Goal: Information Seeking & Learning: Understand process/instructions

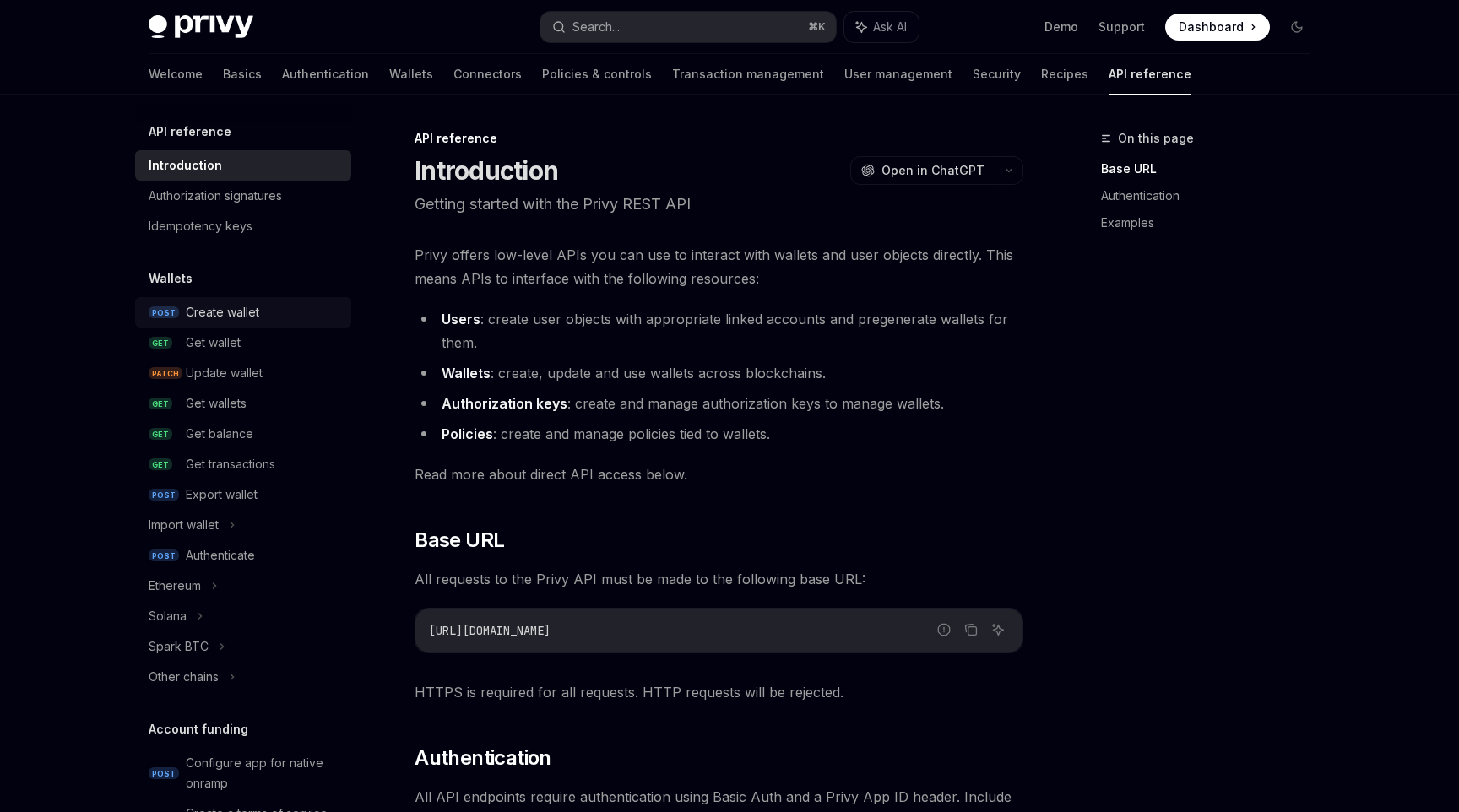
click at [252, 319] on div "Create wallet" at bounding box center [222, 313] width 74 height 20
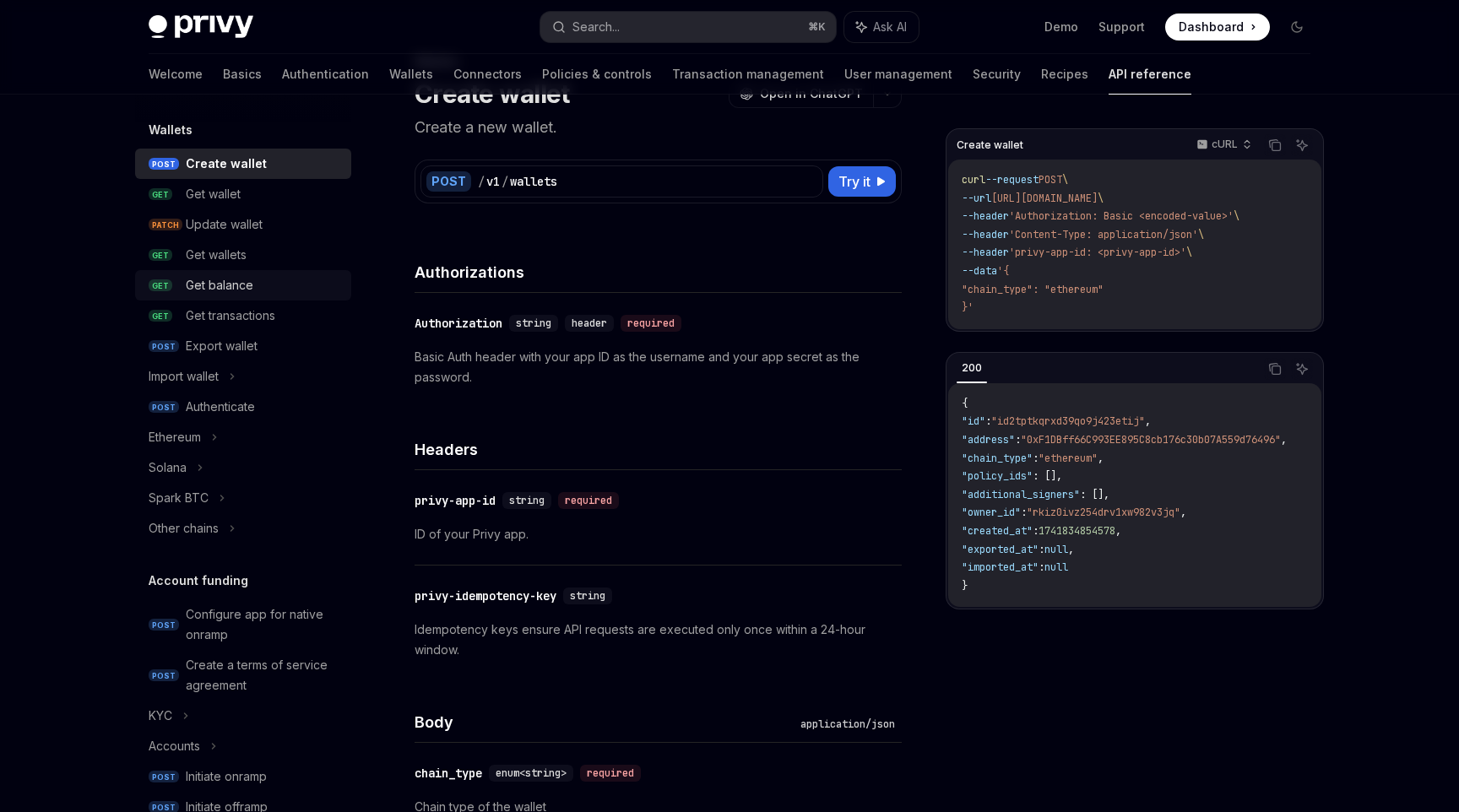
scroll to position [172, 0]
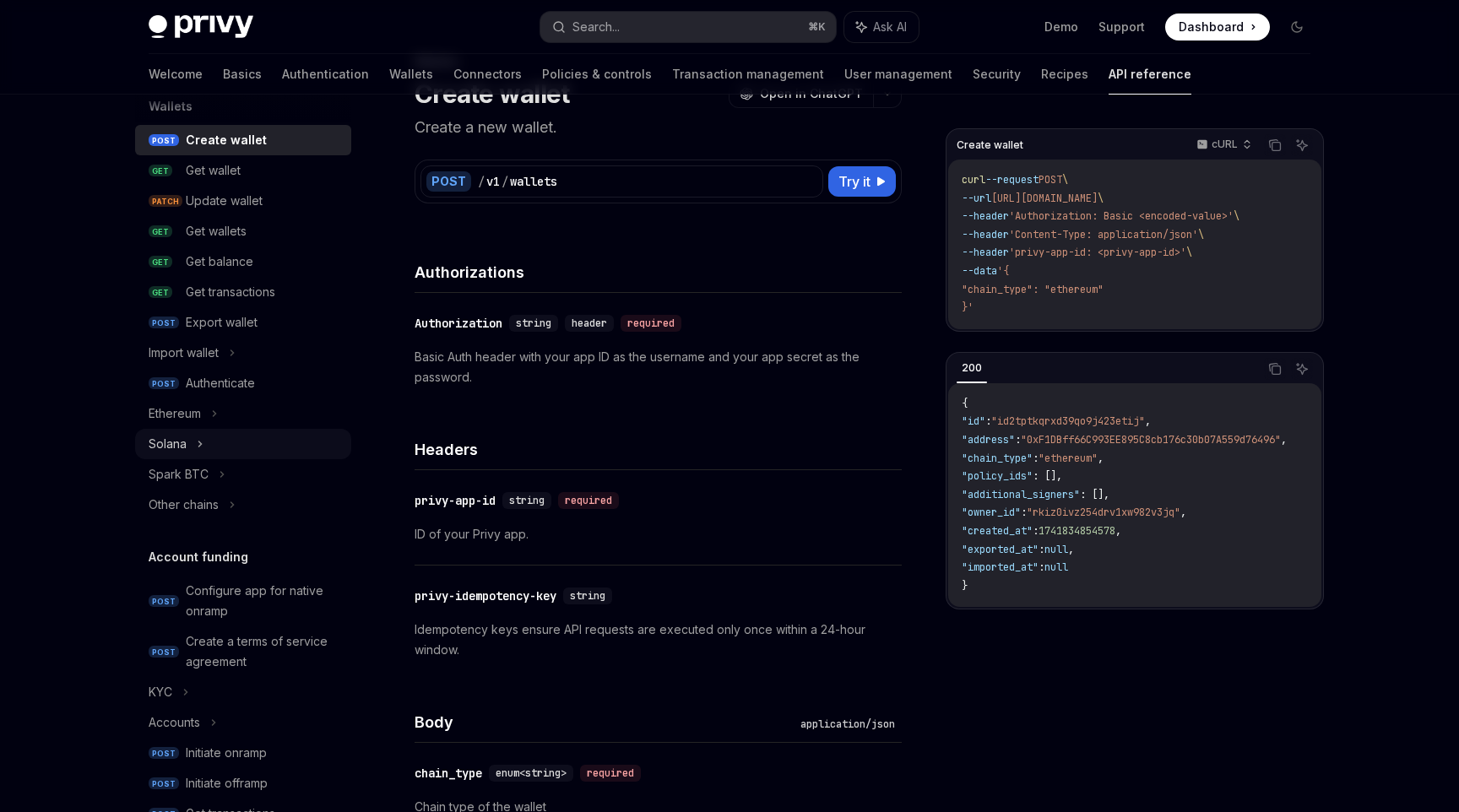
click at [170, 440] on div "Solana" at bounding box center [168, 444] width 38 height 20
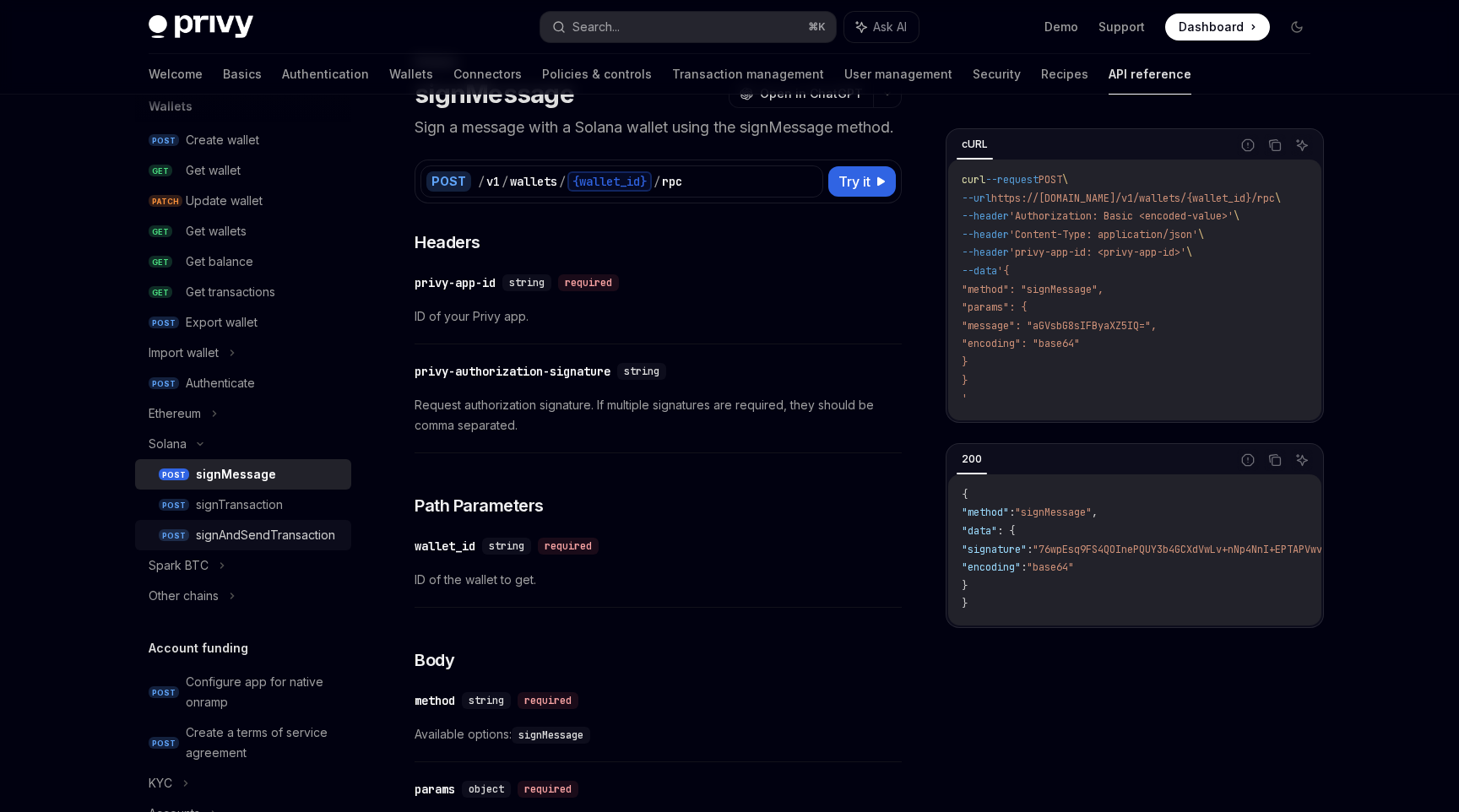
click at [301, 525] on div "signAndSendTransaction" at bounding box center [265, 535] width 140 height 20
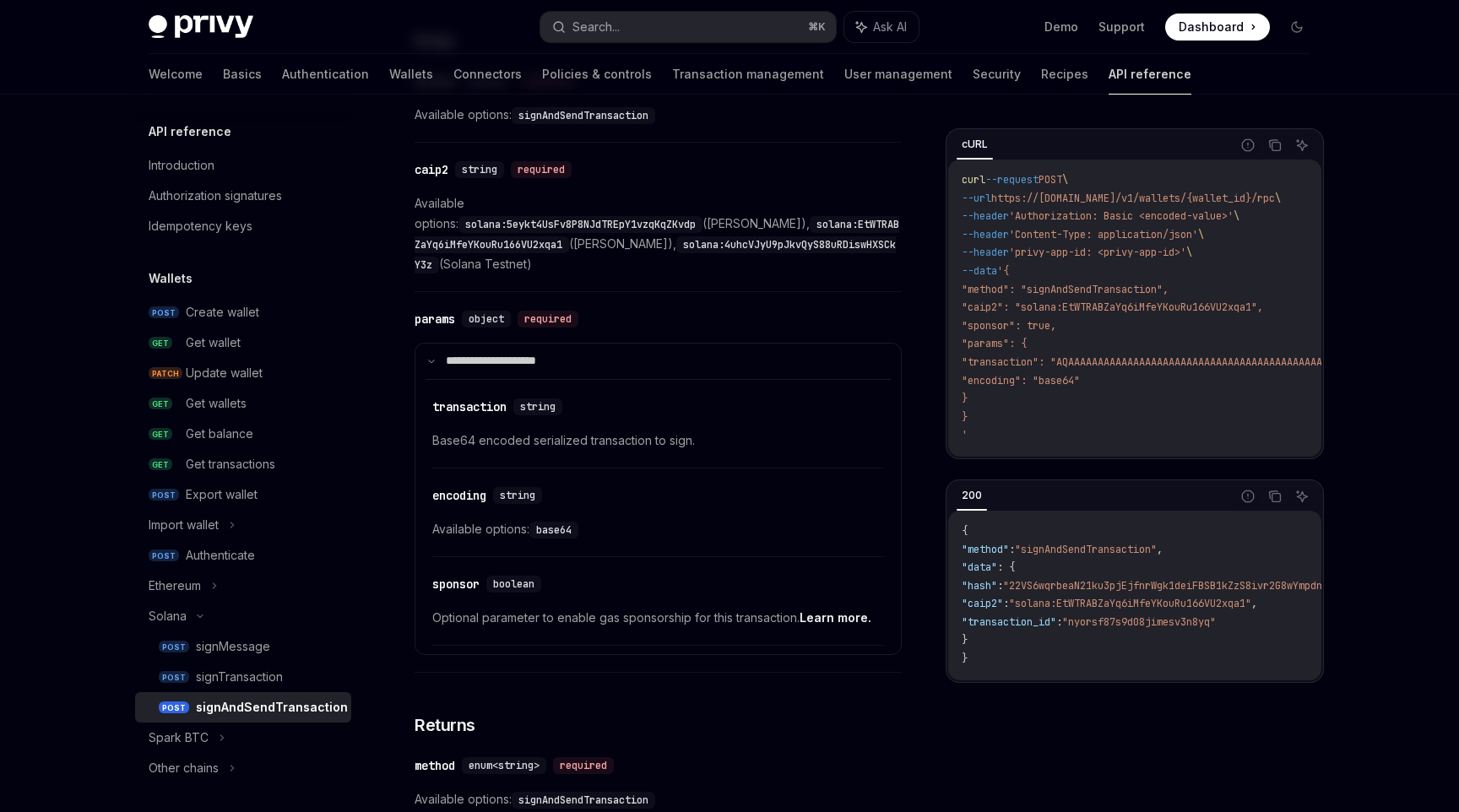
click at [1109, 87] on link "API reference" at bounding box center [1150, 74] width 83 height 40
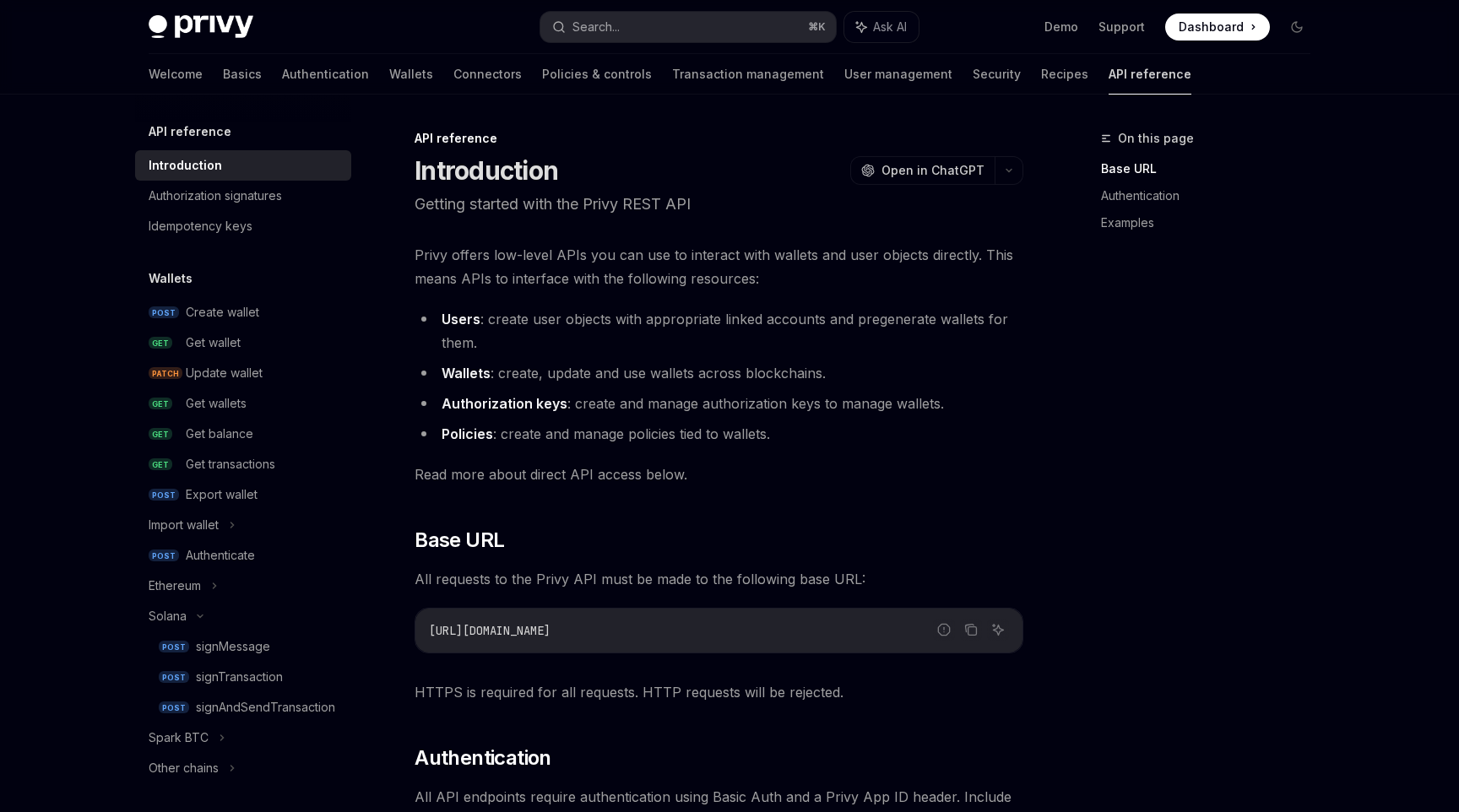
click at [1109, 86] on link "API reference" at bounding box center [1150, 74] width 83 height 40
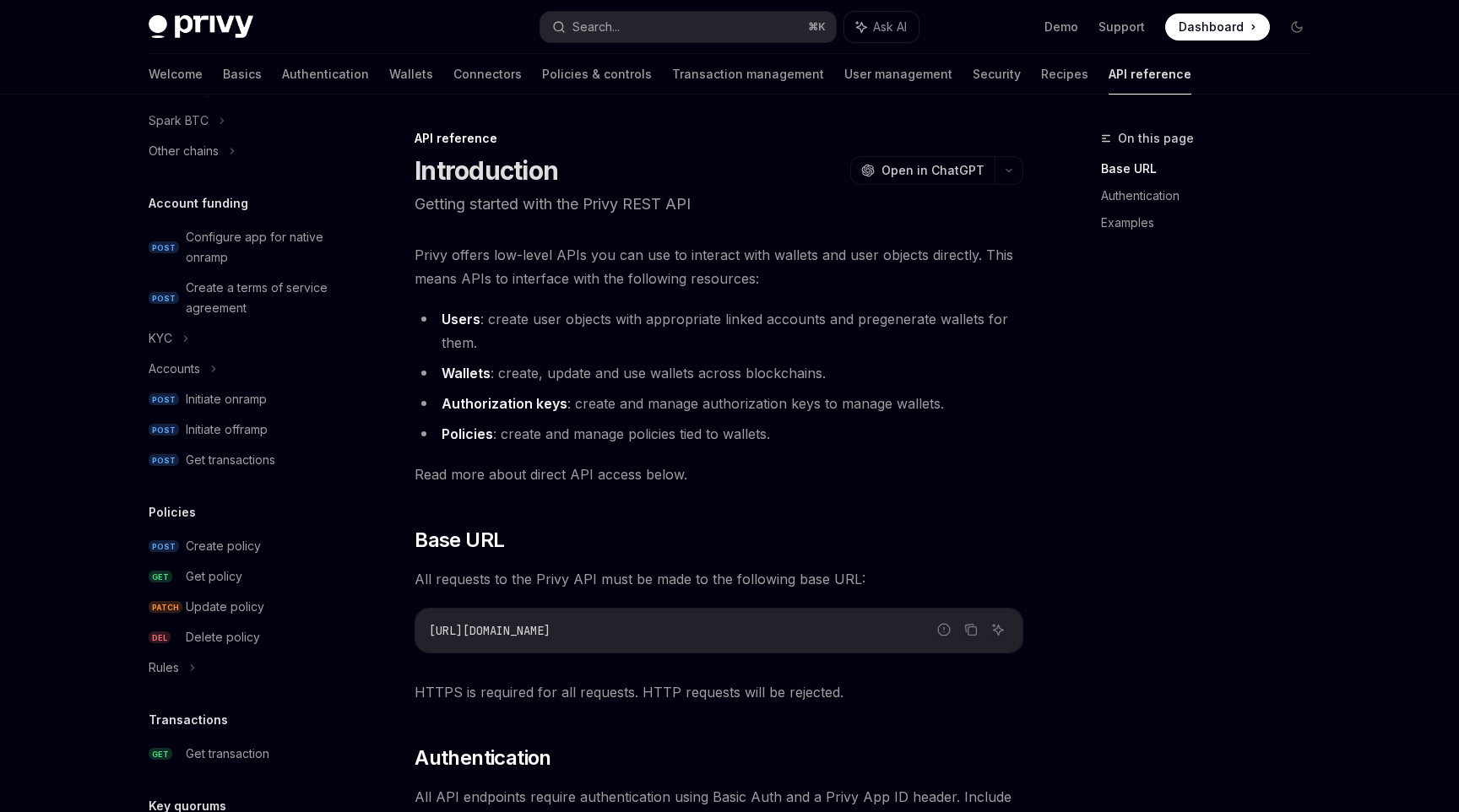
scroll to position [694, 0]
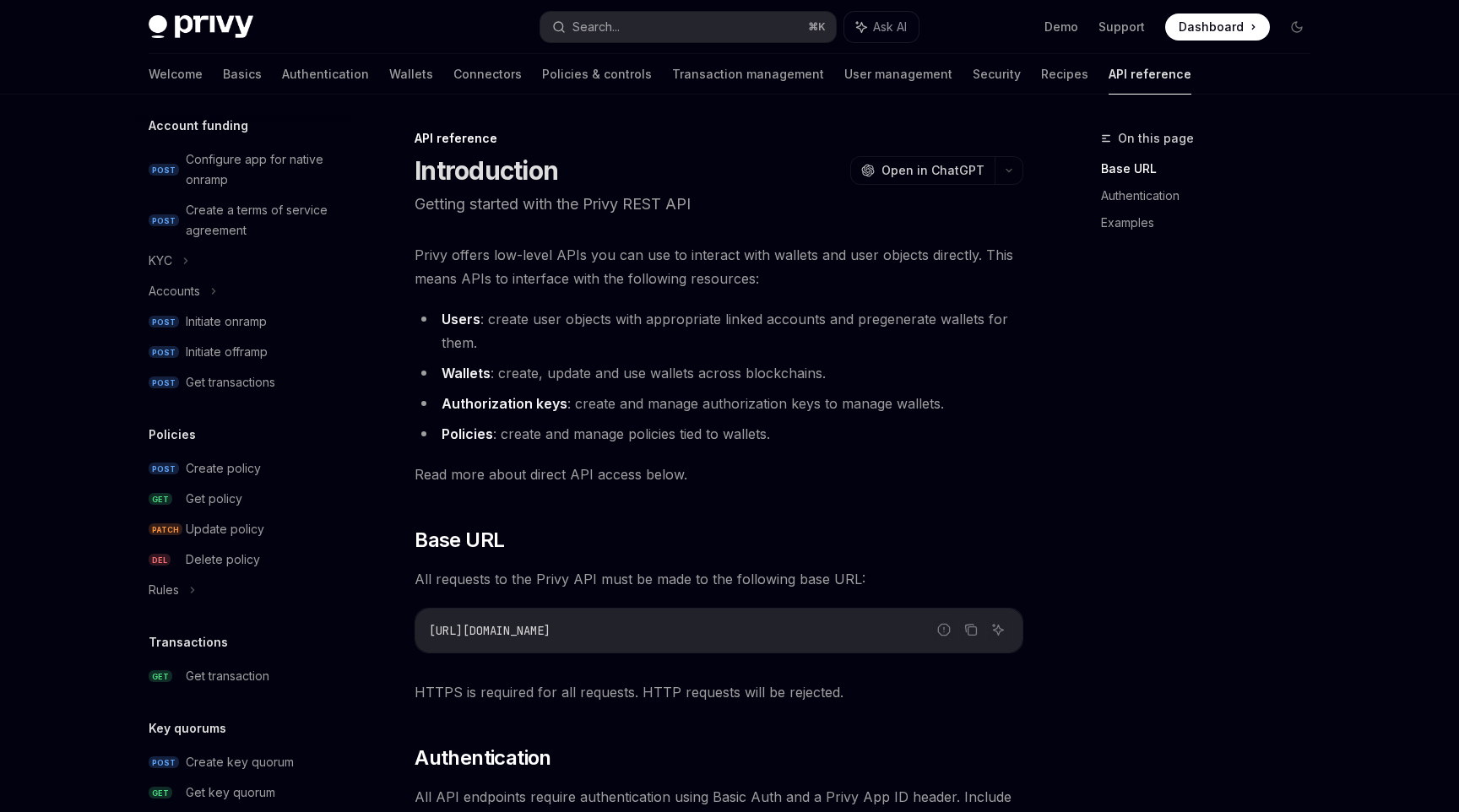
click at [231, 20] on img at bounding box center [201, 27] width 105 height 24
type textarea "*"
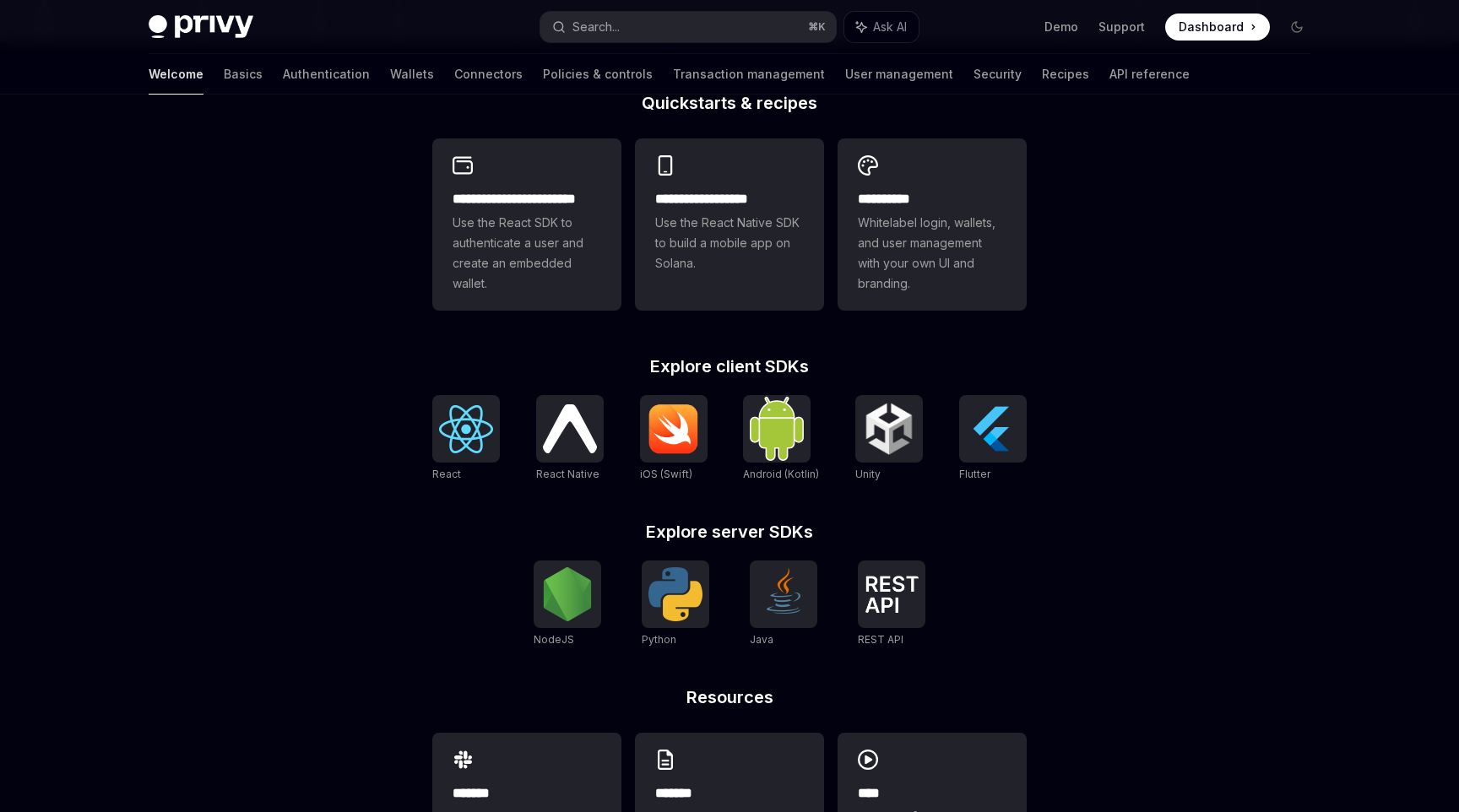
scroll to position [467, 0]
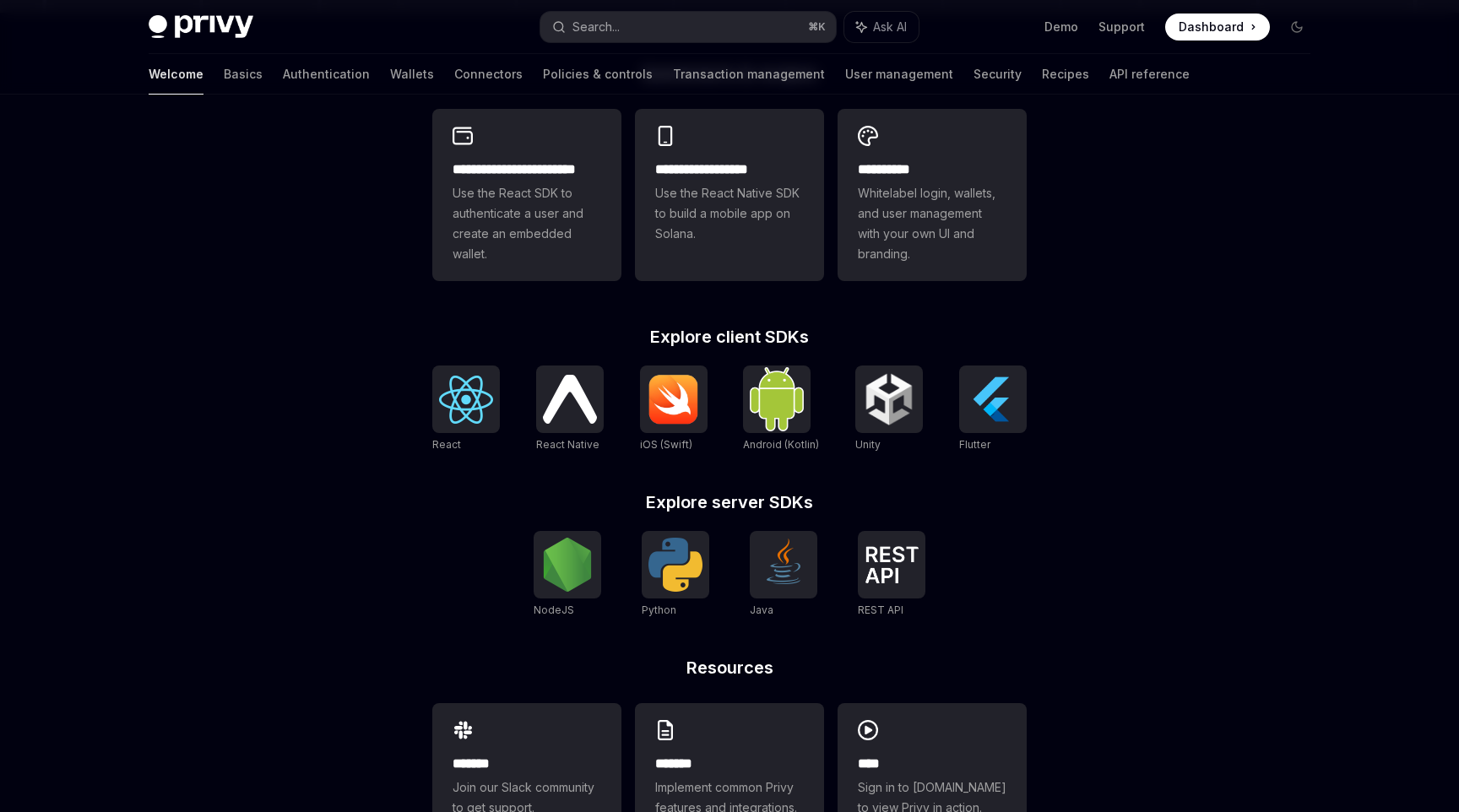
click at [669, 600] on link "Python" at bounding box center [676, 575] width 67 height 87
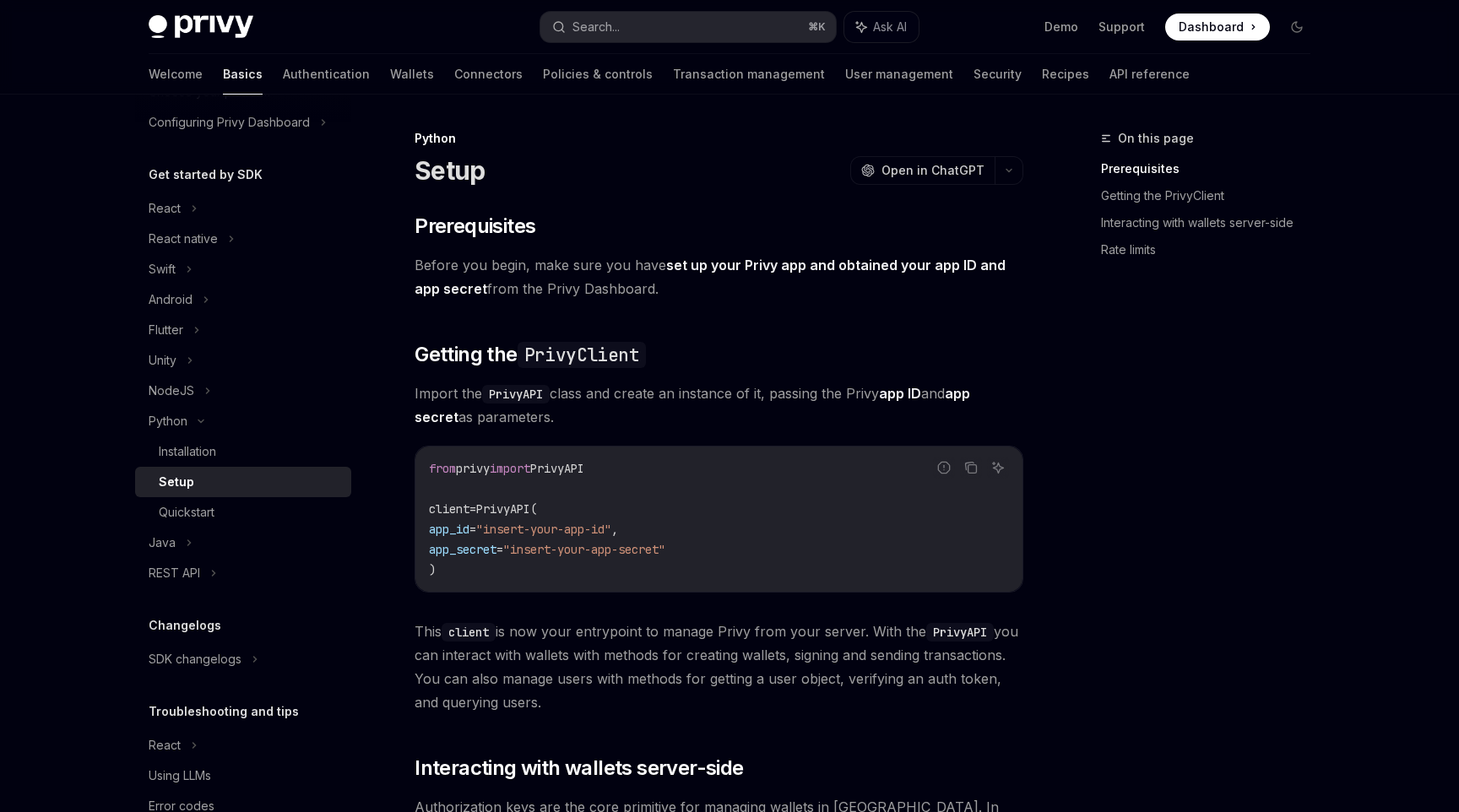
scroll to position [178, 0]
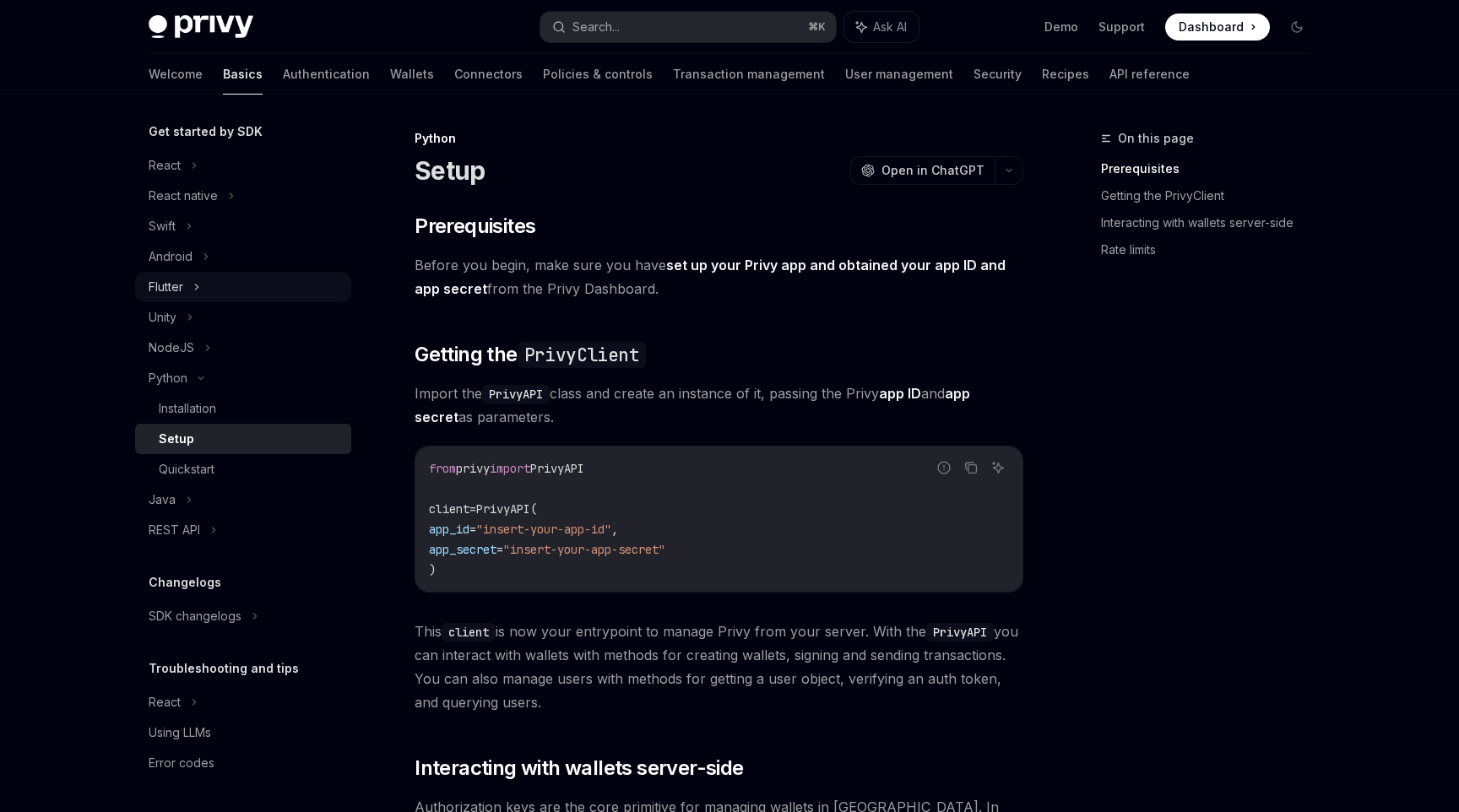
click at [216, 273] on div "Flutter" at bounding box center [243, 286] width 216 height 30
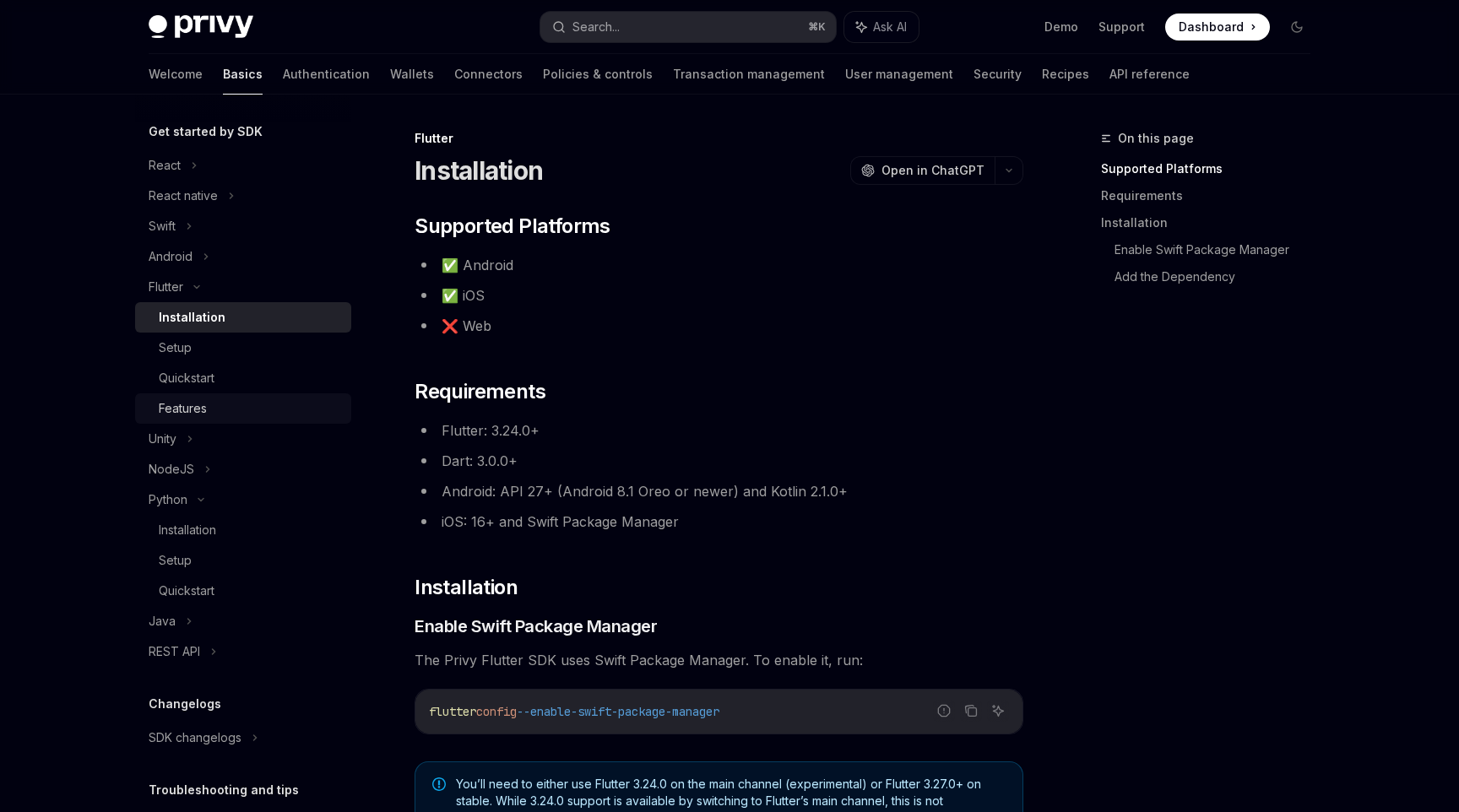
click at [233, 404] on div "Features" at bounding box center [250, 408] width 182 height 20
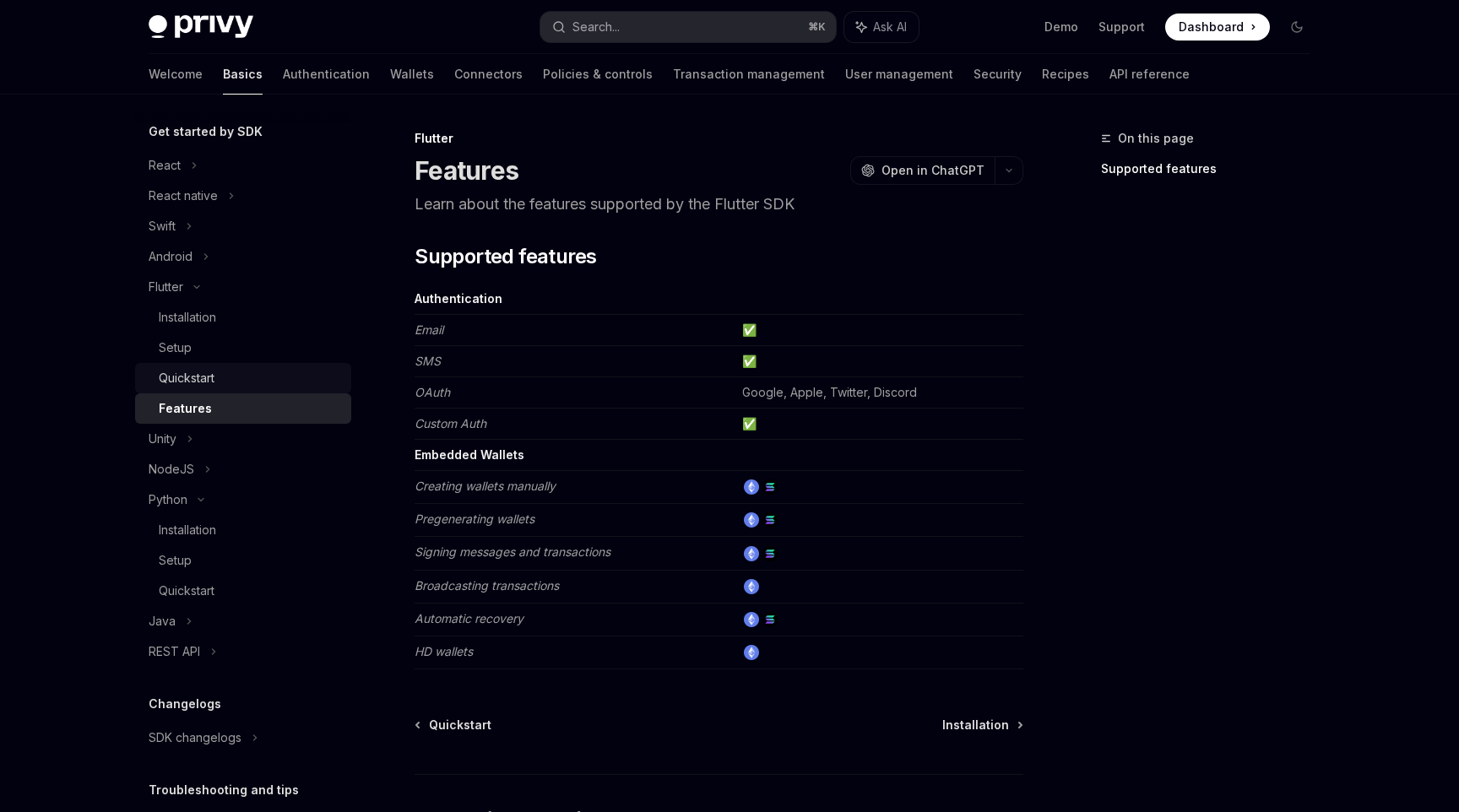
click at [230, 372] on div "Quickstart" at bounding box center [250, 378] width 182 height 20
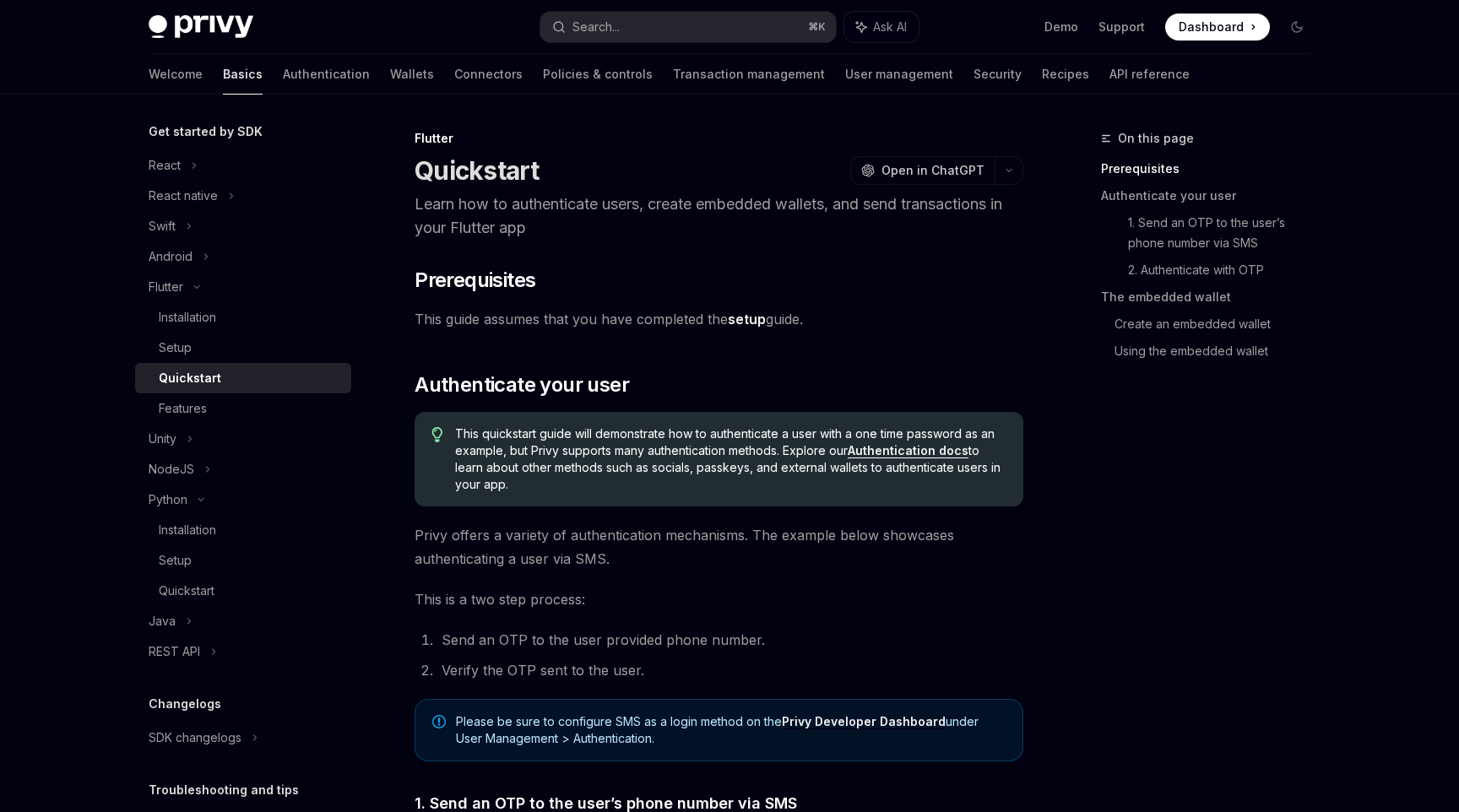
click at [229, 368] on div "Quickstart" at bounding box center [250, 378] width 182 height 20
click at [241, 364] on link "Quickstart" at bounding box center [243, 377] width 216 height 30
click at [264, 357] on div "Setup" at bounding box center [250, 347] width 182 height 20
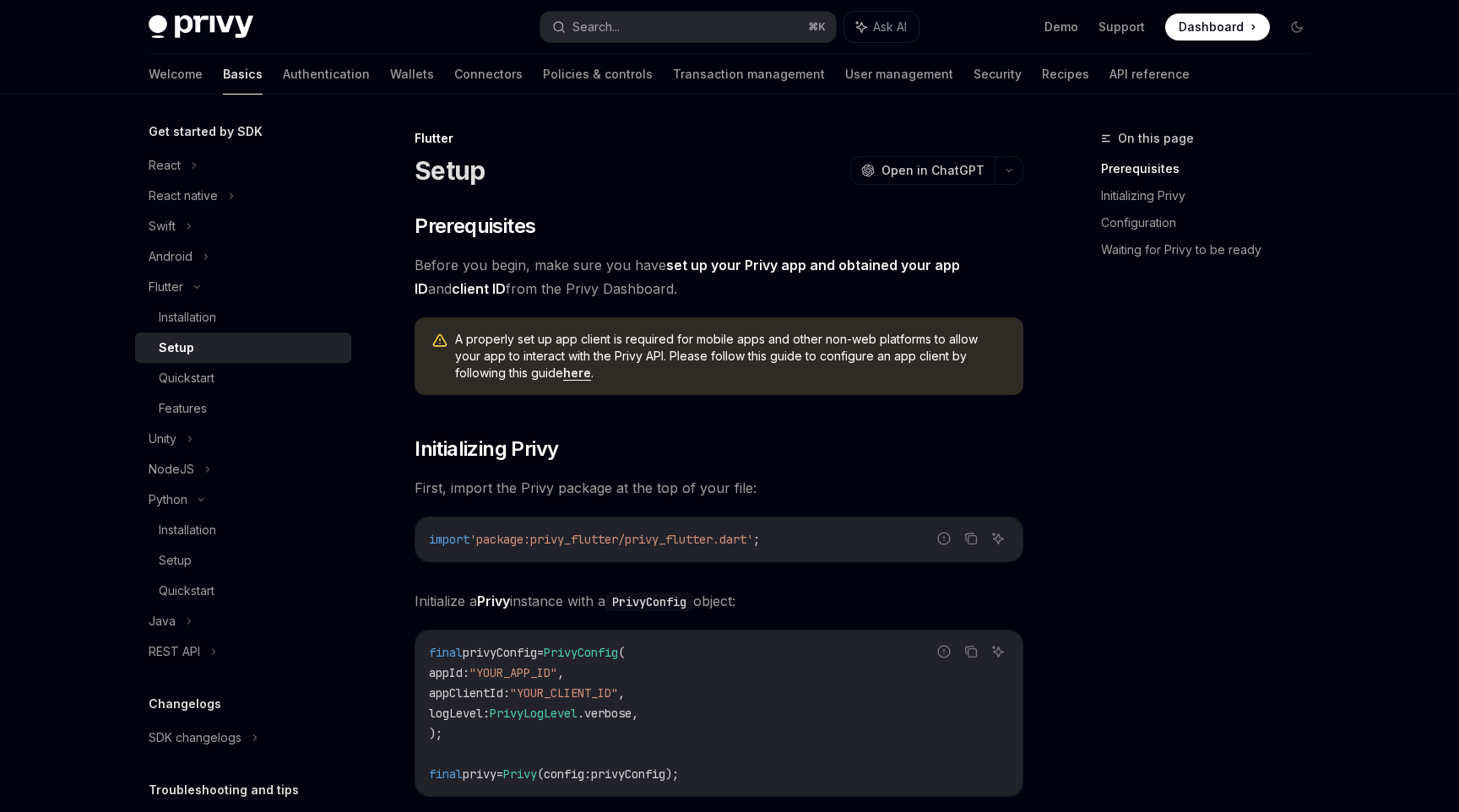
click at [257, 345] on div "Setup" at bounding box center [250, 347] width 182 height 20
click at [240, 317] on div "Installation" at bounding box center [250, 317] width 182 height 20
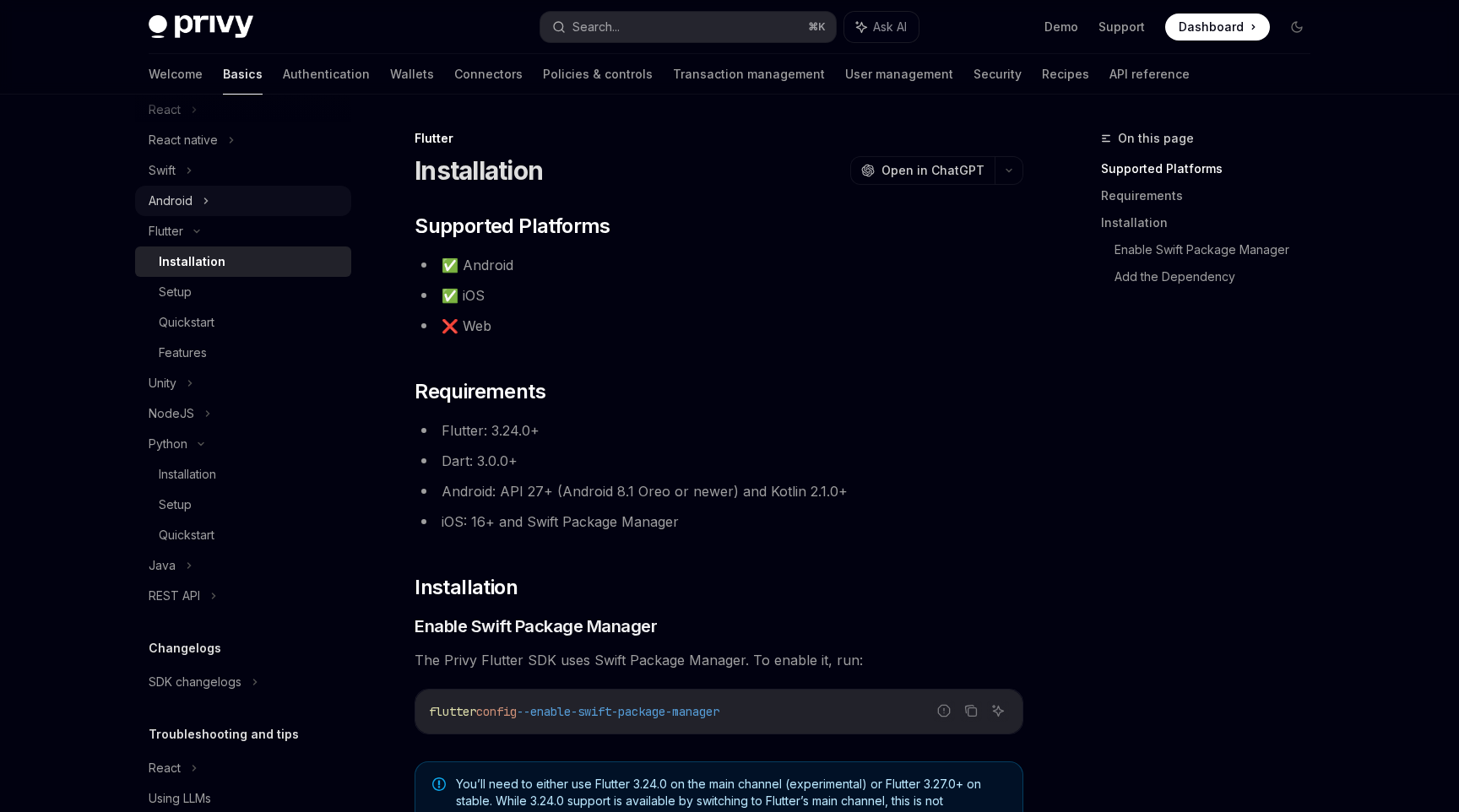
scroll to position [299, 0]
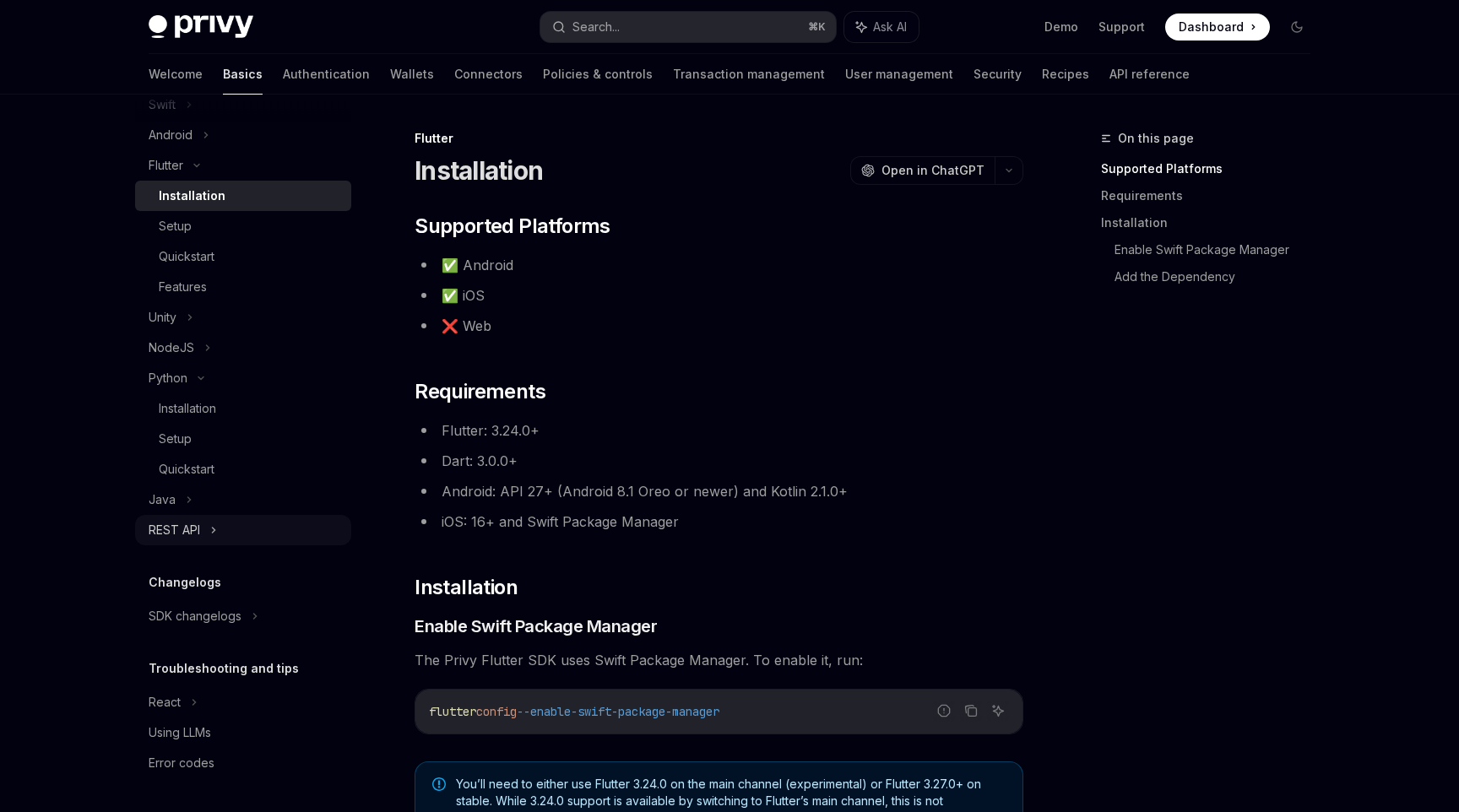
click at [203, 535] on div "REST API" at bounding box center [243, 529] width 216 height 30
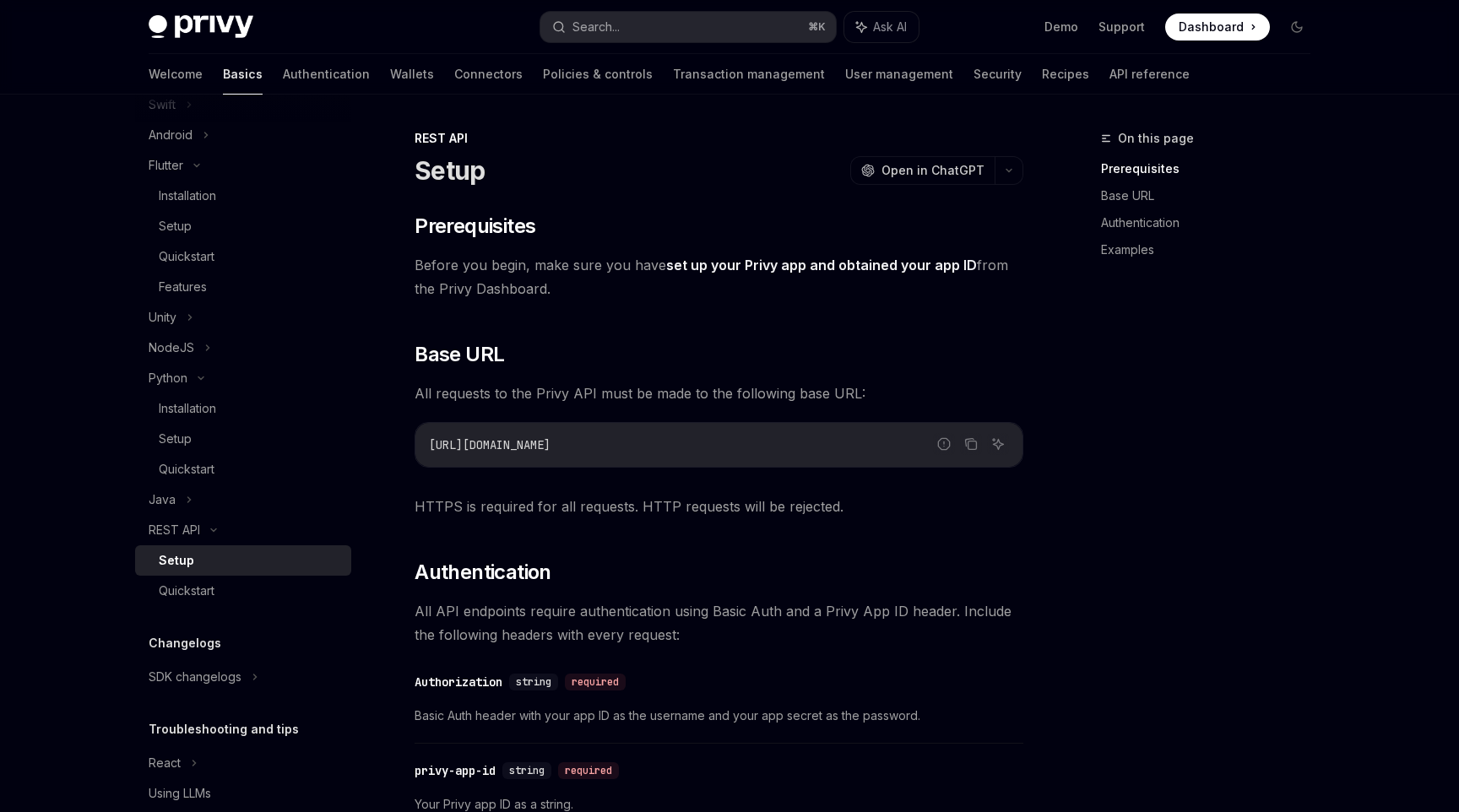
scroll to position [795, 0]
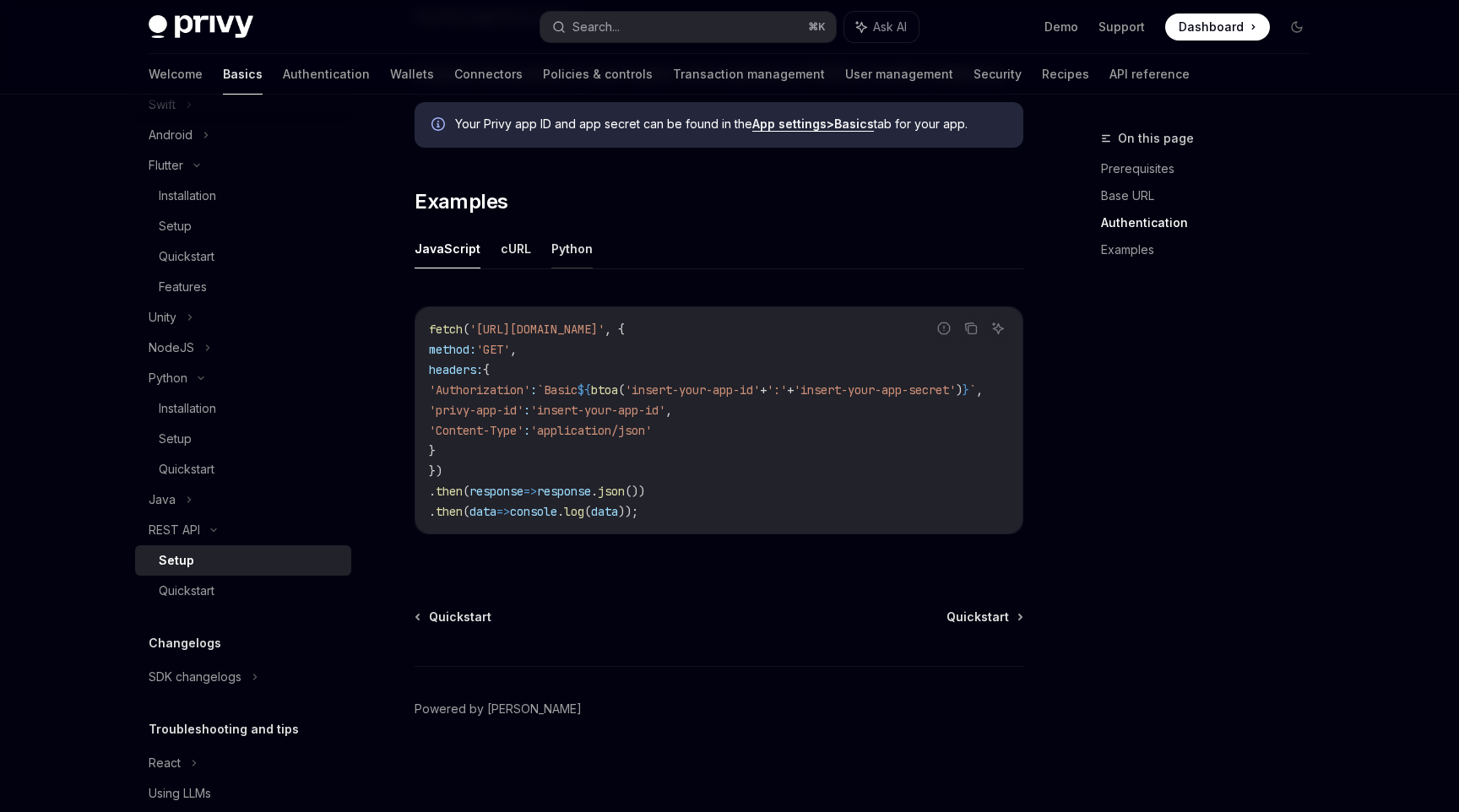
click at [565, 229] on button "Python" at bounding box center [572, 249] width 41 height 40
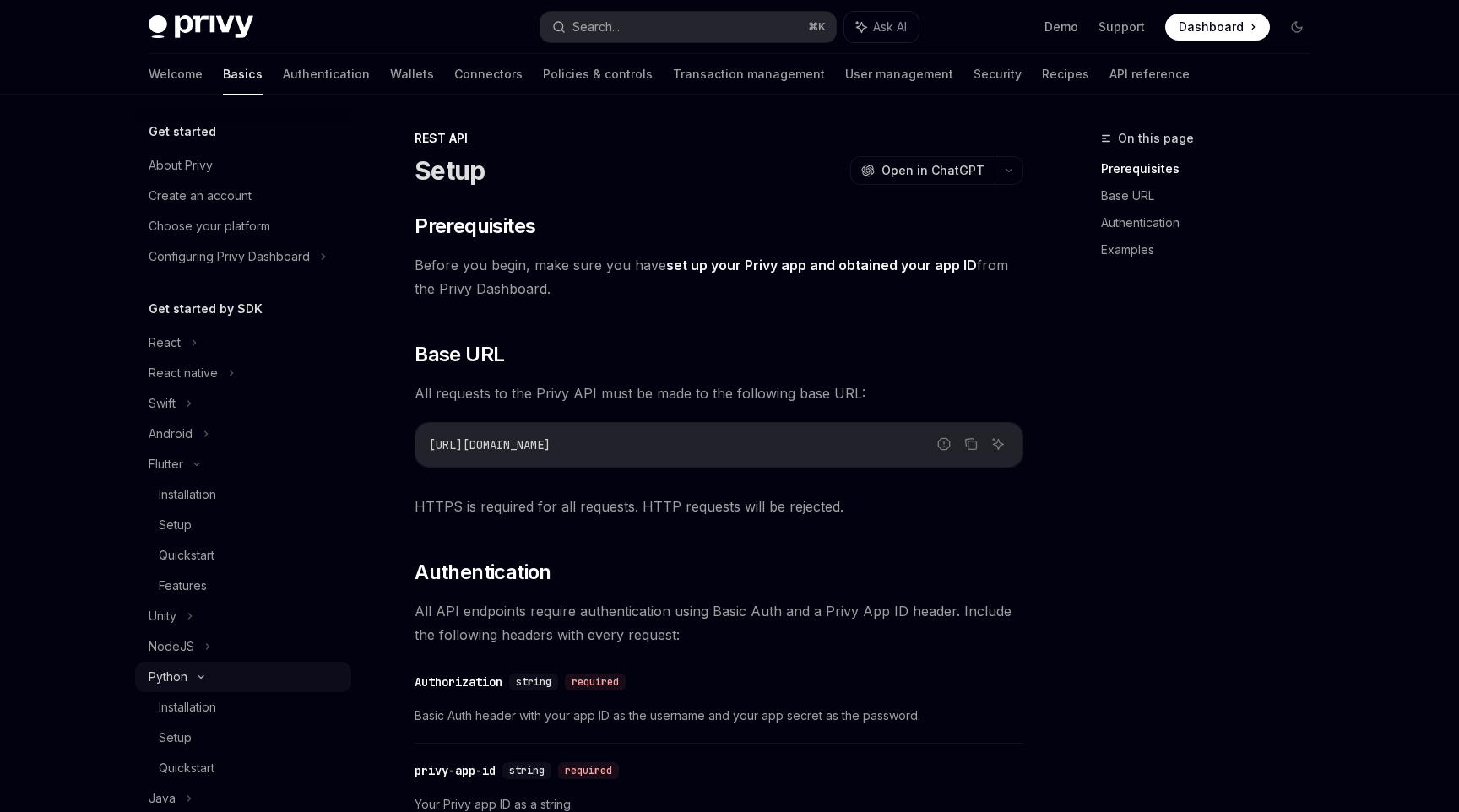
scroll to position [6, 0]
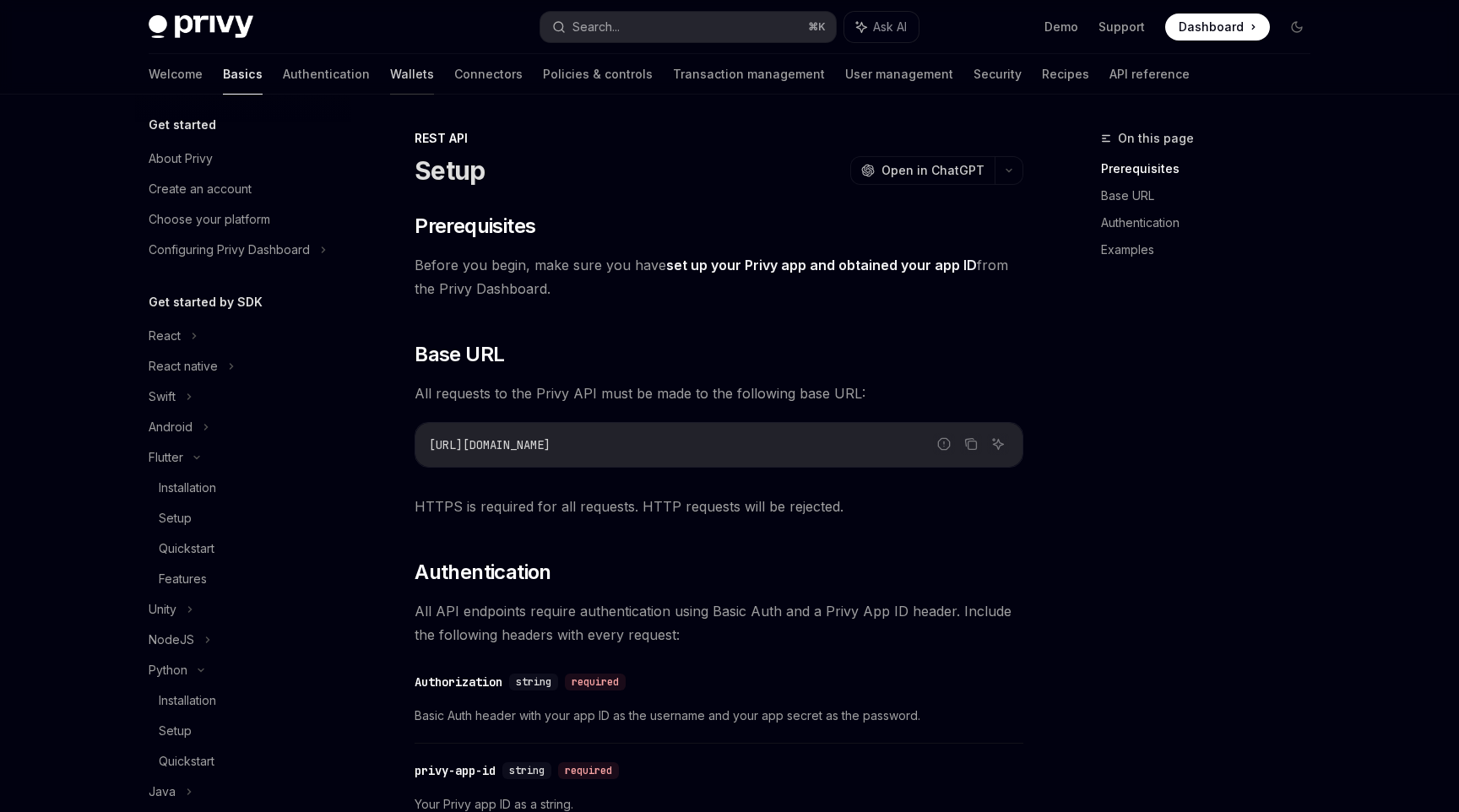
click at [390, 61] on link "Wallets" at bounding box center [412, 74] width 44 height 40
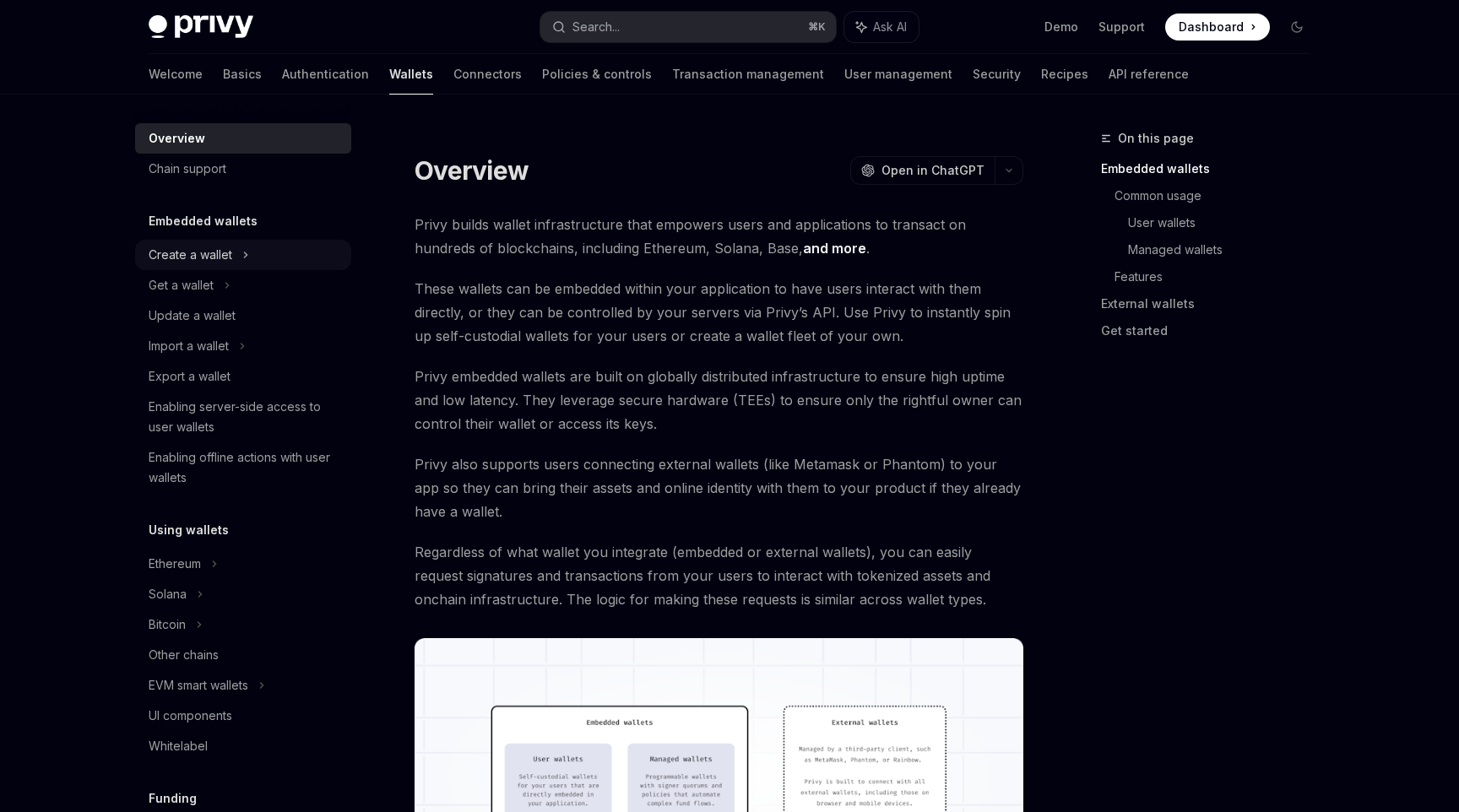
click at [196, 264] on div "Create a wallet" at bounding box center [191, 255] width 84 height 20
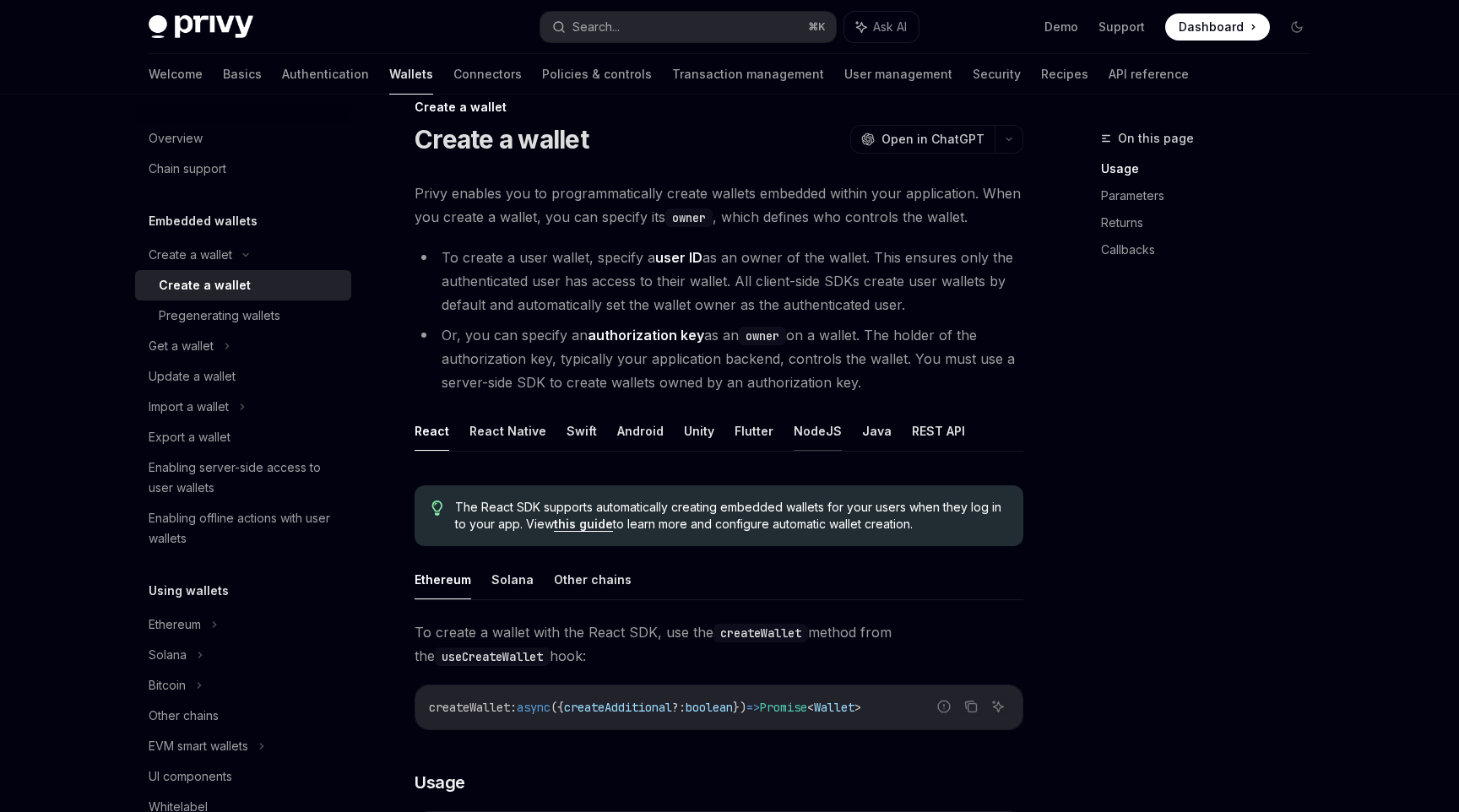
scroll to position [33, 0]
click at [924, 426] on button "REST API" at bounding box center [938, 429] width 53 height 40
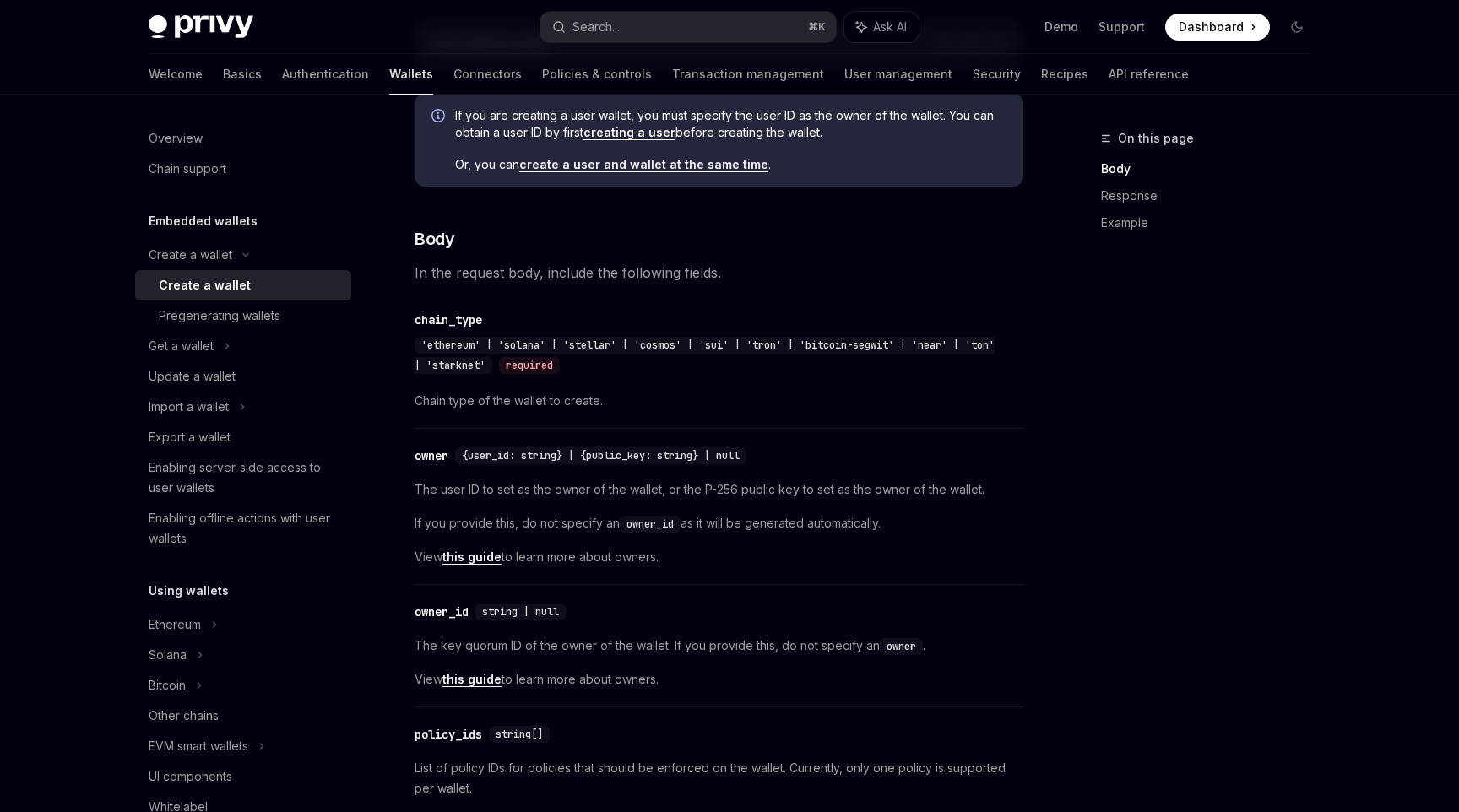
scroll to position [518, 0]
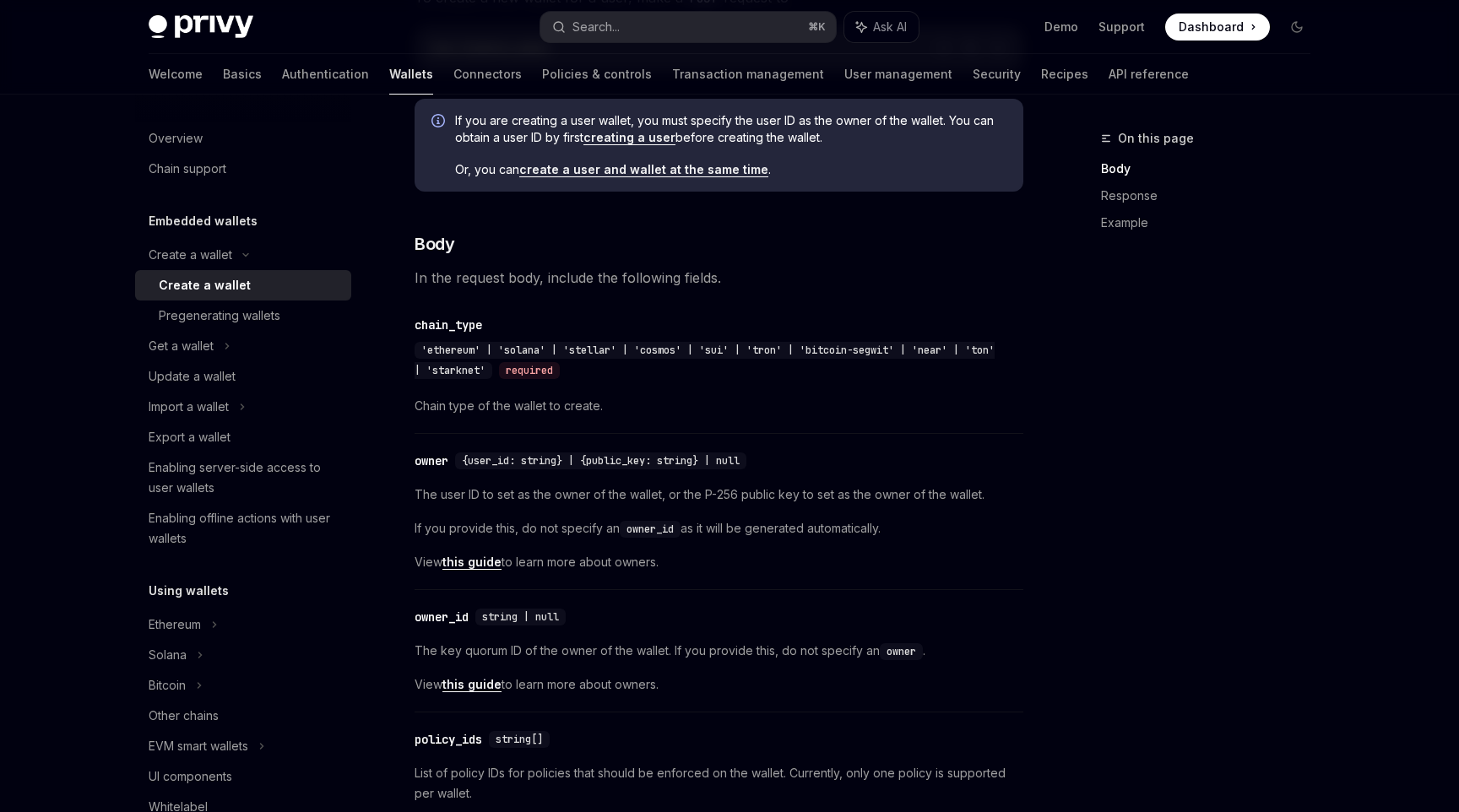
click at [620, 136] on link "creating a user" at bounding box center [629, 138] width 92 height 15
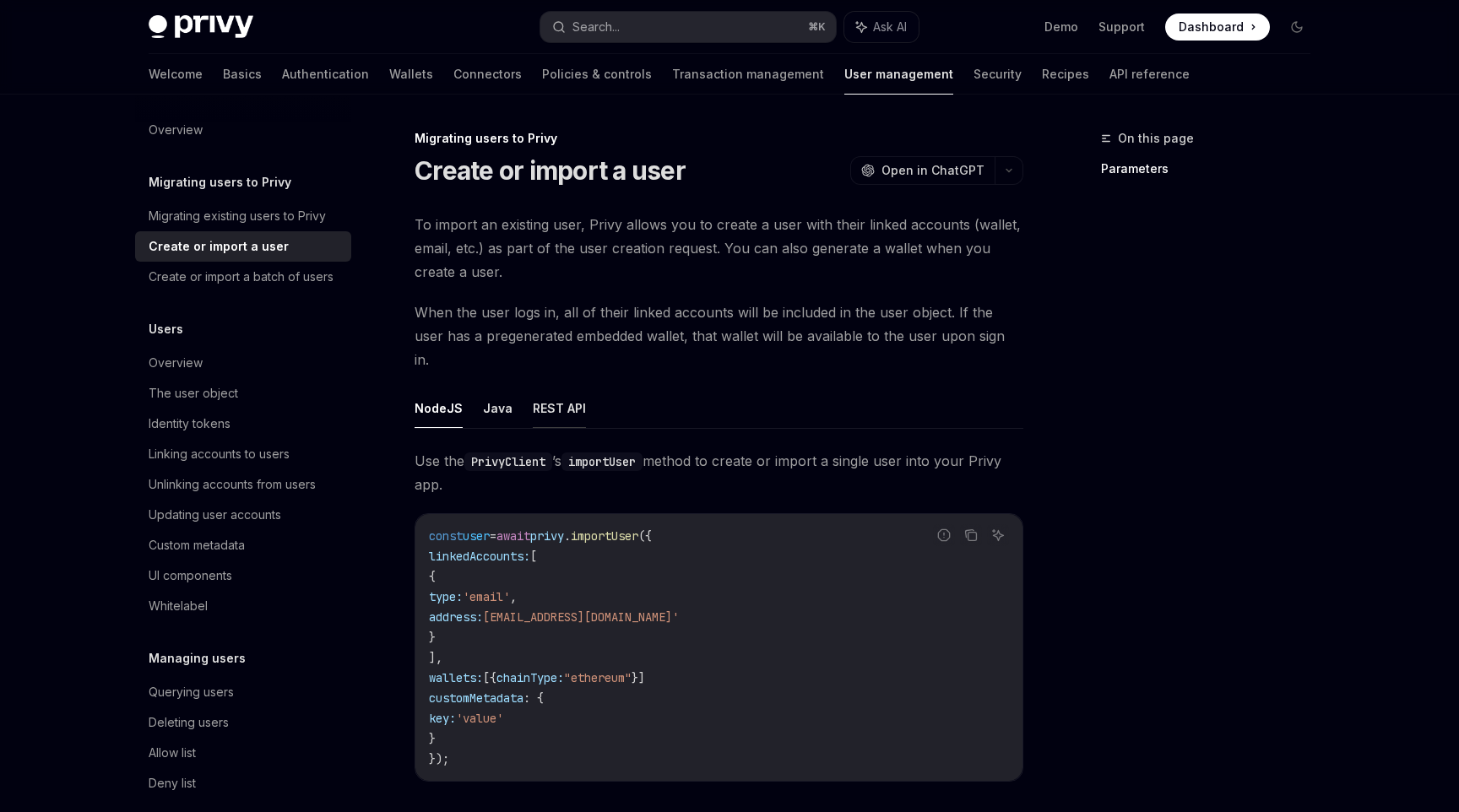
click at [555, 396] on button "REST API" at bounding box center [559, 408] width 53 height 40
type textarea "*"
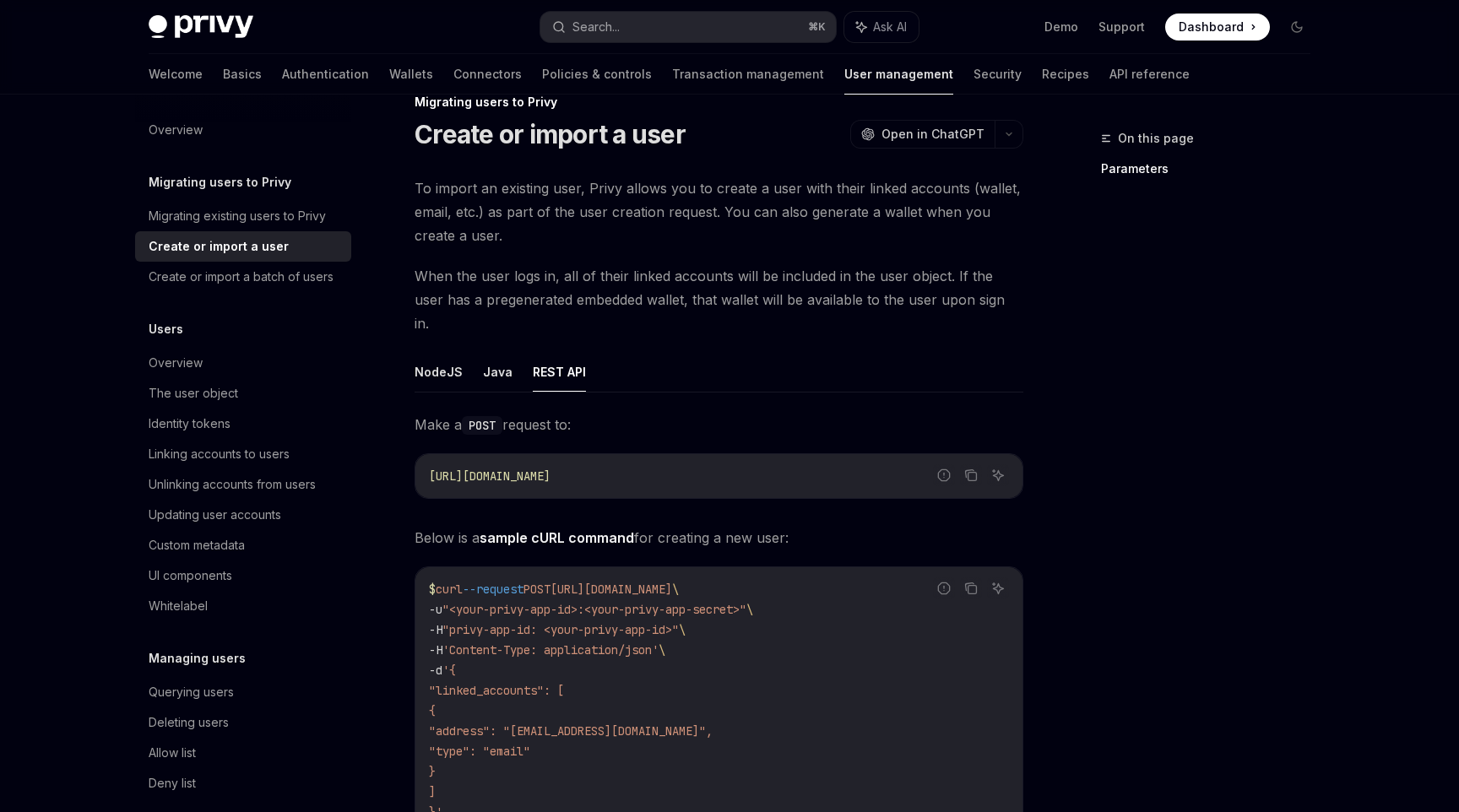
scroll to position [42, 0]
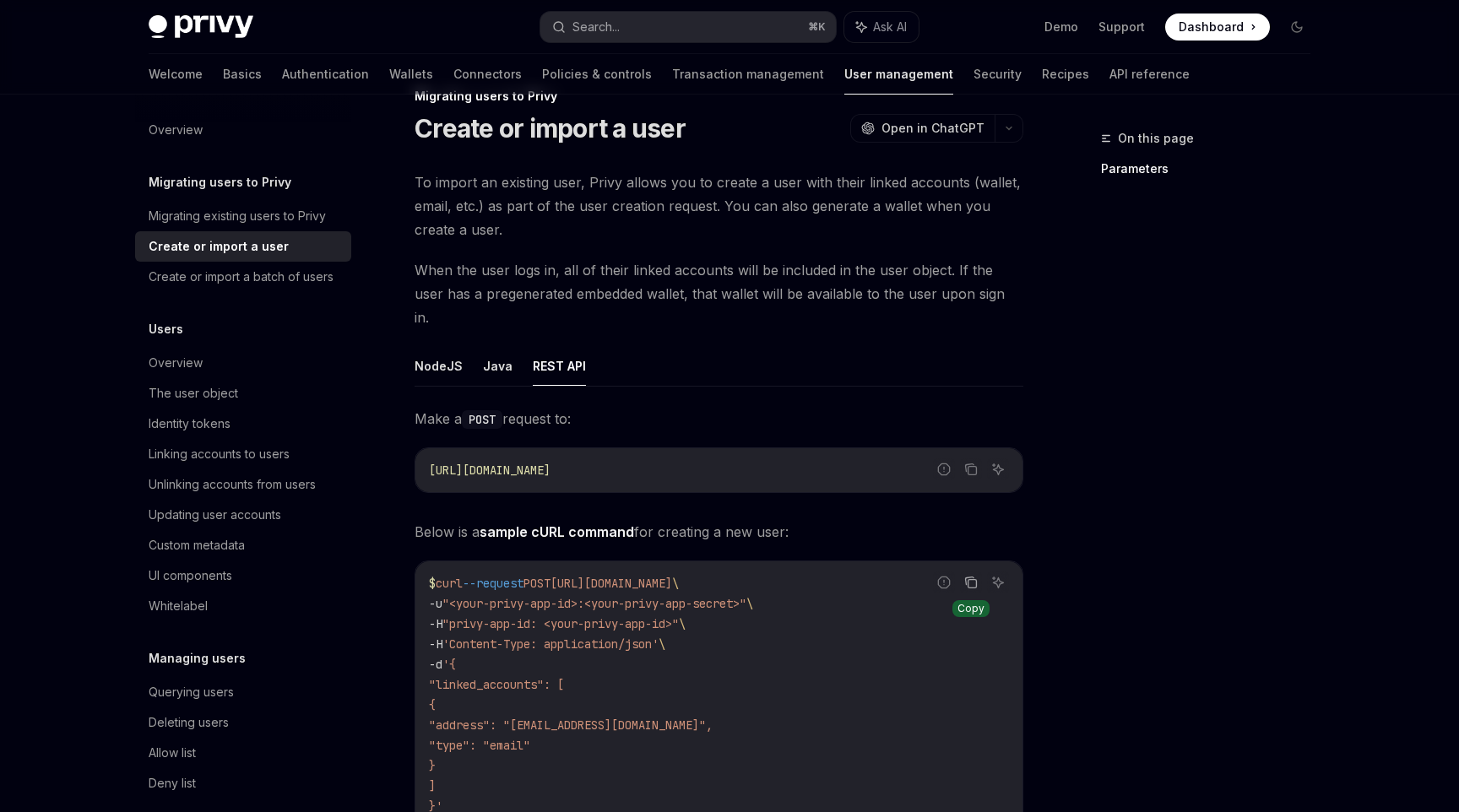
click at [967, 576] on icon "Copy the contents from the code block" at bounding box center [971, 582] width 14 height 14
click at [977, 458] on button "Copy the contents from the code block" at bounding box center [971, 469] width 22 height 22
drag, startPoint x: 473, startPoint y: 761, endPoint x: 472, endPoint y: 718, distance: 43.0
click at [472, 718] on code "$ curl --request POST https://auth.privy.io/api/v1/users \ -u "<your-privy-app-…" at bounding box center [719, 694] width 580 height 243
click at [506, 765] on code "$ curl --request POST https://auth.privy.io/api/v1/users \ -u "<your-privy-app-…" at bounding box center [719, 694] width 580 height 243
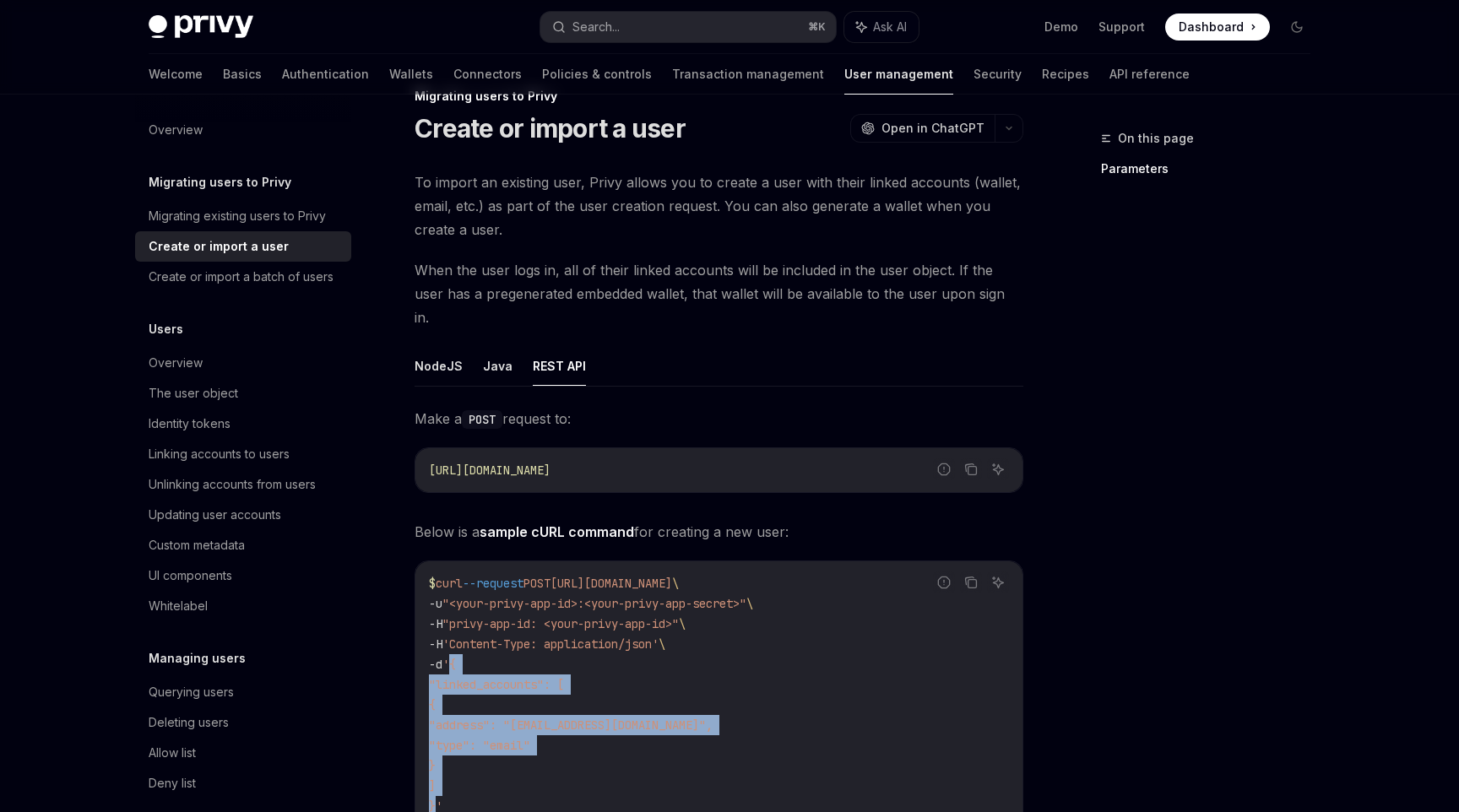
drag, startPoint x: 434, startPoint y: 782, endPoint x: 459, endPoint y: 646, distance: 138.3
click at [459, 646] on code "$ curl --request POST https://auth.privy.io/api/v1/users \ -u "<your-privy-app-…" at bounding box center [719, 694] width 580 height 243
copy code "{ "linked_accounts": [ { "address": "batman@privy.io", "type": "email" } ] }"
click at [634, 659] on code "$ curl --request POST https://auth.privy.io/api/v1/users \ -u "<your-privy-app-…" at bounding box center [719, 694] width 580 height 243
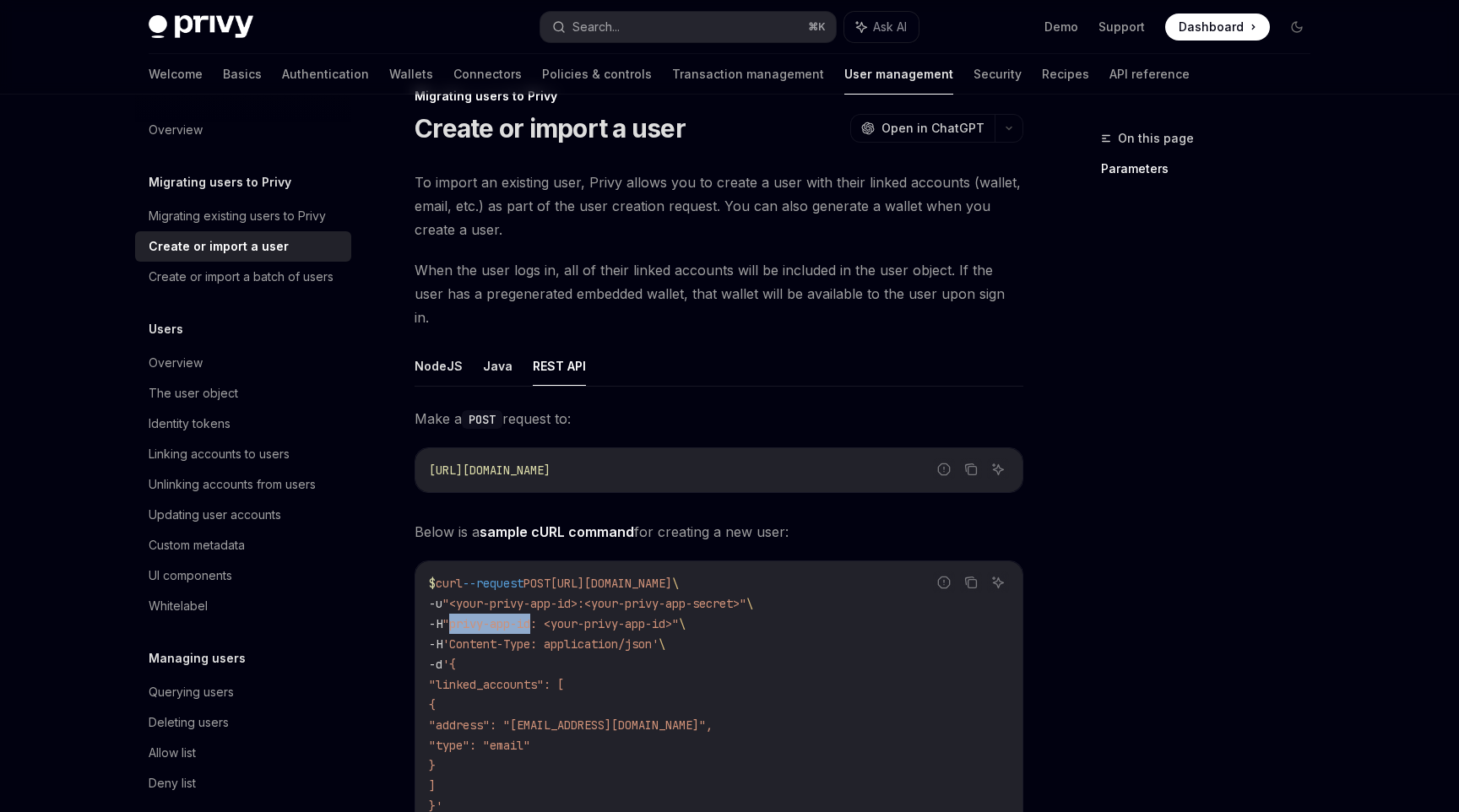
drag, startPoint x: 460, startPoint y: 600, endPoint x: 542, endPoint y: 600, distance: 82.0
click at [542, 616] on span ""privy-app-id: <your-privy-app-id>"" at bounding box center [560, 623] width 236 height 15
copy span "privy-app-id"
click at [694, 520] on span "Below is a sample cURL command for creating a new user:" at bounding box center [719, 532] width 609 height 24
click at [719, 650] on code "$ curl --request POST https://auth.privy.io/api/v1/users \ -u "<your-privy-app-…" at bounding box center [719, 694] width 580 height 243
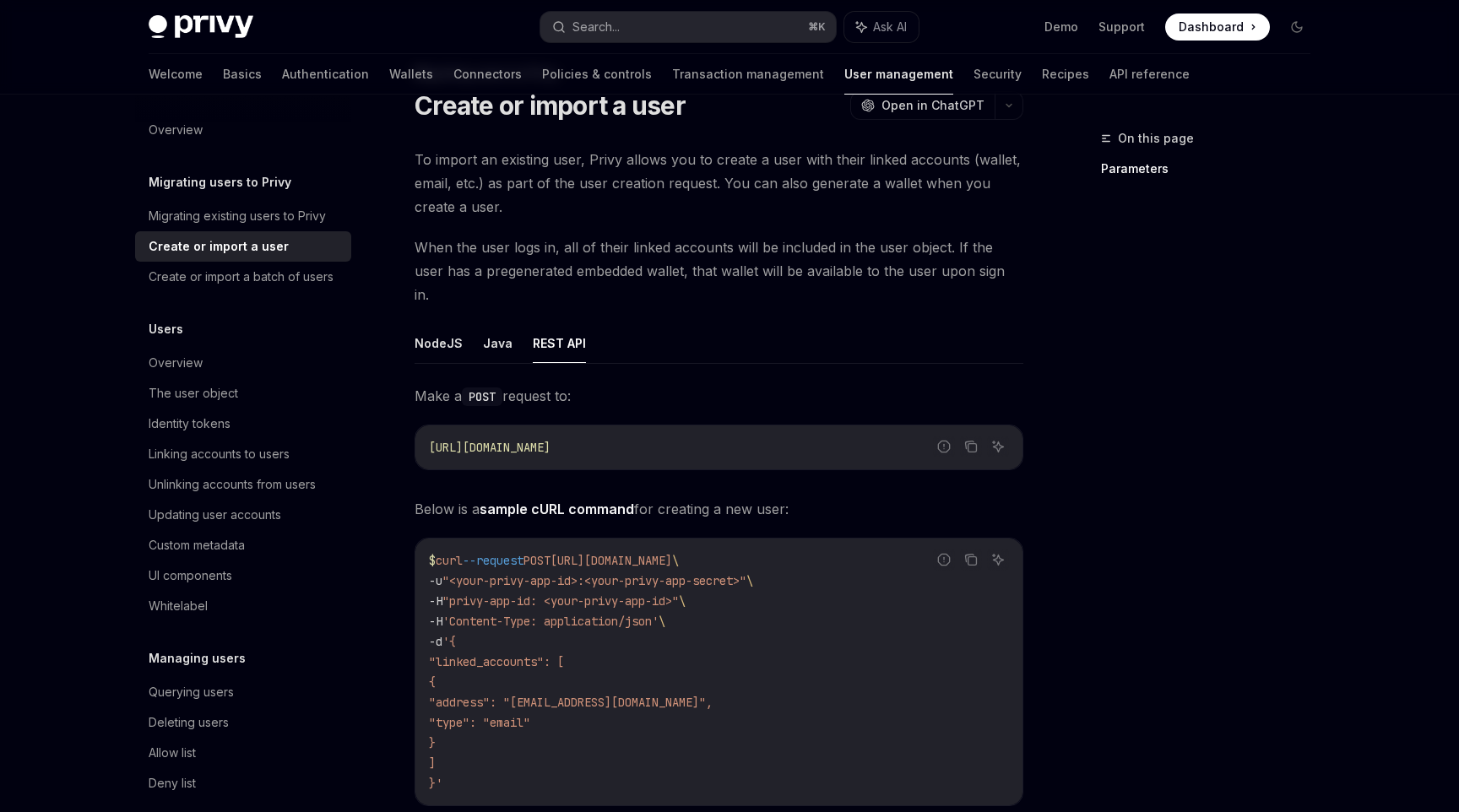
scroll to position [67, 0]
drag, startPoint x: 458, startPoint y: 554, endPoint x: 761, endPoint y: 555, distance: 303.0
click at [747, 571] on span ""<your-privy-app-id>:<your-privy-app-secret>"" at bounding box center [594, 579] width 304 height 15
copy span "<your-privy-app-id>:<your-privy-app-secret>"
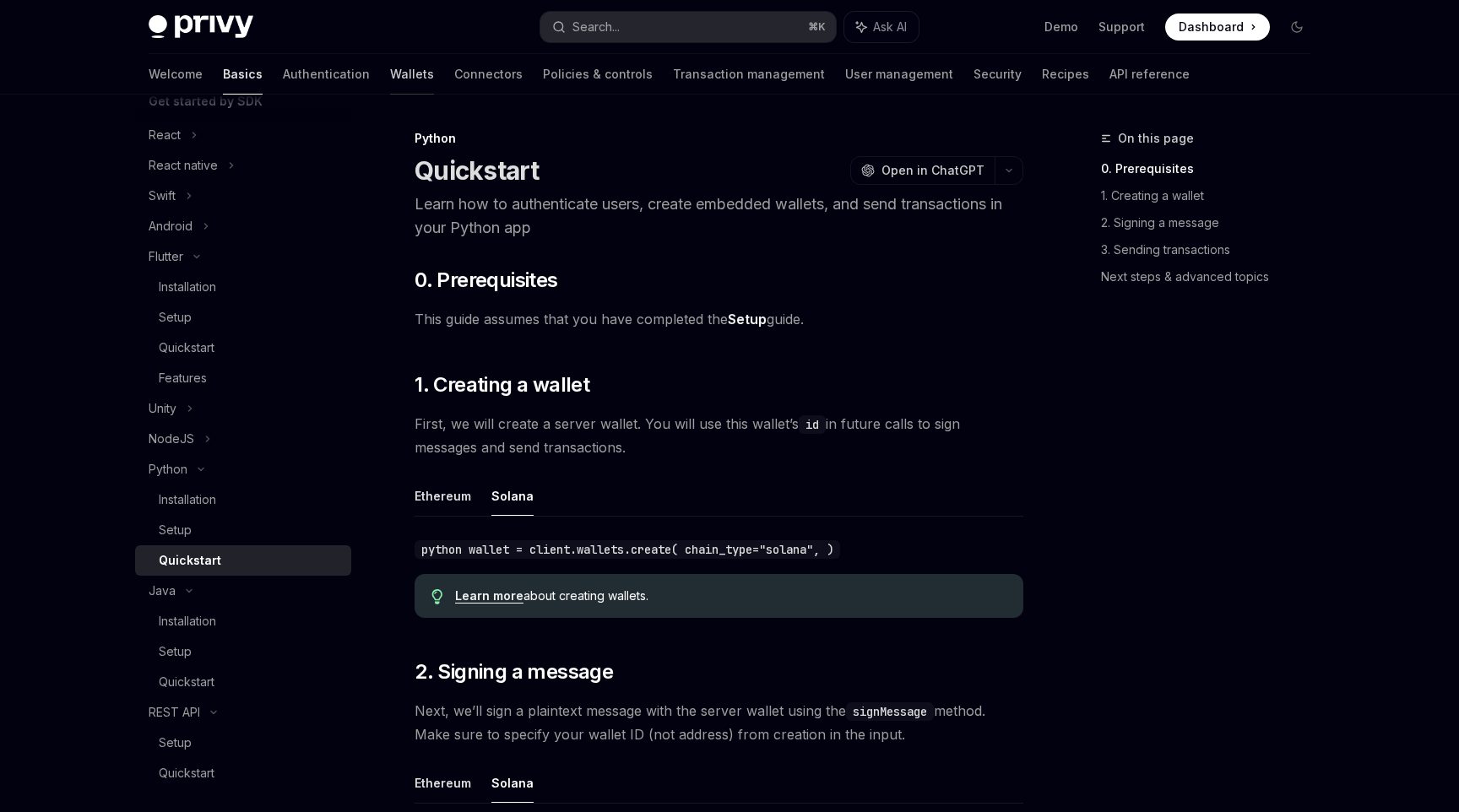
click at [390, 65] on link "Wallets" at bounding box center [412, 74] width 44 height 40
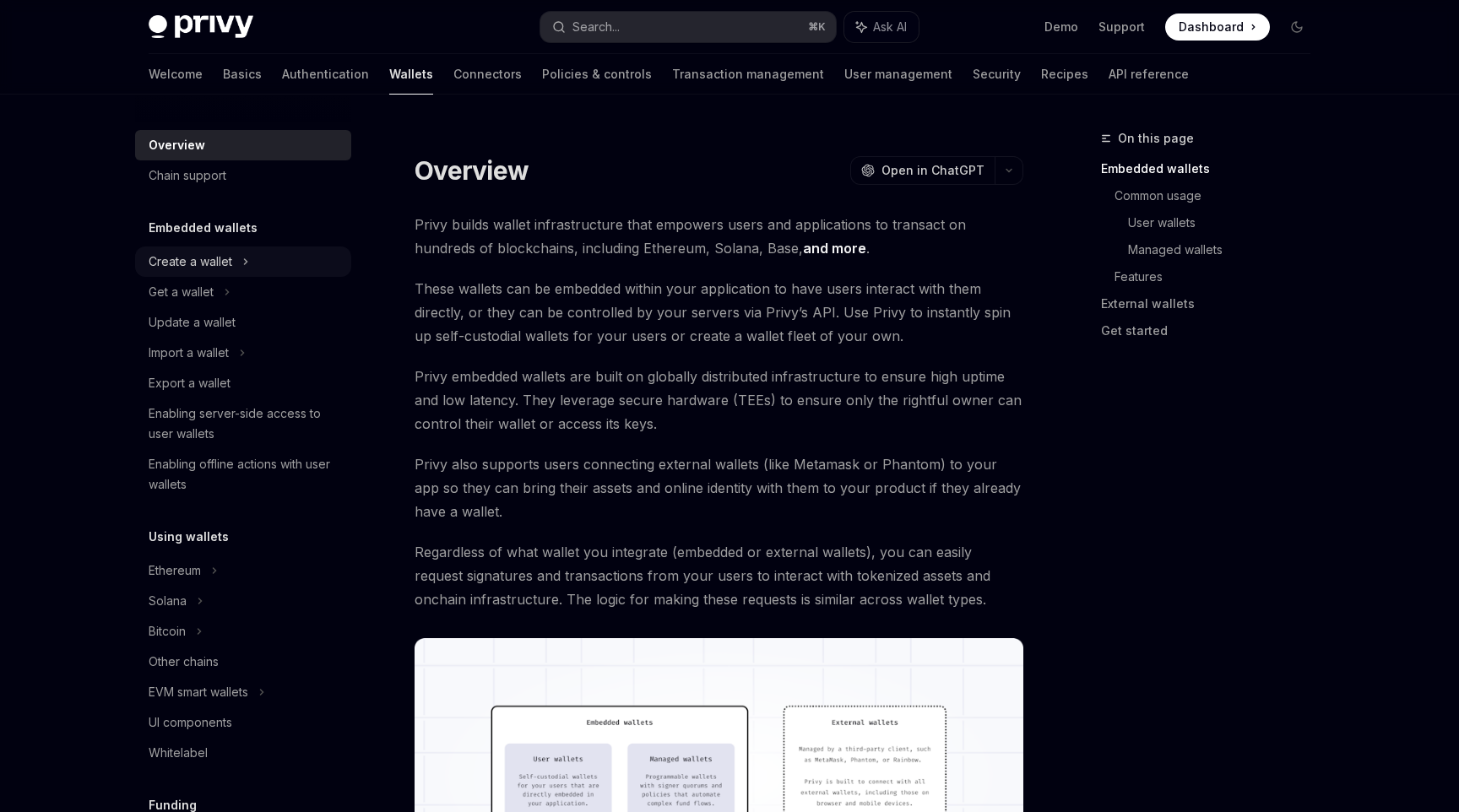
click at [228, 265] on div "Create a wallet" at bounding box center [191, 262] width 84 height 20
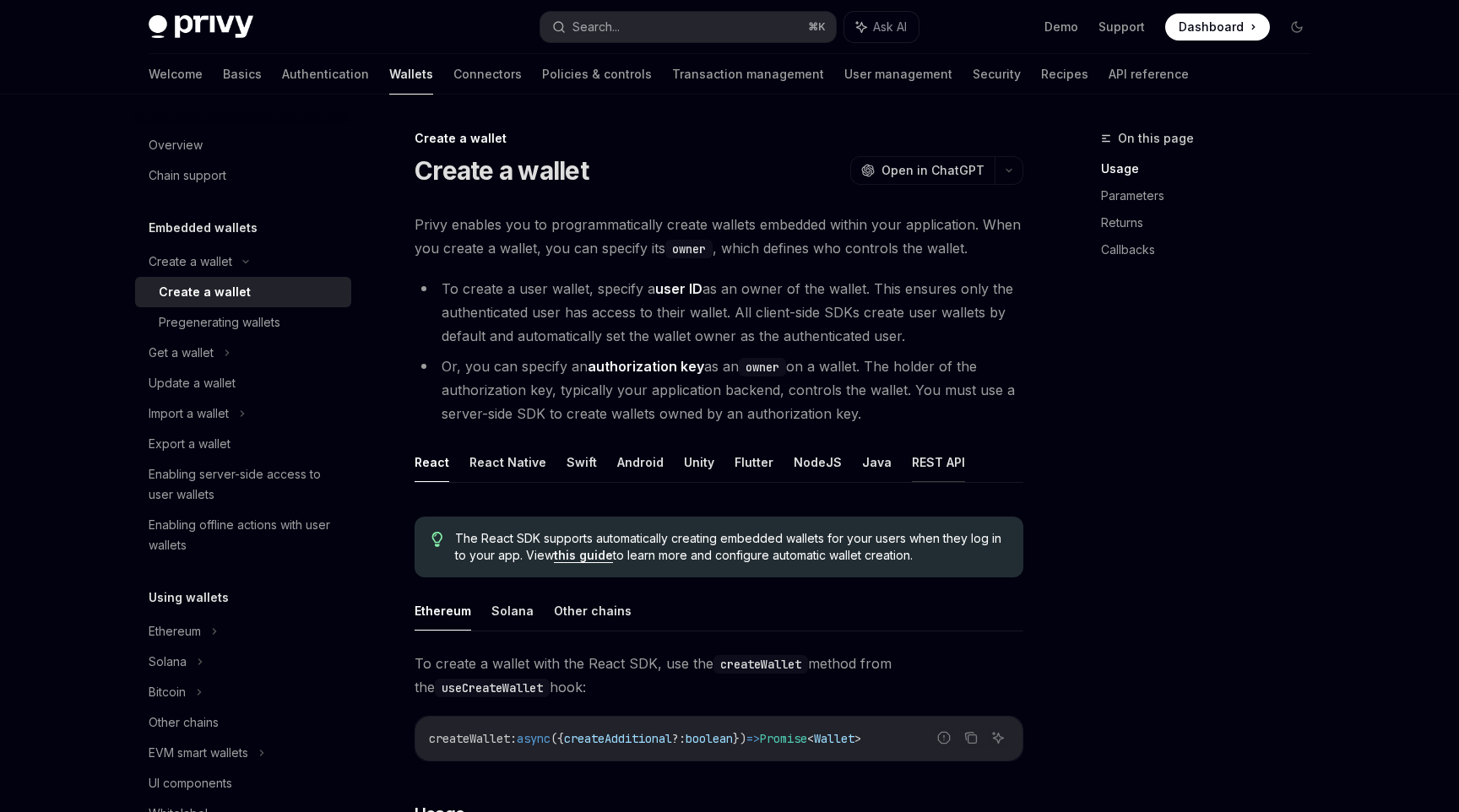
click at [931, 445] on button "REST API" at bounding box center [938, 462] width 53 height 40
type textarea "*"
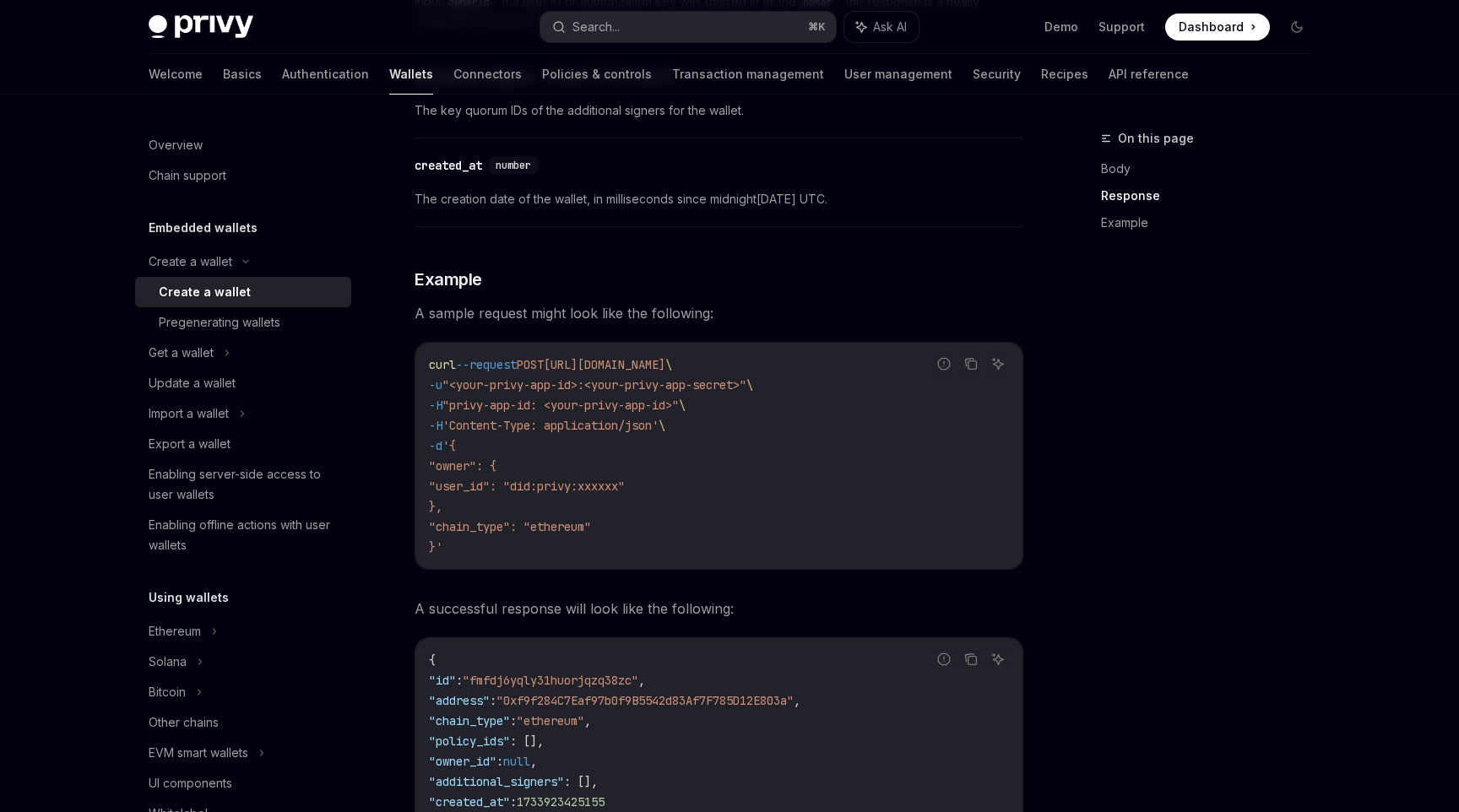
scroll to position [2146, 0]
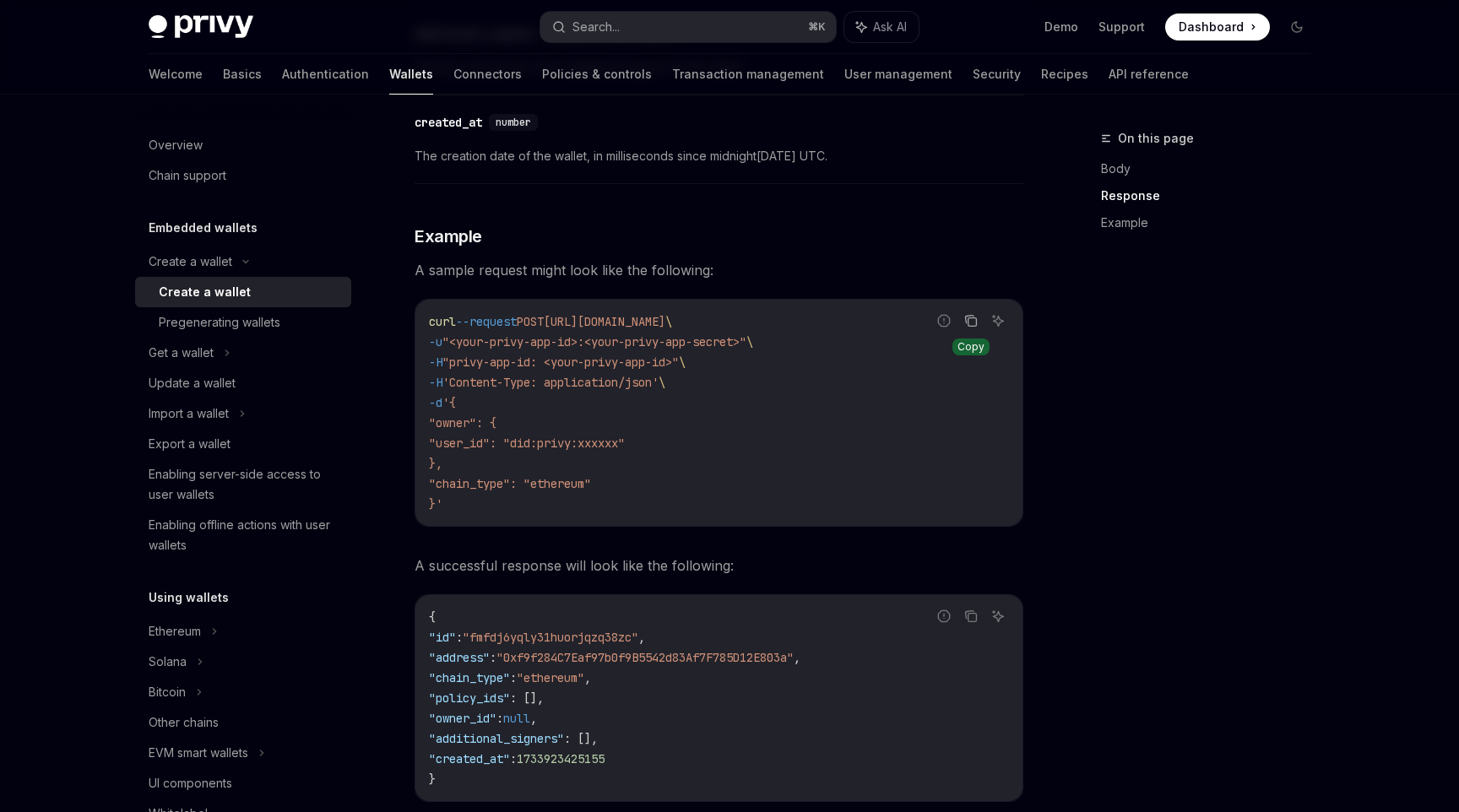
click at [973, 322] on icon "Copy the contents from the code block" at bounding box center [971, 321] width 14 height 14
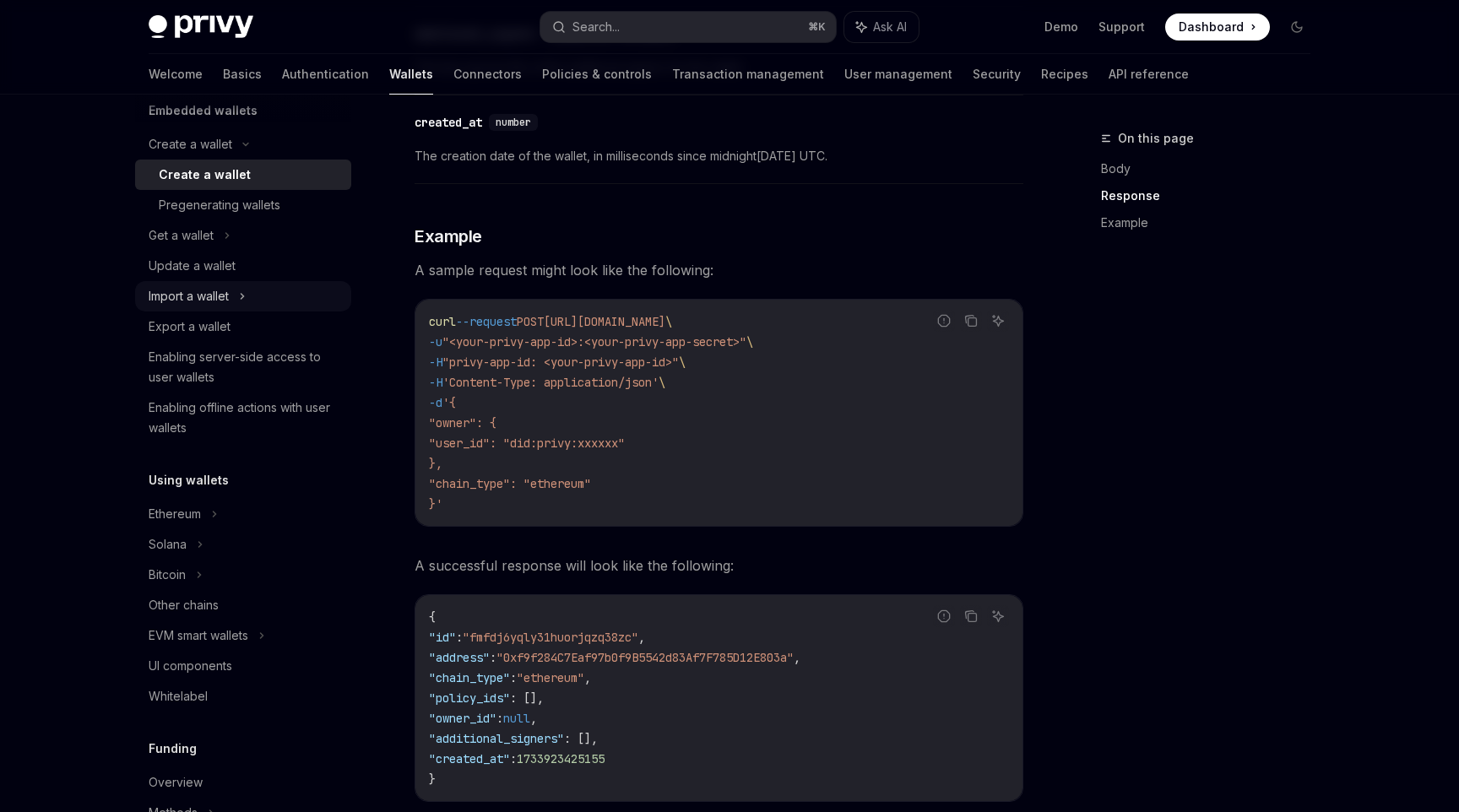
scroll to position [0, 0]
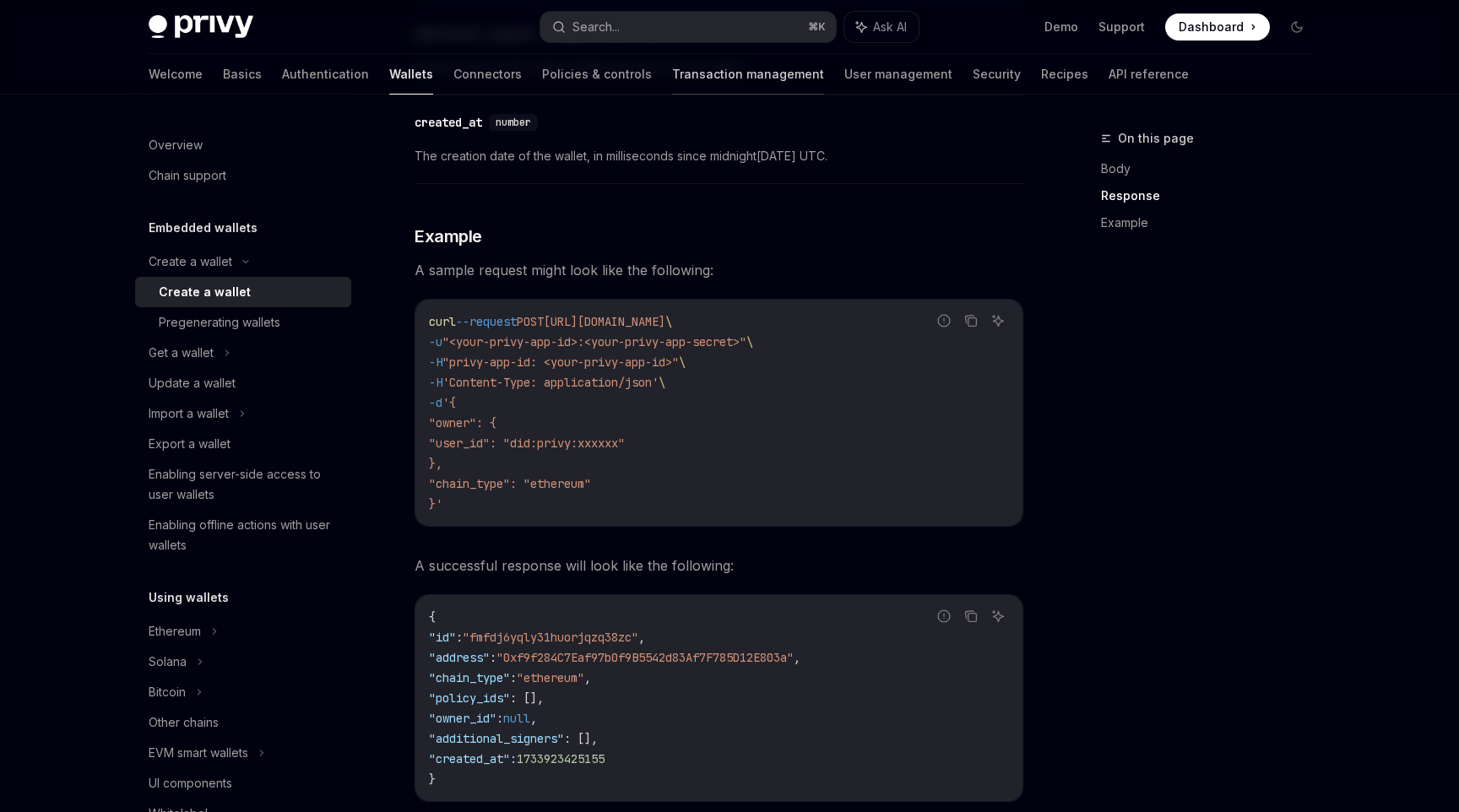
click at [672, 67] on link "Transaction management" at bounding box center [748, 74] width 152 height 40
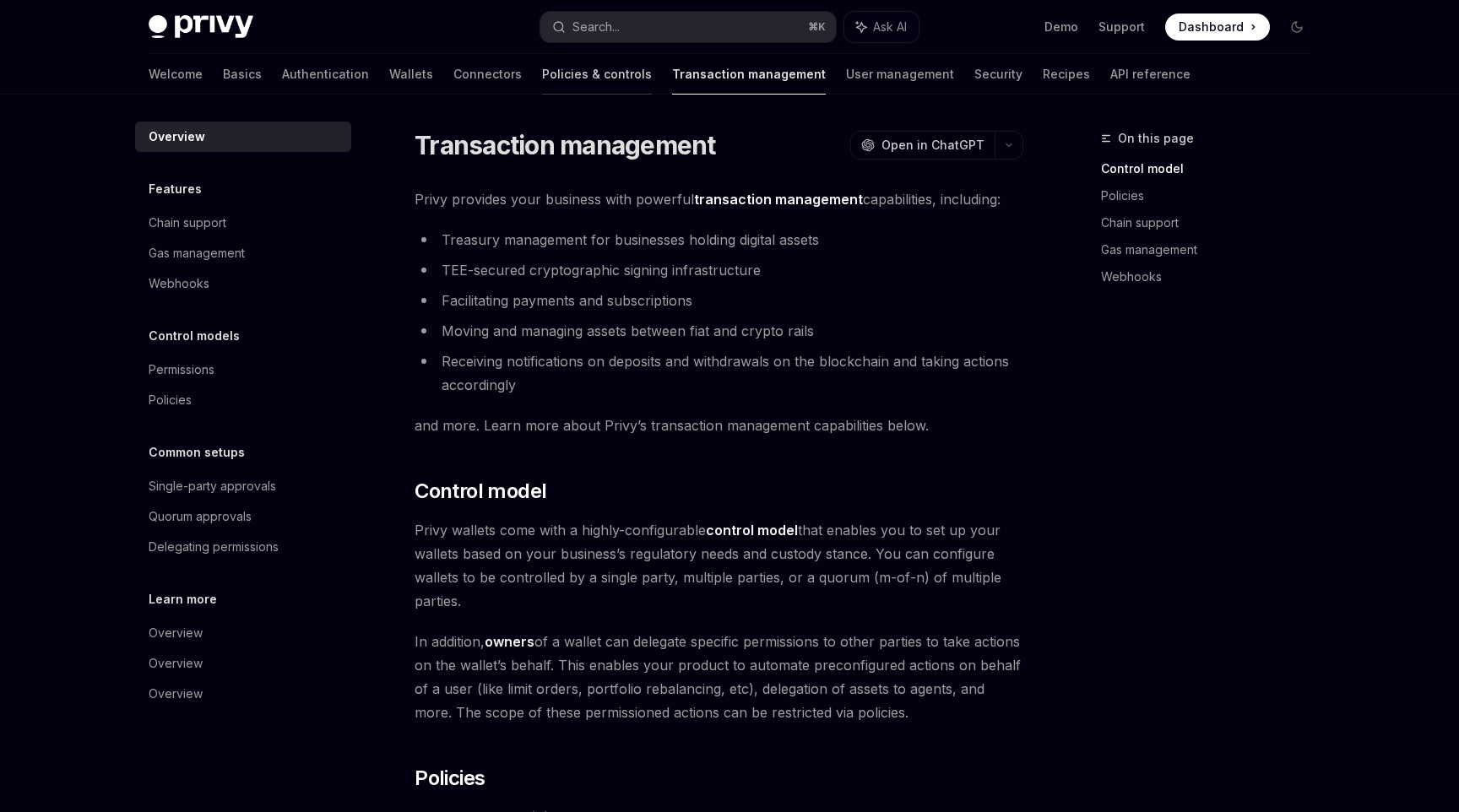
click at [543, 64] on link "Policies & controls" at bounding box center [597, 74] width 109 height 40
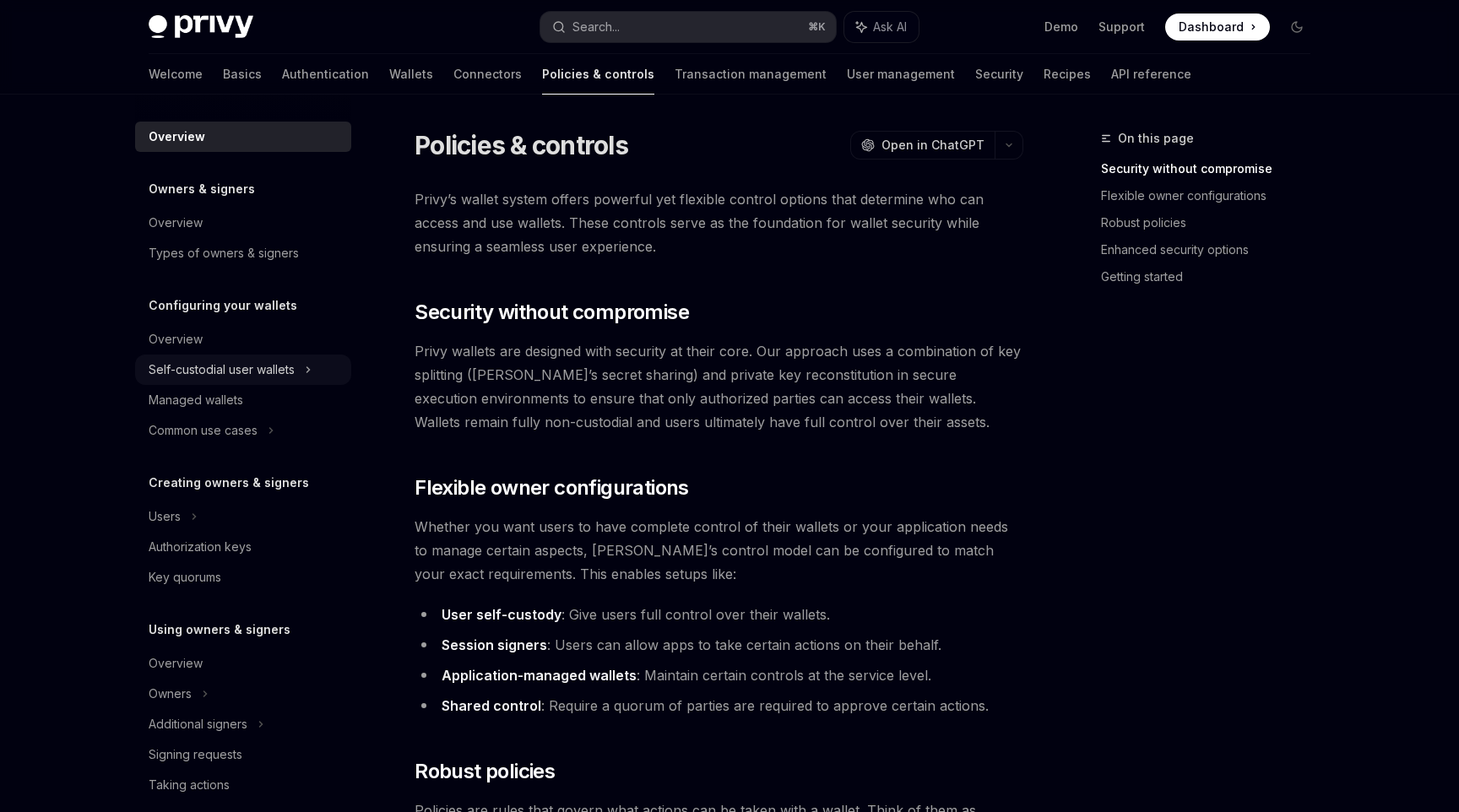
click at [269, 360] on div "Self-custodial user wallets" at bounding box center [222, 370] width 146 height 20
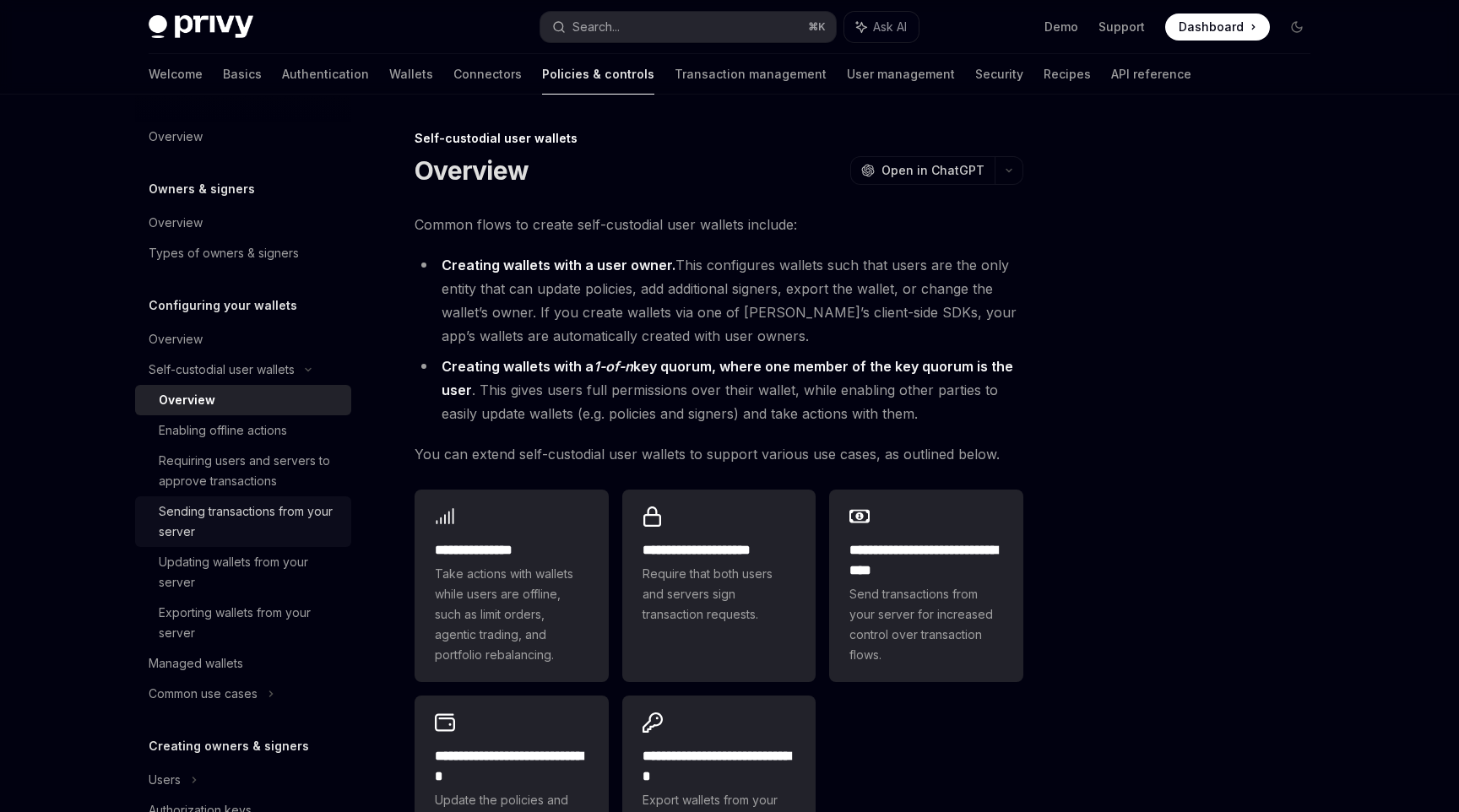
click at [341, 517] on link "Sending transactions from your server" at bounding box center [243, 522] width 216 height 51
type textarea "*"
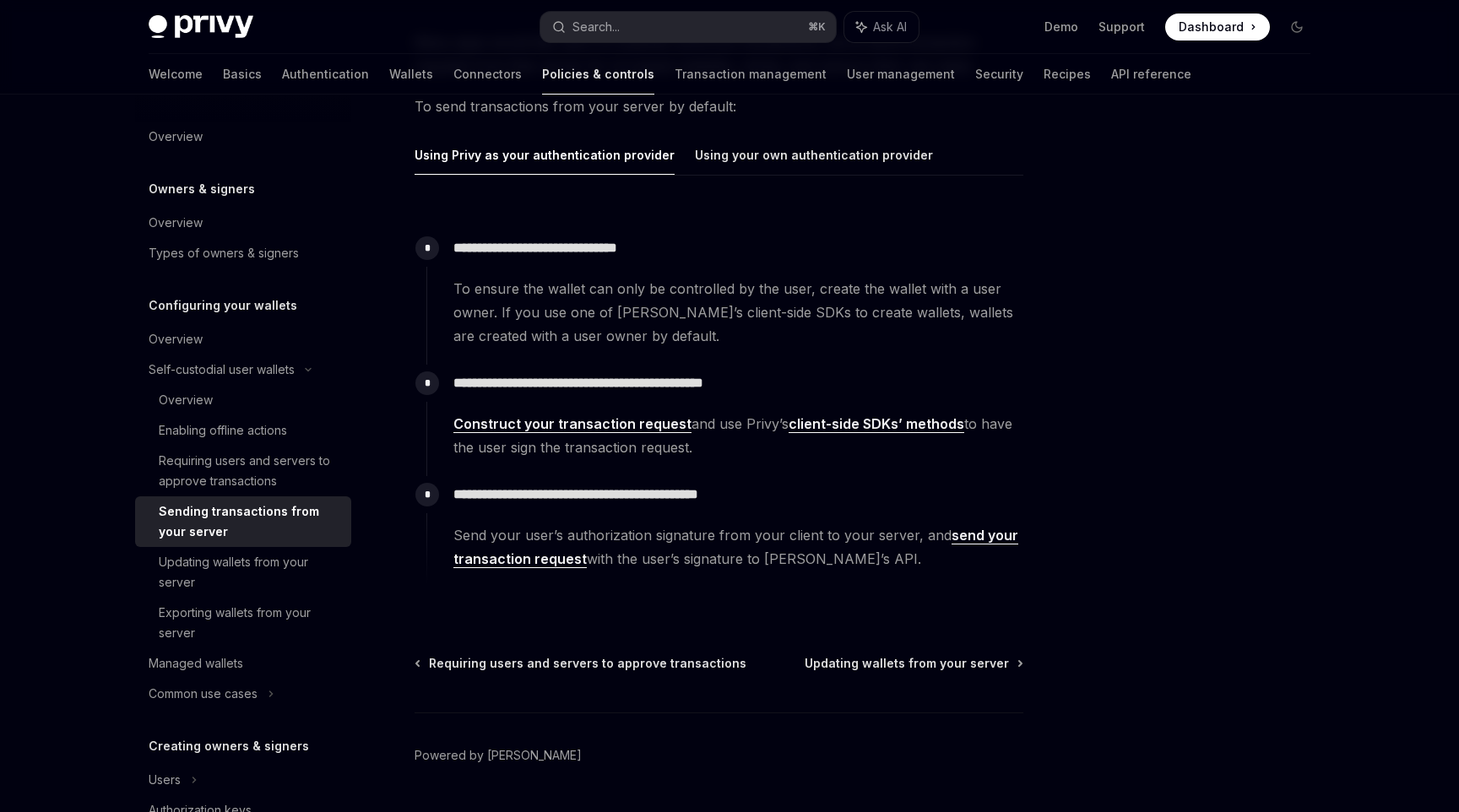
scroll to position [216, 0]
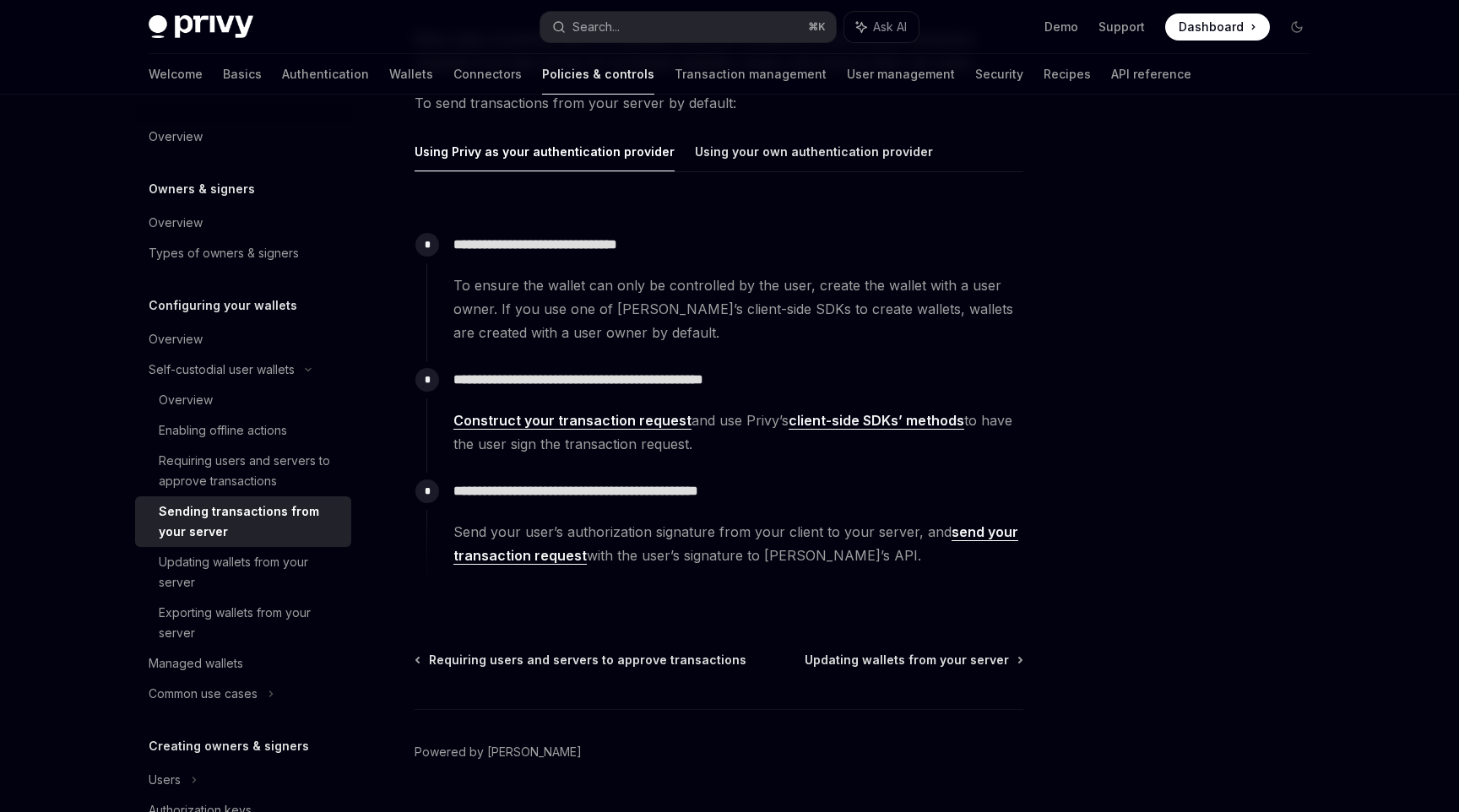
click at [522, 559] on link "send your transaction request" at bounding box center [736, 543] width 565 height 41
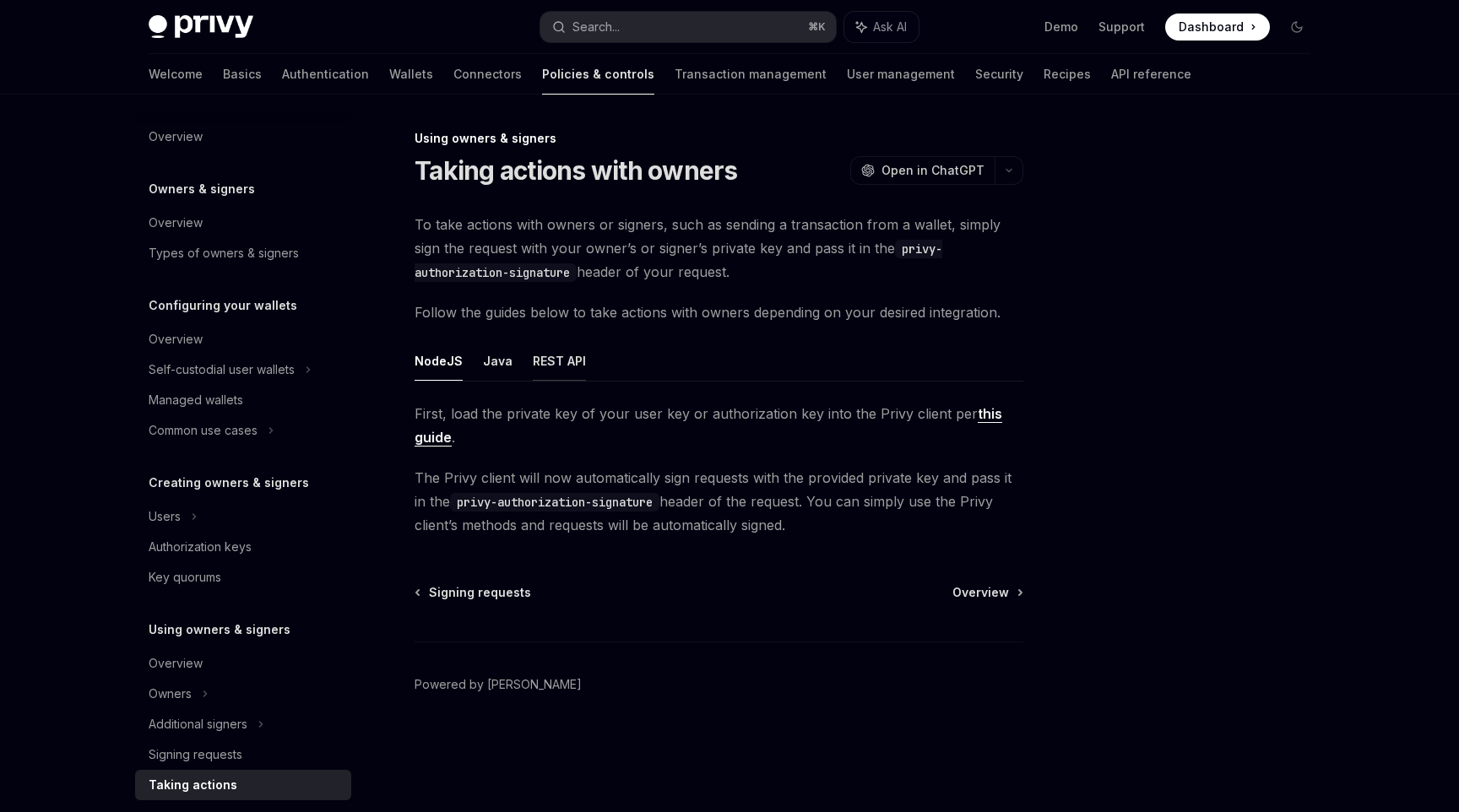
click at [556, 363] on button "REST API" at bounding box center [559, 361] width 53 height 40
type textarea "*"
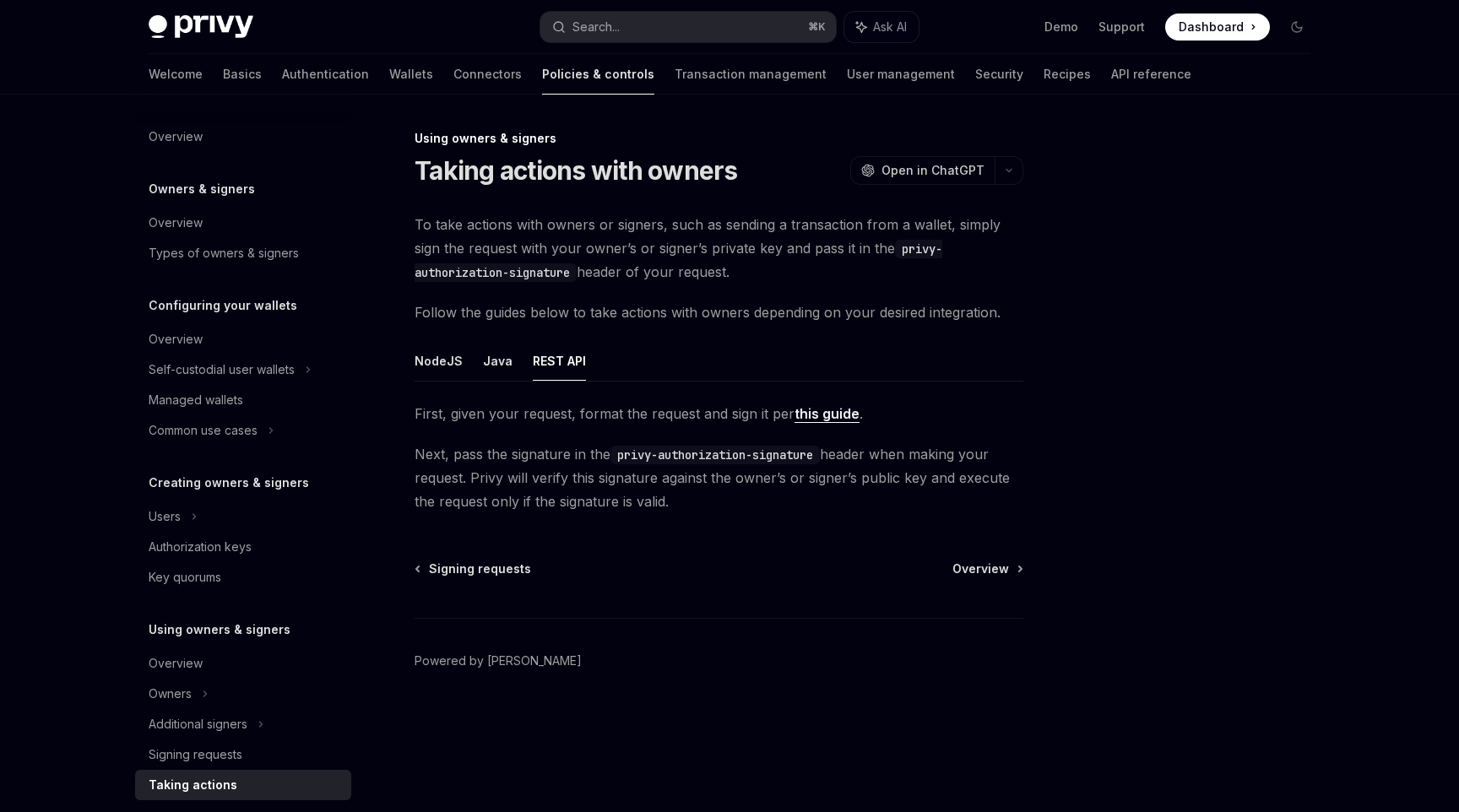
click at [823, 418] on link "this guide" at bounding box center [827, 414] width 65 height 17
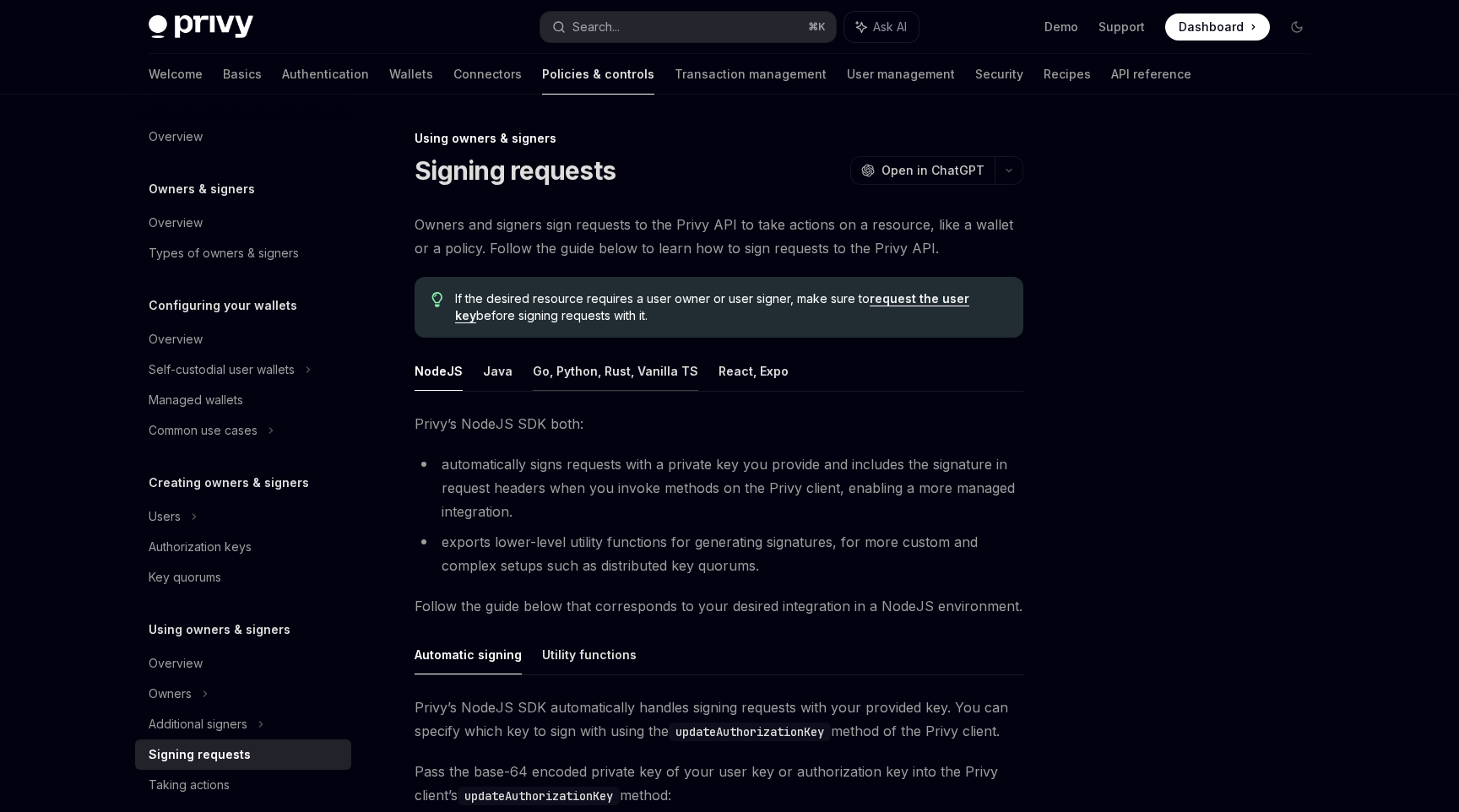
click at [623, 358] on button "Go, Python, Rust, Vanilla TS" at bounding box center [616, 371] width 166 height 40
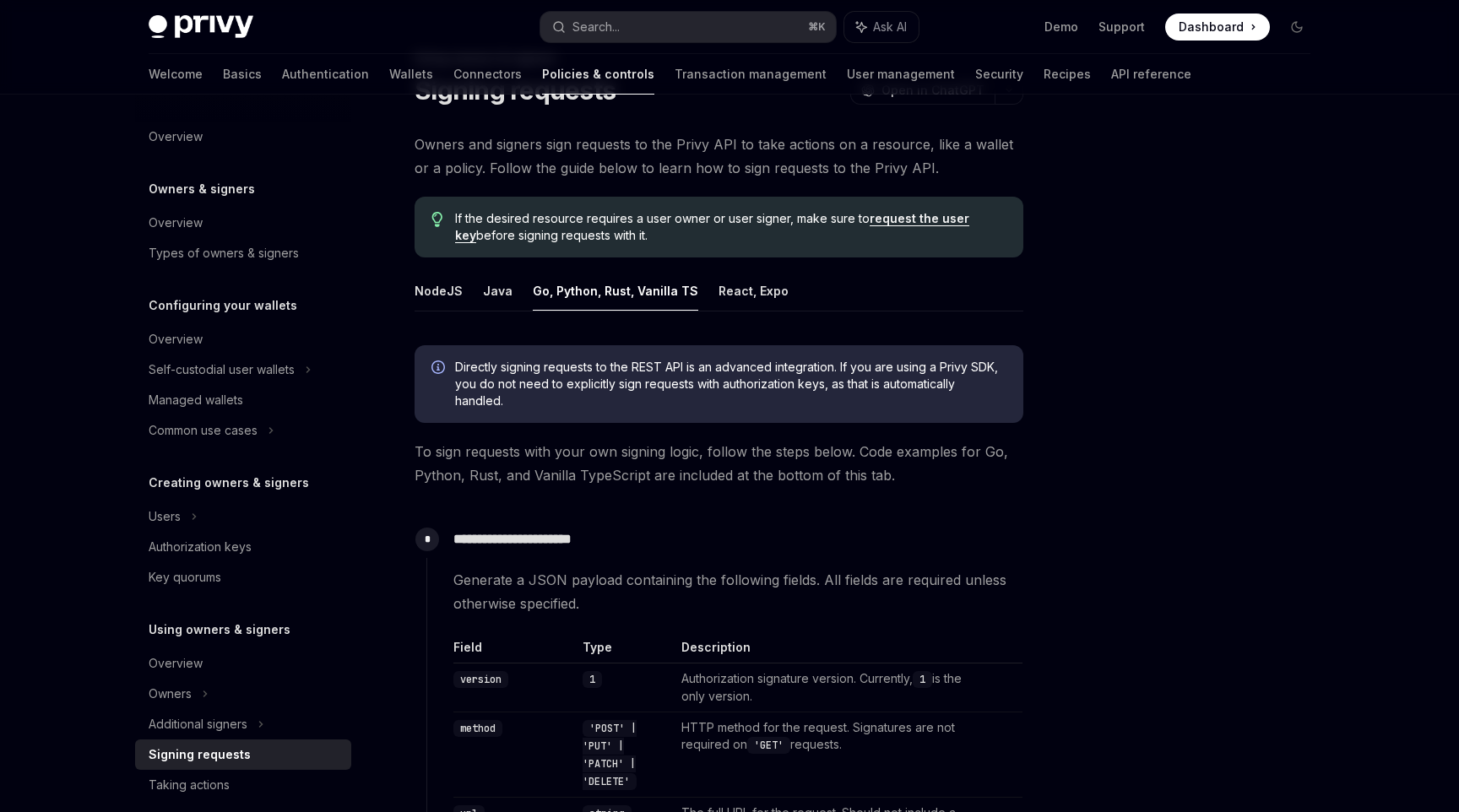
scroll to position [102, 0]
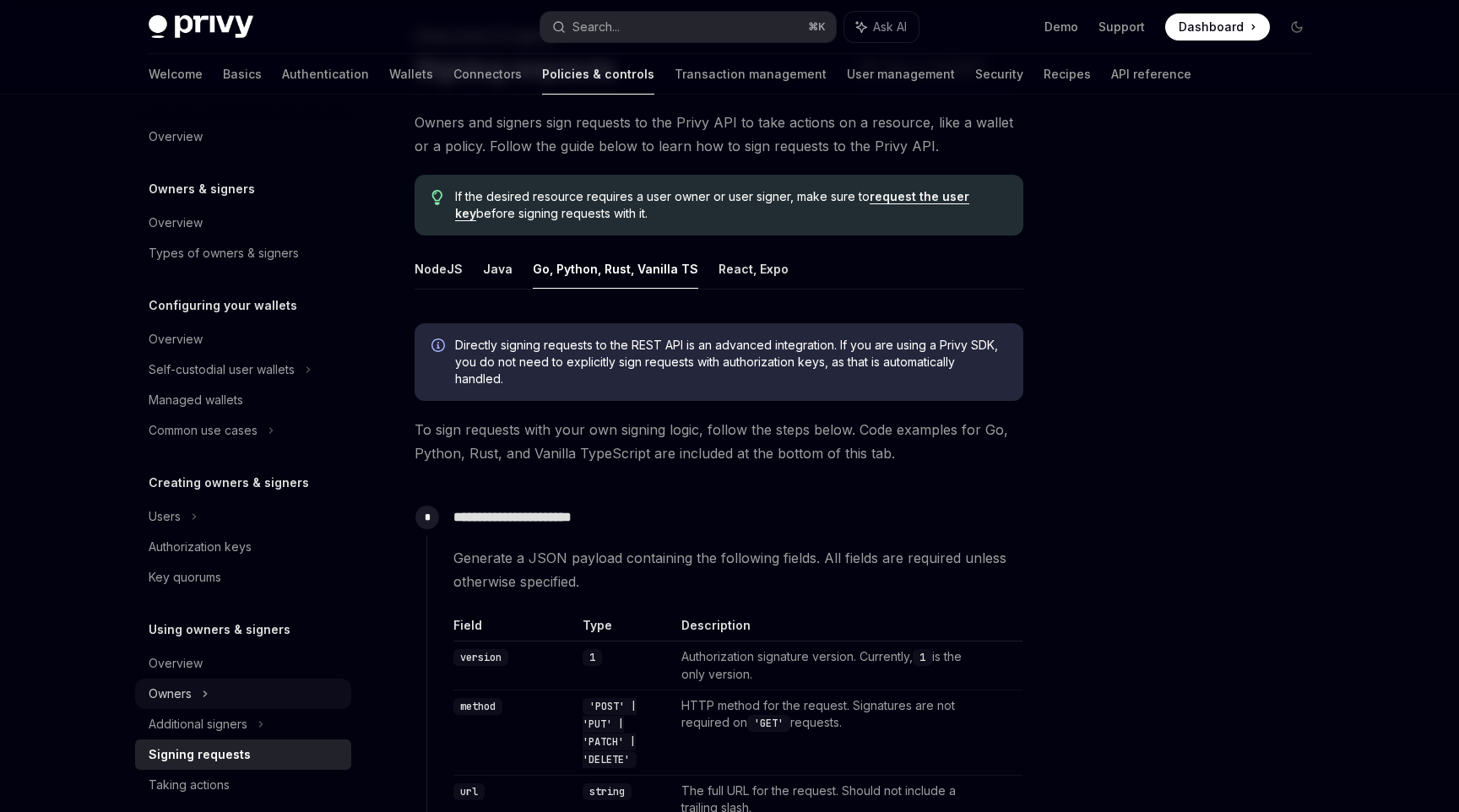
click at [145, 687] on div "Owners" at bounding box center [243, 694] width 216 height 30
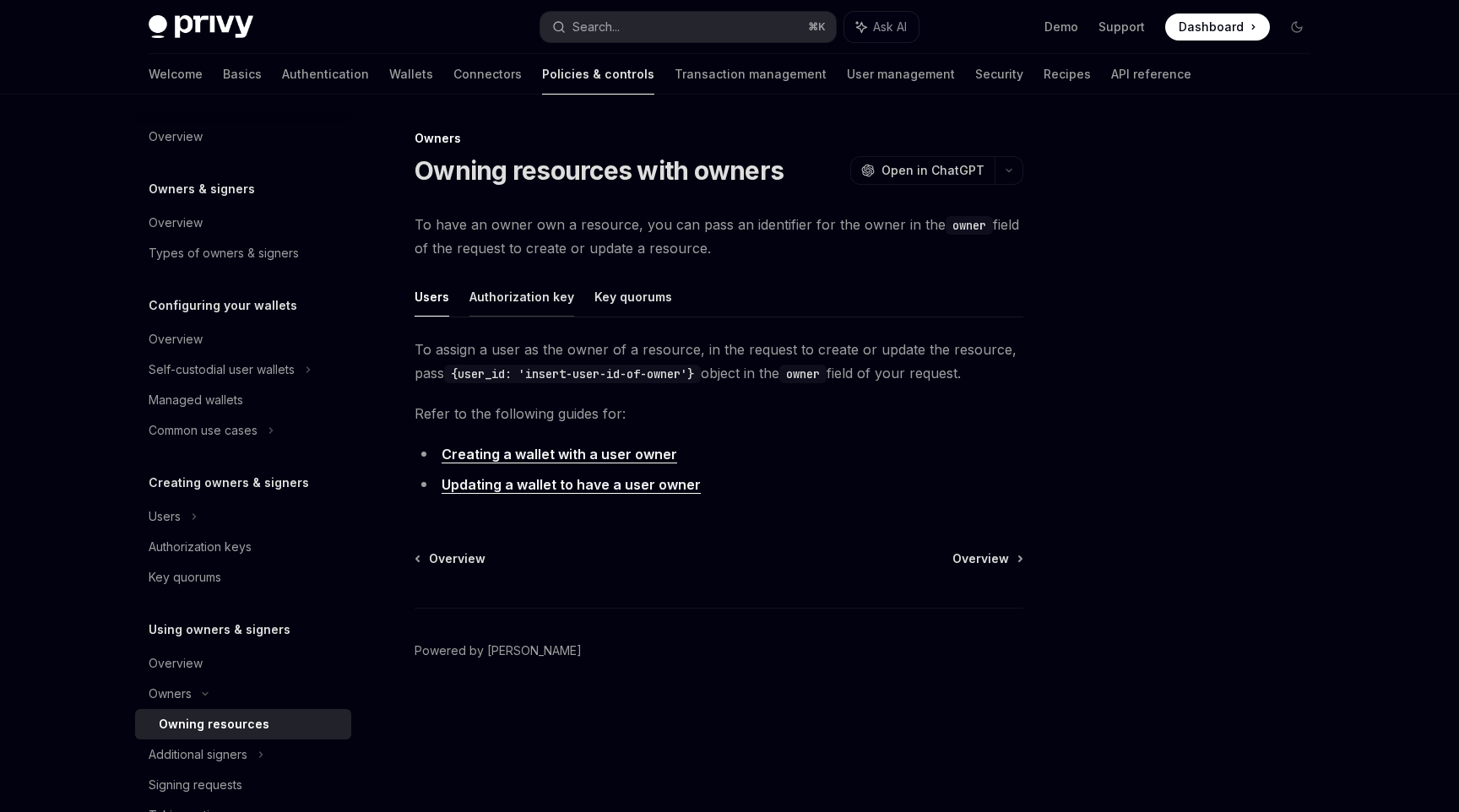
click at [552, 308] on button "Authorization key" at bounding box center [522, 297] width 105 height 40
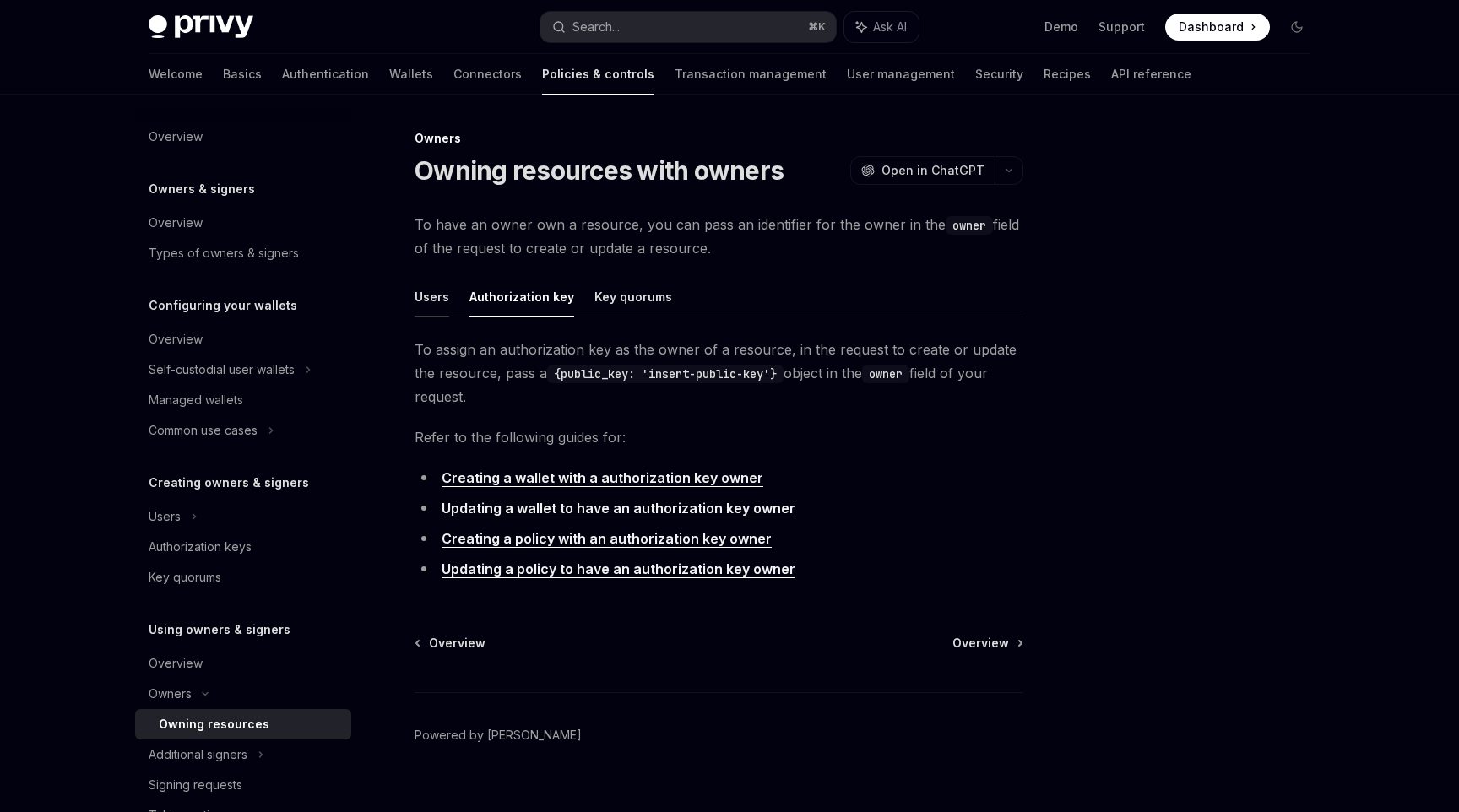
click at [429, 303] on button "Users" at bounding box center [432, 297] width 35 height 40
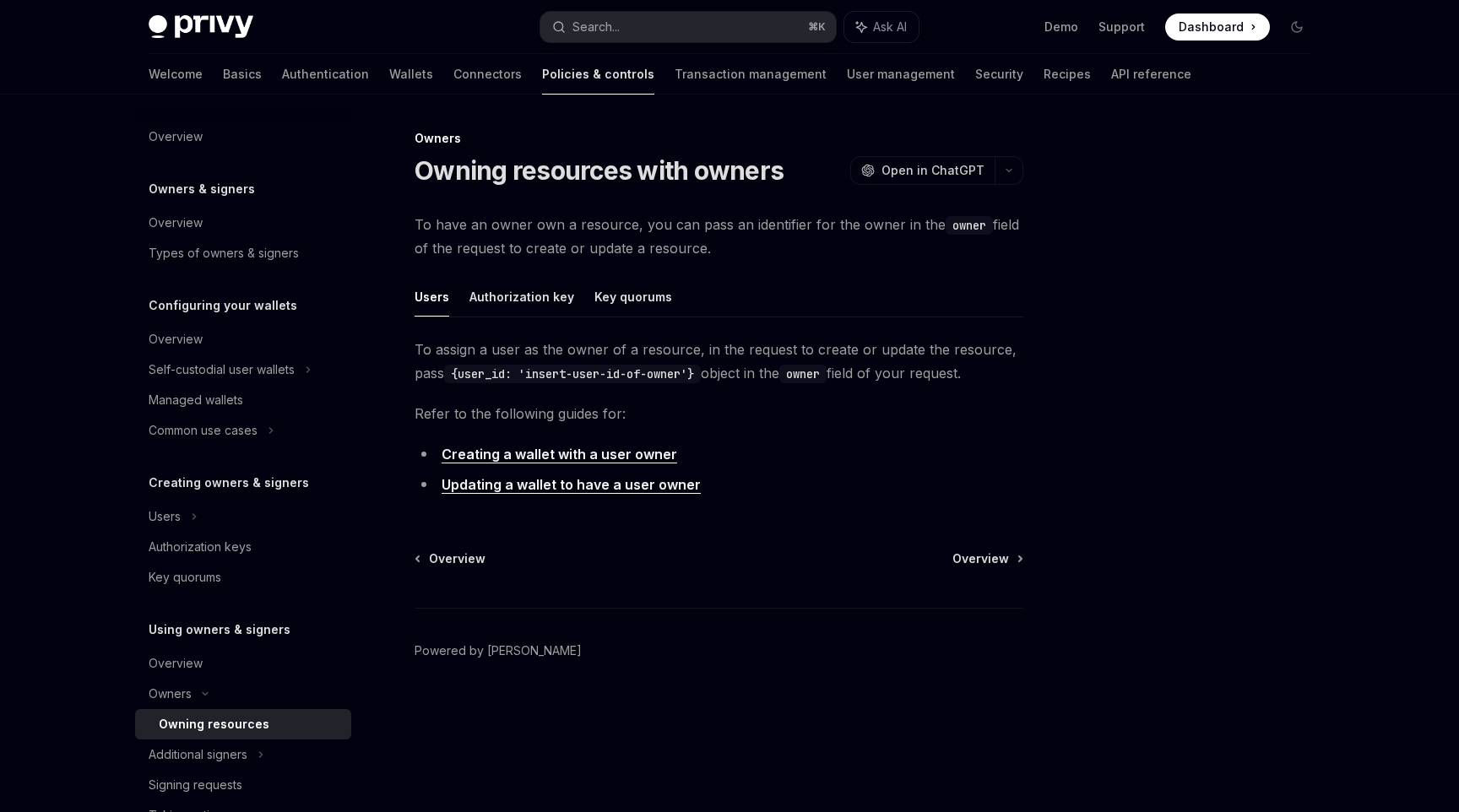
click at [647, 458] on link "Creating a wallet with a user owner" at bounding box center [559, 454] width 235 height 17
click at [523, 309] on button "Authorization key" at bounding box center [522, 297] width 105 height 40
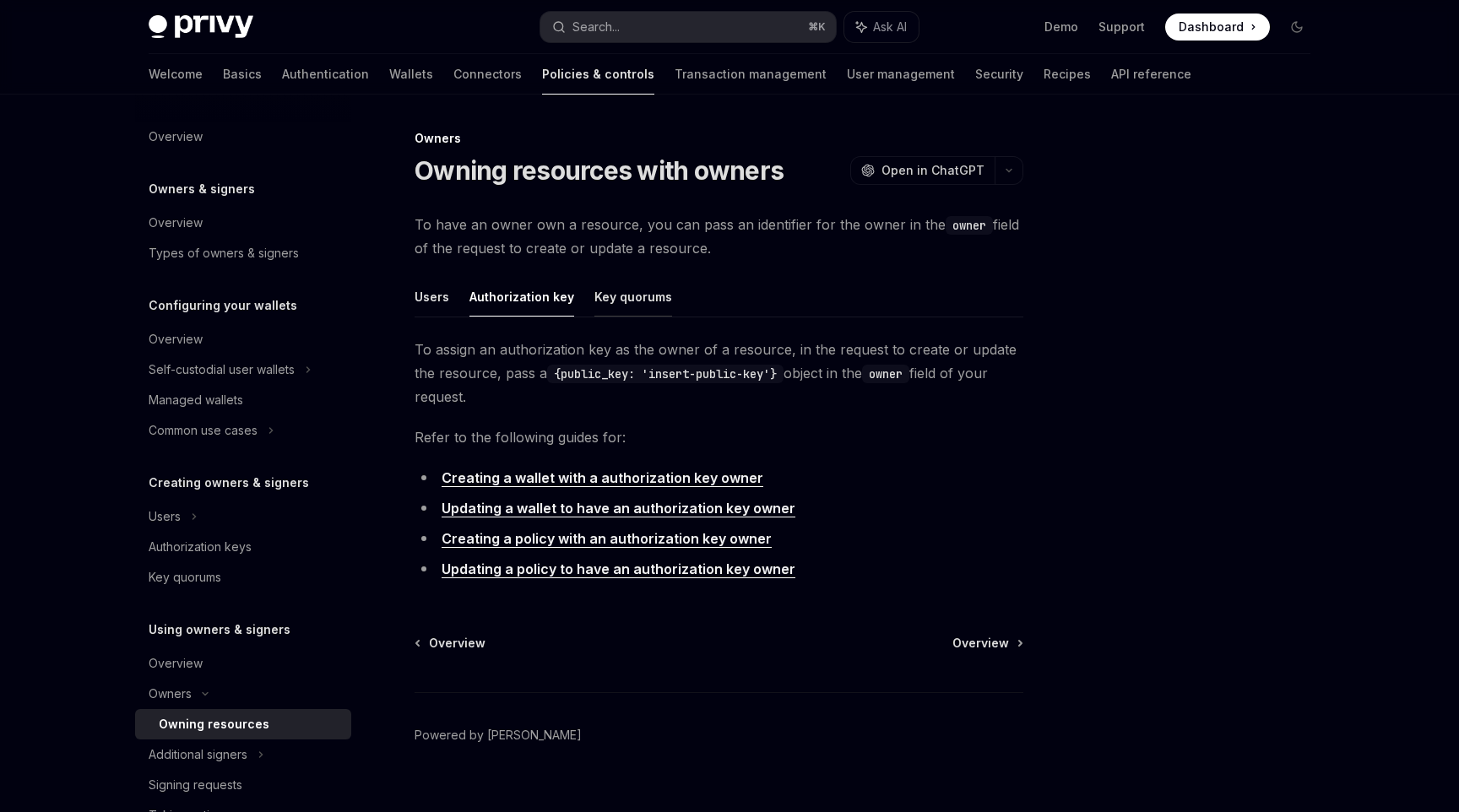
click at [635, 314] on button "Key quorums" at bounding box center [633, 297] width 78 height 40
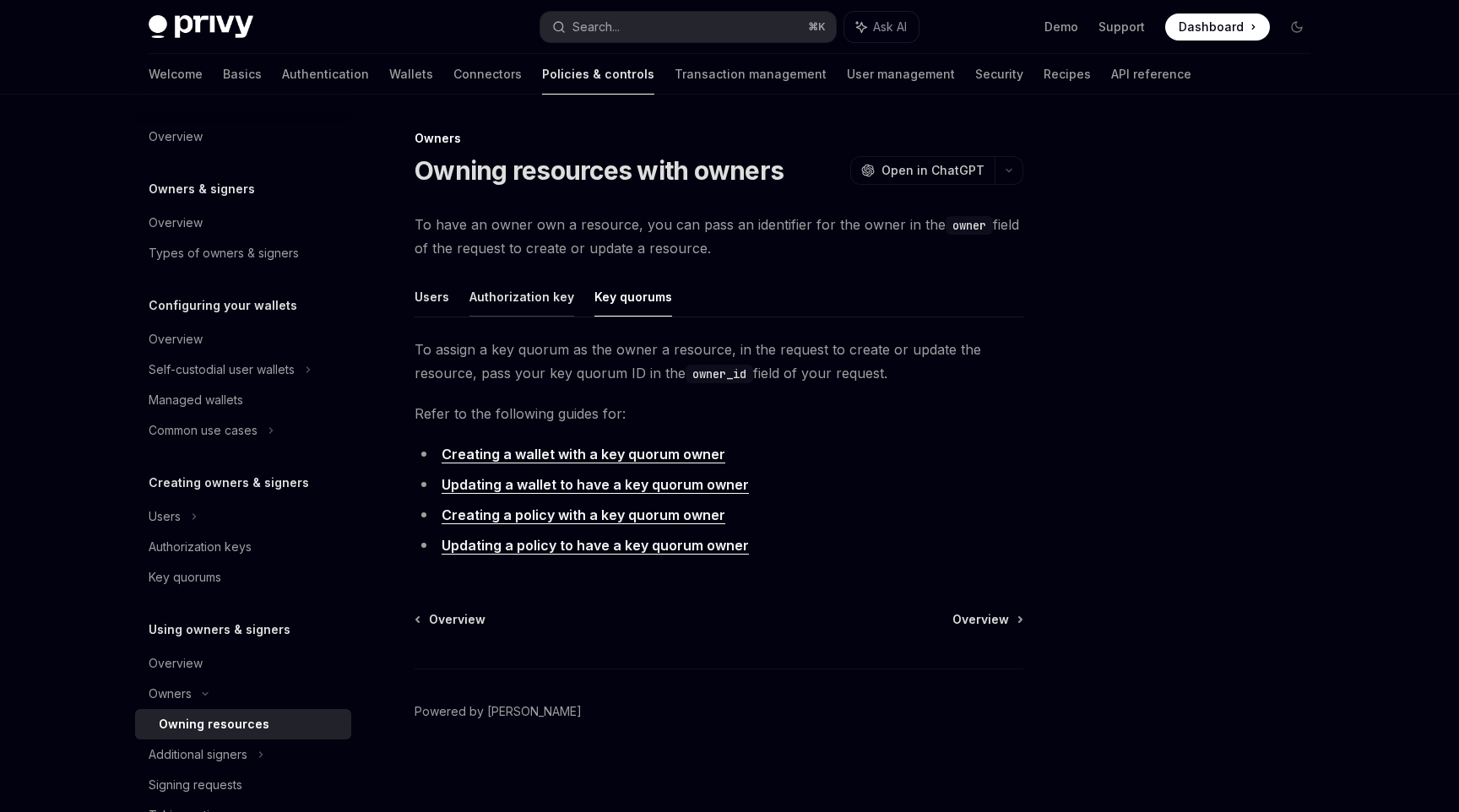
click at [509, 303] on button "Authorization key" at bounding box center [522, 297] width 105 height 40
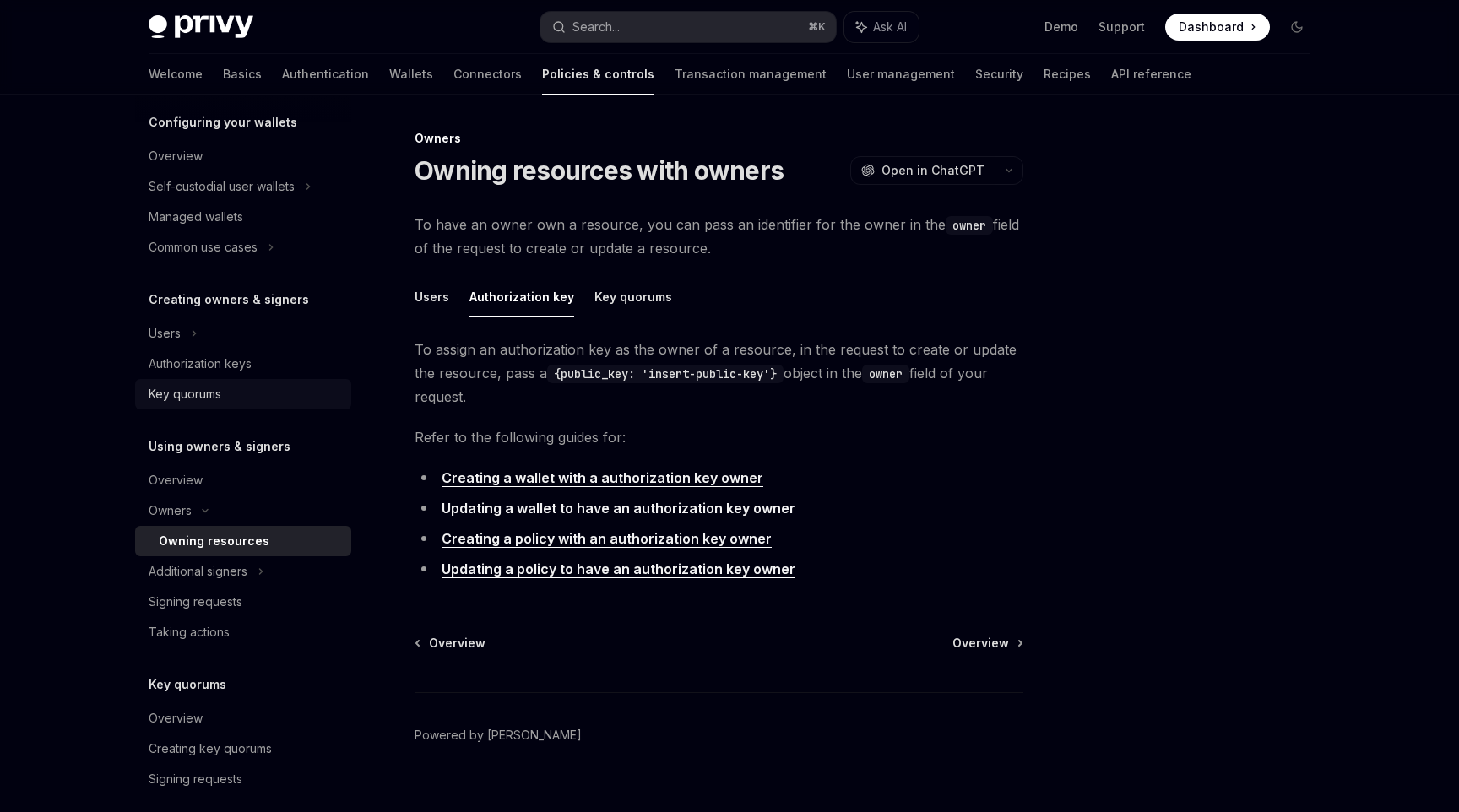
scroll to position [184, 0]
click at [248, 591] on div "Signing requests" at bounding box center [244, 601] width 192 height 20
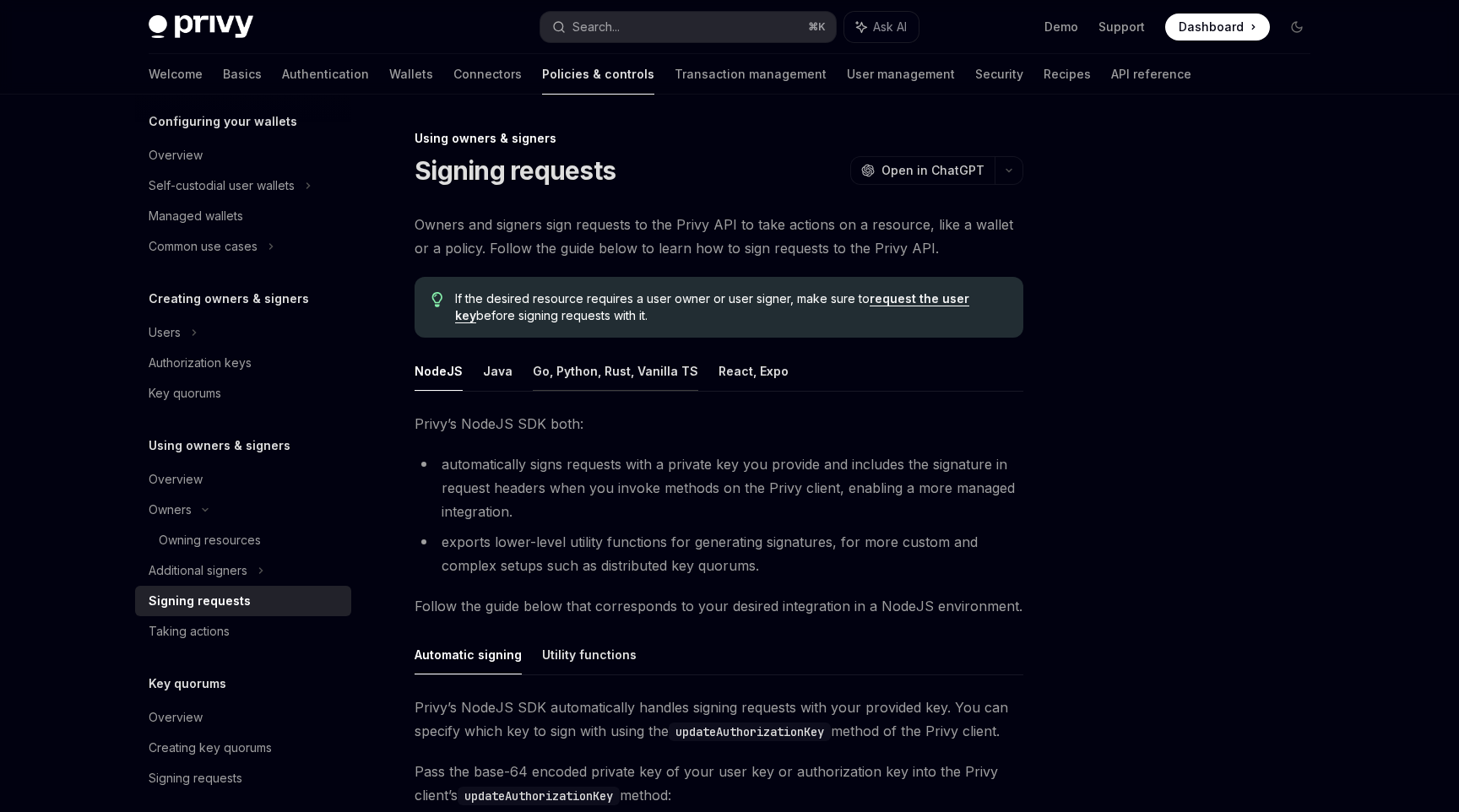
click at [567, 385] on button "Go, Python, Rust, Vanilla TS" at bounding box center [616, 371] width 166 height 40
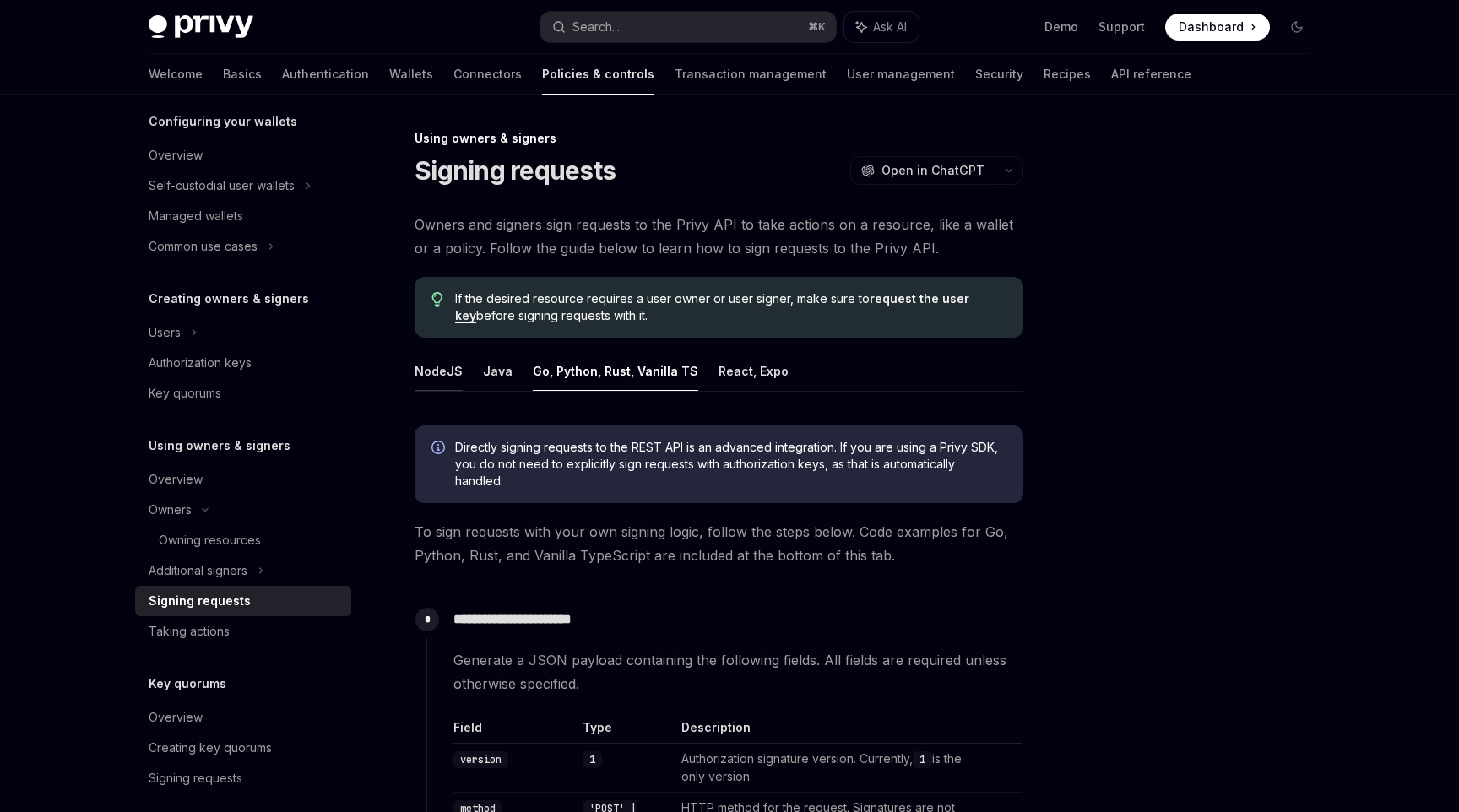
click at [452, 377] on button "NodeJS" at bounding box center [439, 371] width 48 height 40
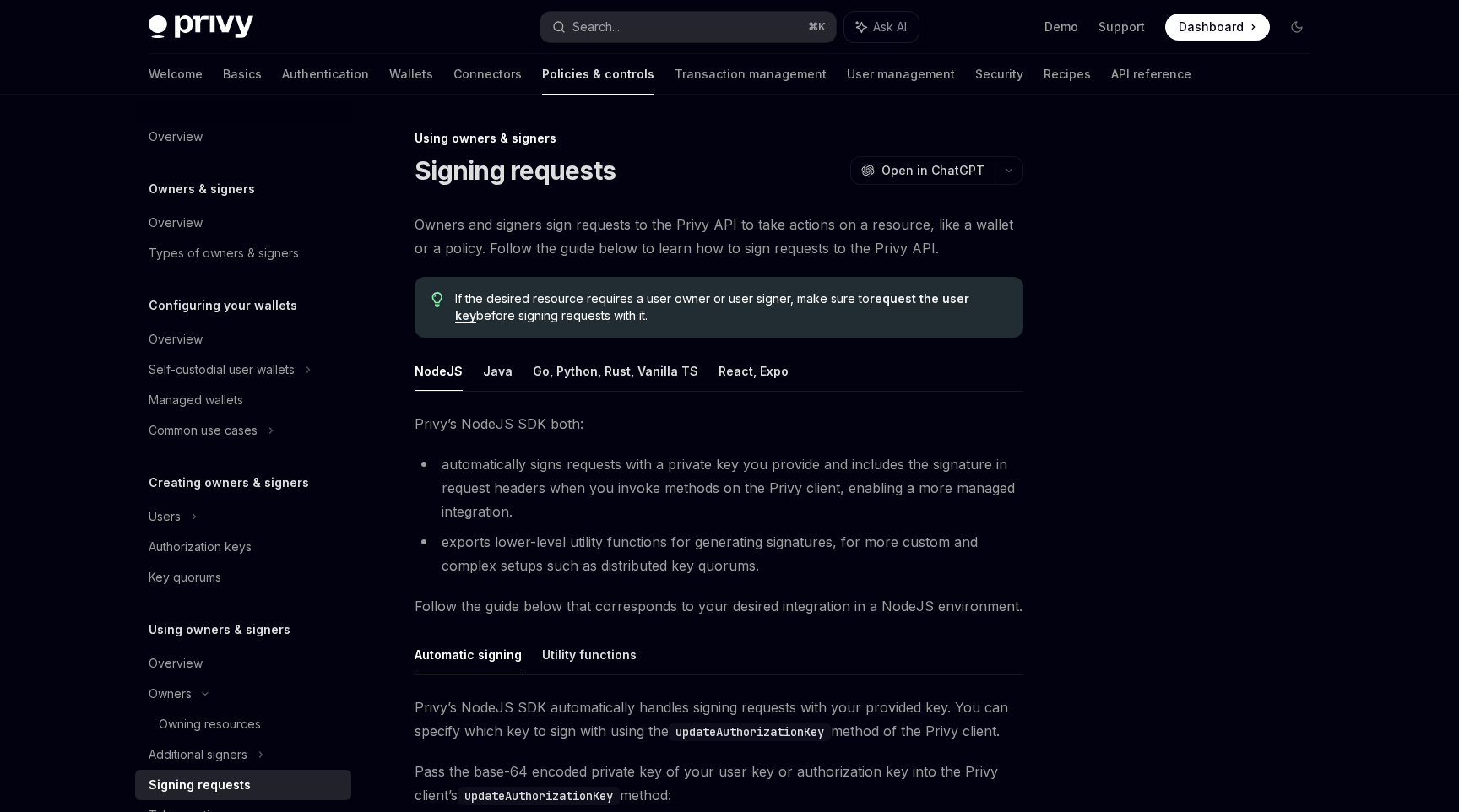
click at [171, 202] on div "Owners & signers Overview Types of owners & signers" at bounding box center [243, 223] width 216 height 89
click at [171, 147] on link "Overview" at bounding box center [243, 136] width 216 height 30
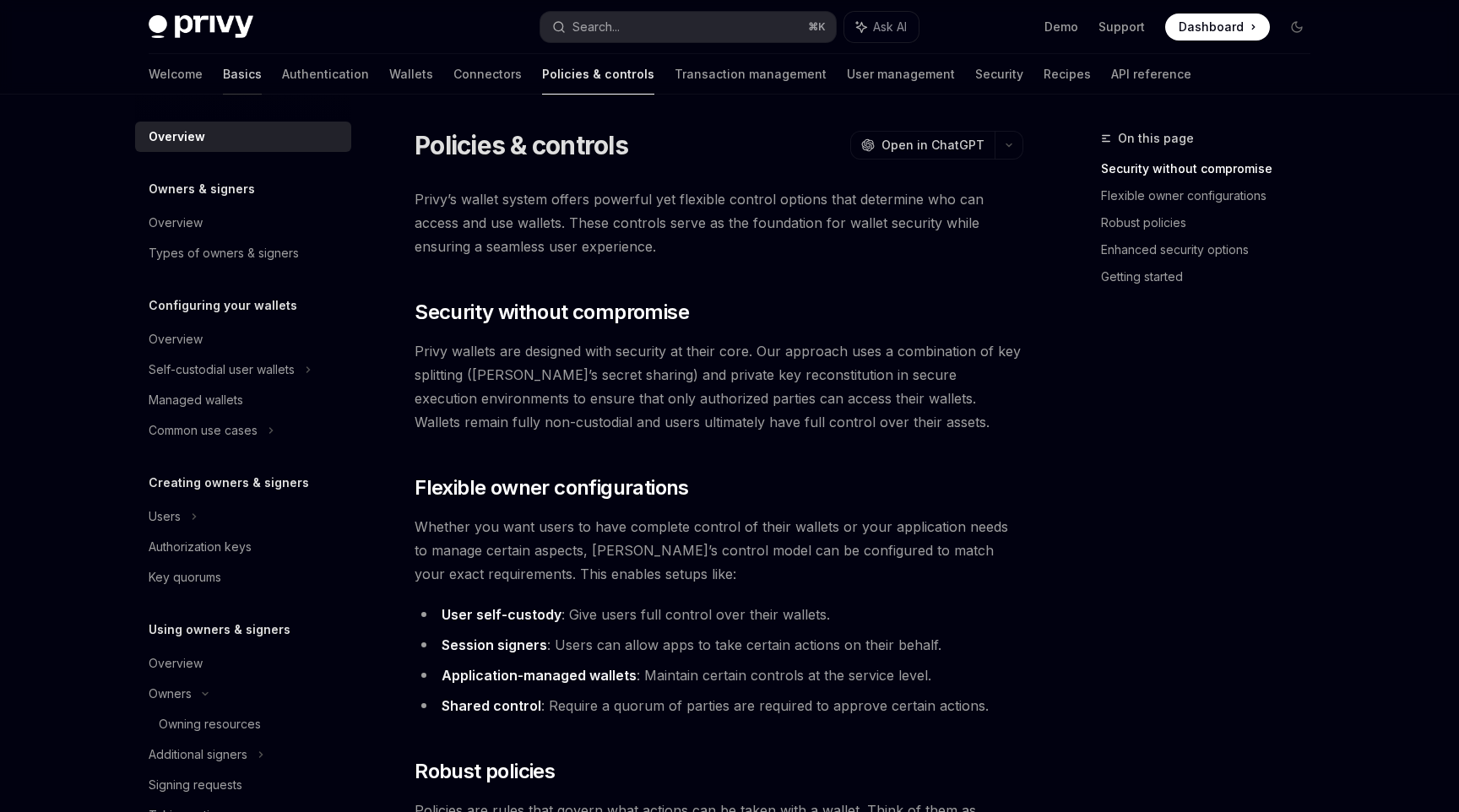
click at [223, 67] on link "Basics" at bounding box center [243, 74] width 39 height 40
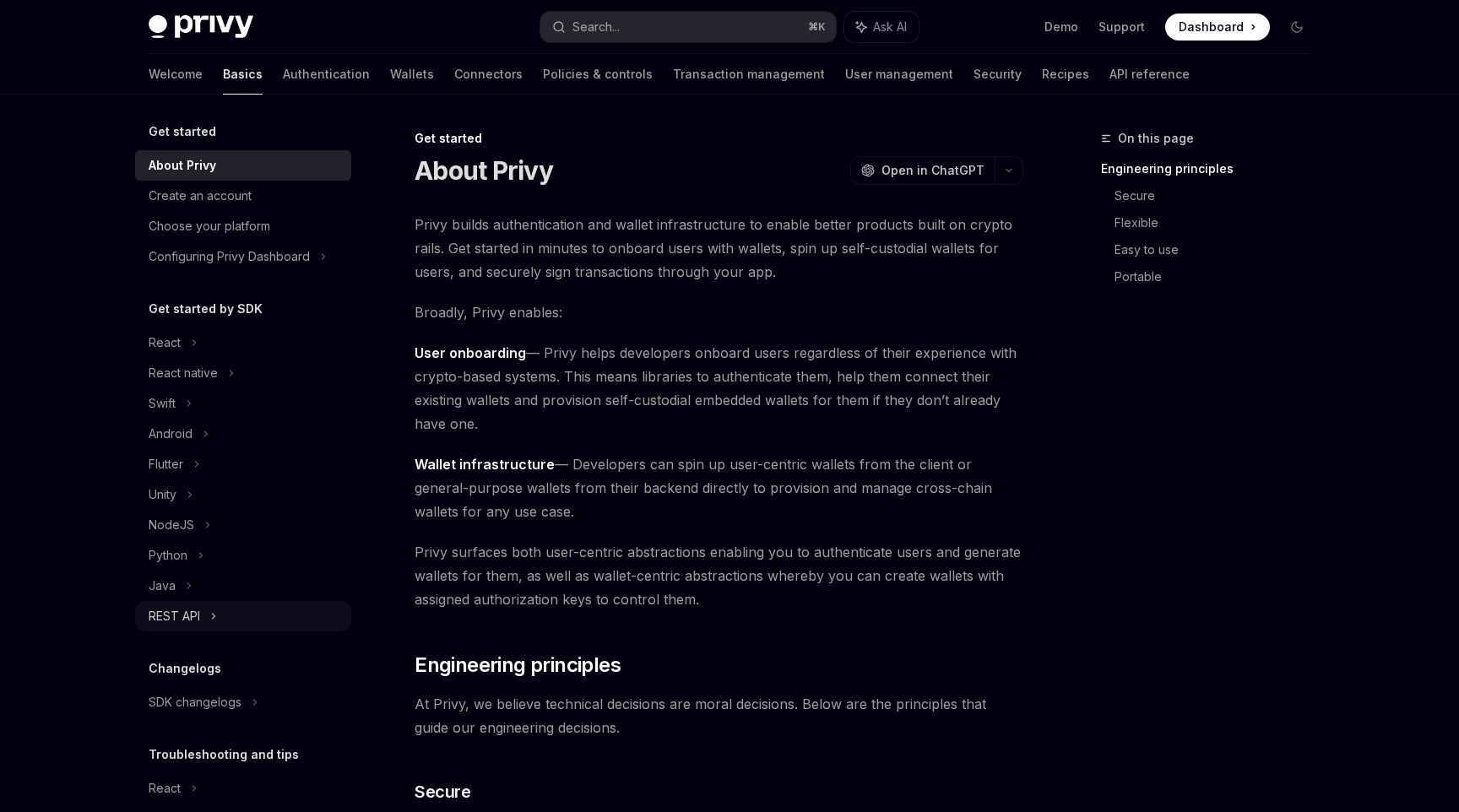
click at [218, 601] on div "REST API" at bounding box center [243, 615] width 216 height 30
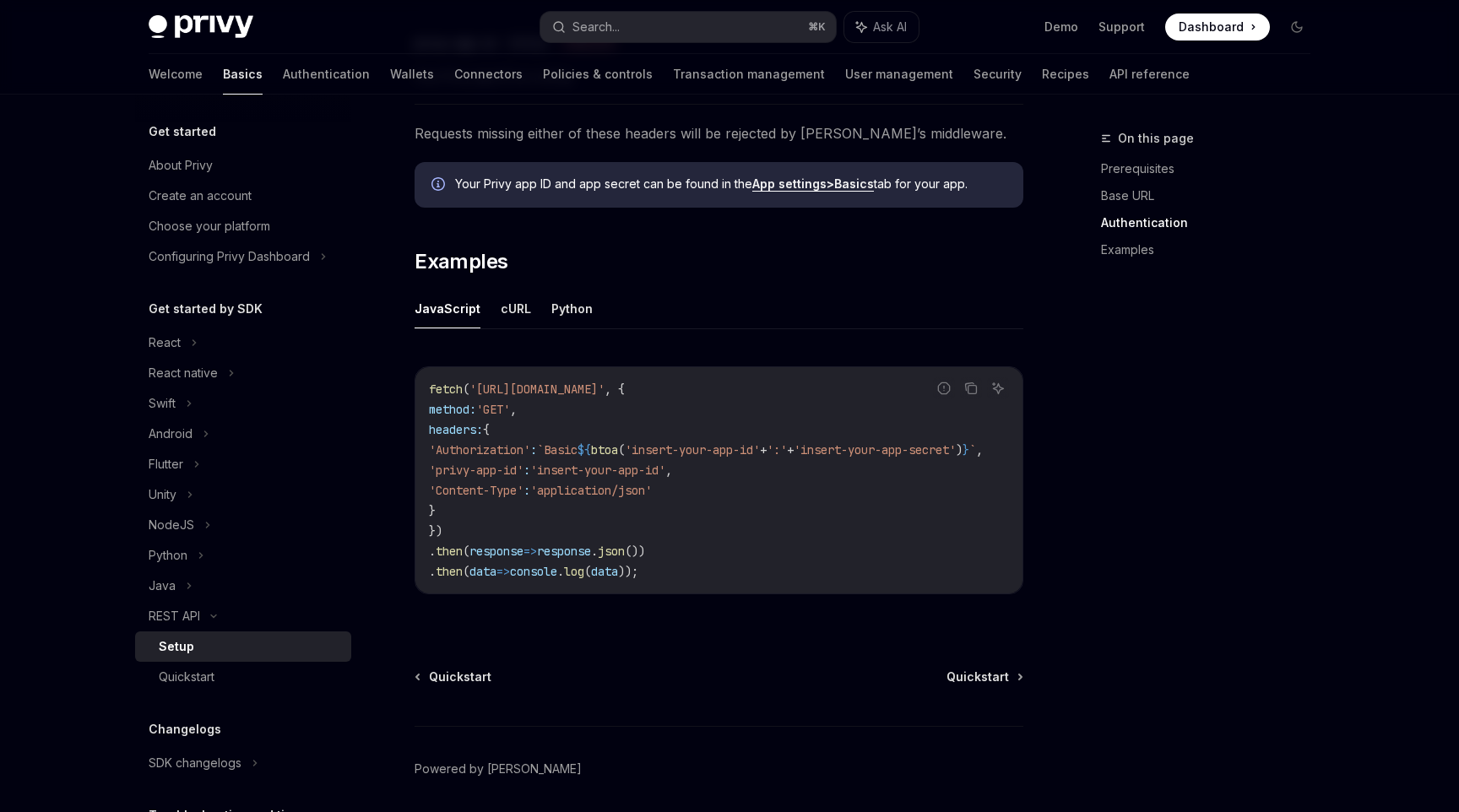
scroll to position [795, 0]
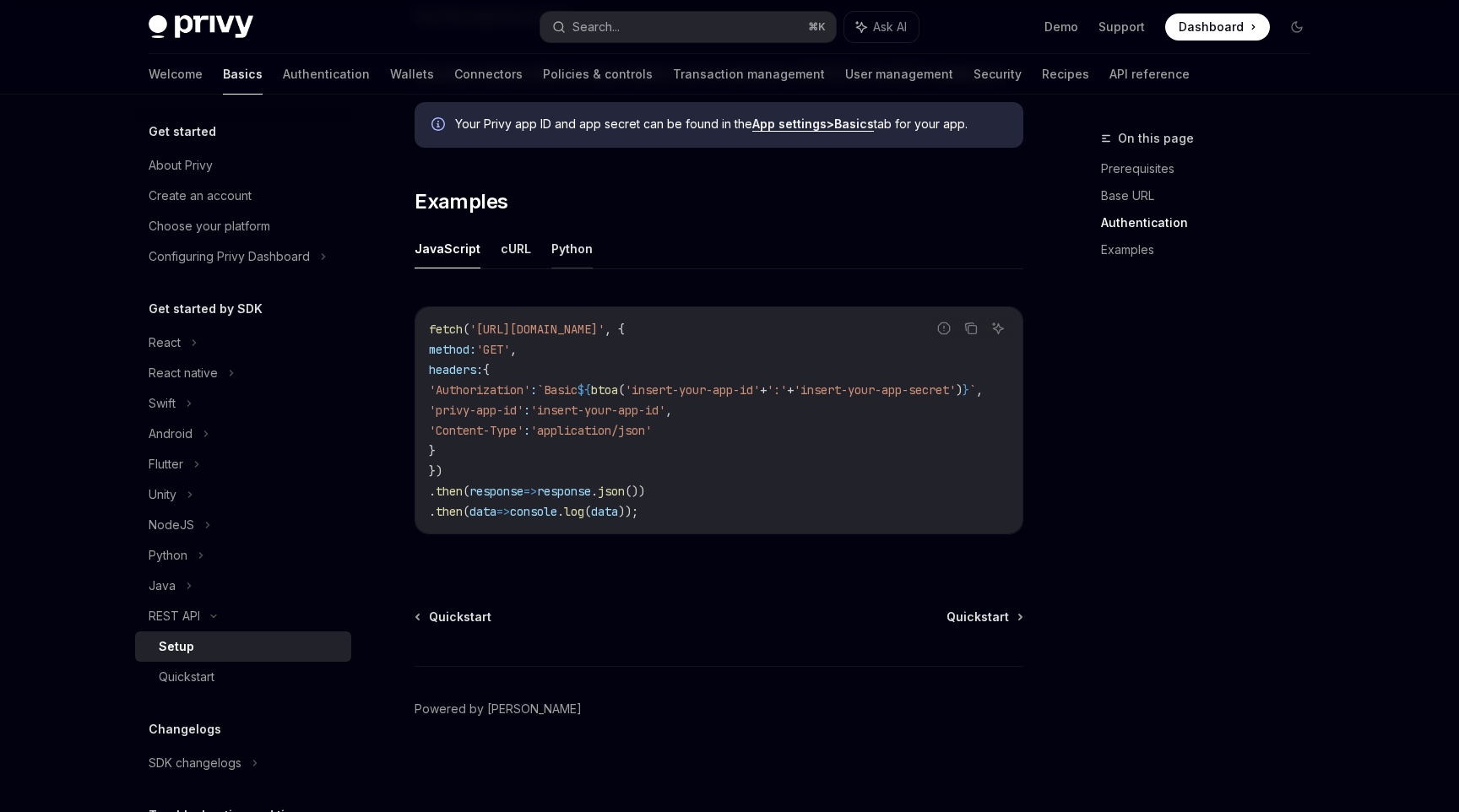
click at [557, 237] on button "Python" at bounding box center [572, 249] width 41 height 40
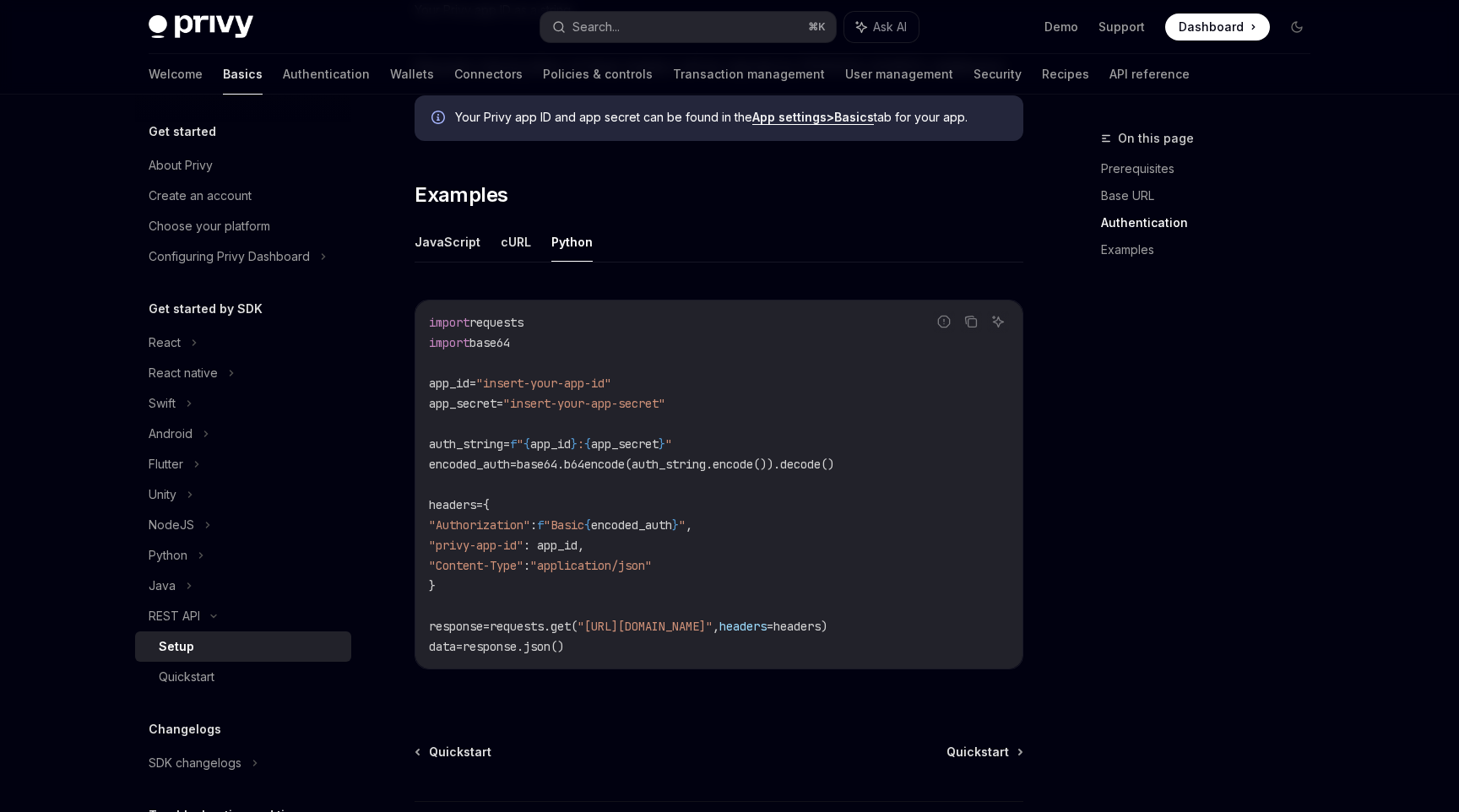
scroll to position [147, 0]
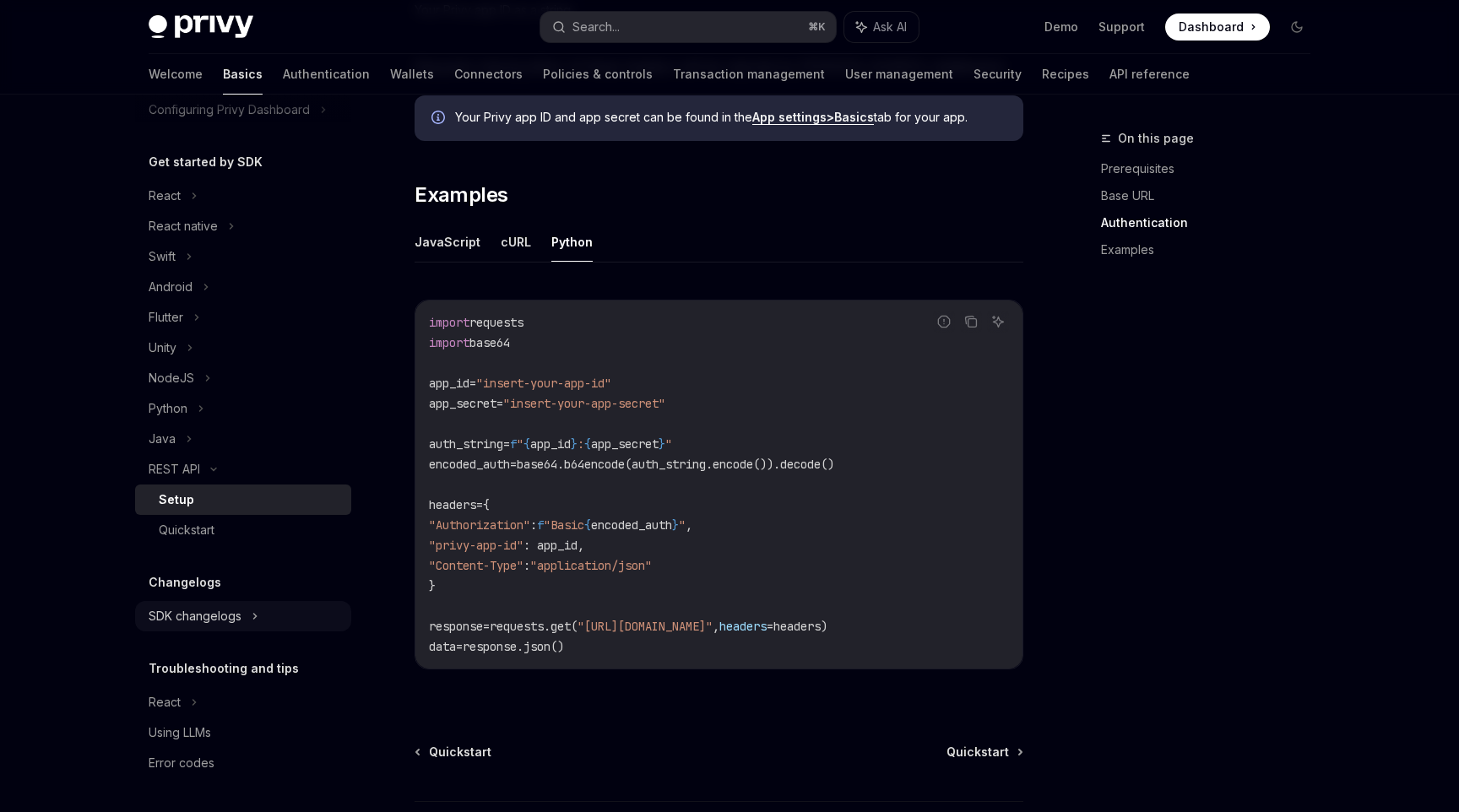
click at [248, 617] on div "SDK changelogs" at bounding box center [243, 615] width 216 height 30
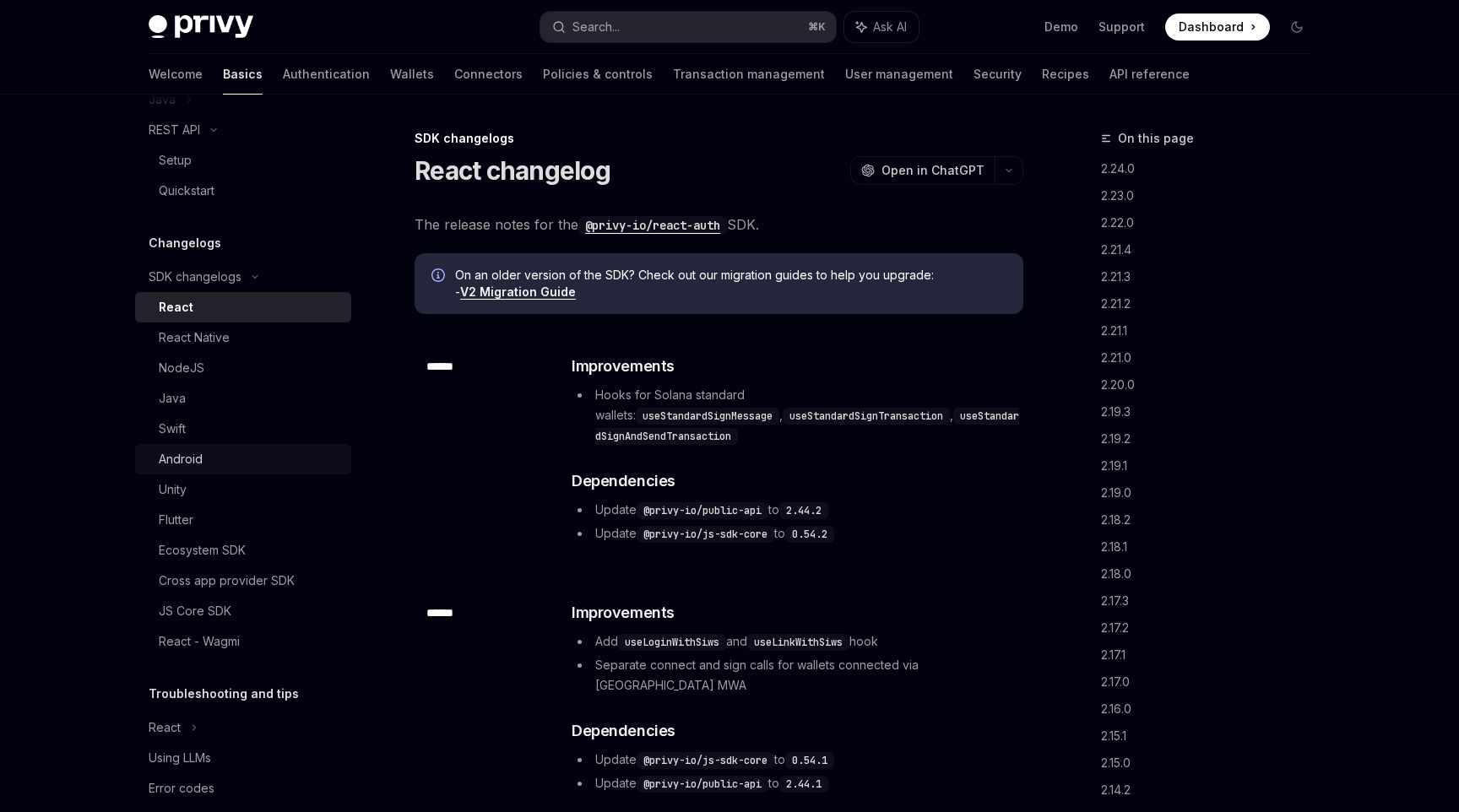
scroll to position [488, 0]
click at [266, 377] on link "NodeJS" at bounding box center [243, 365] width 216 height 30
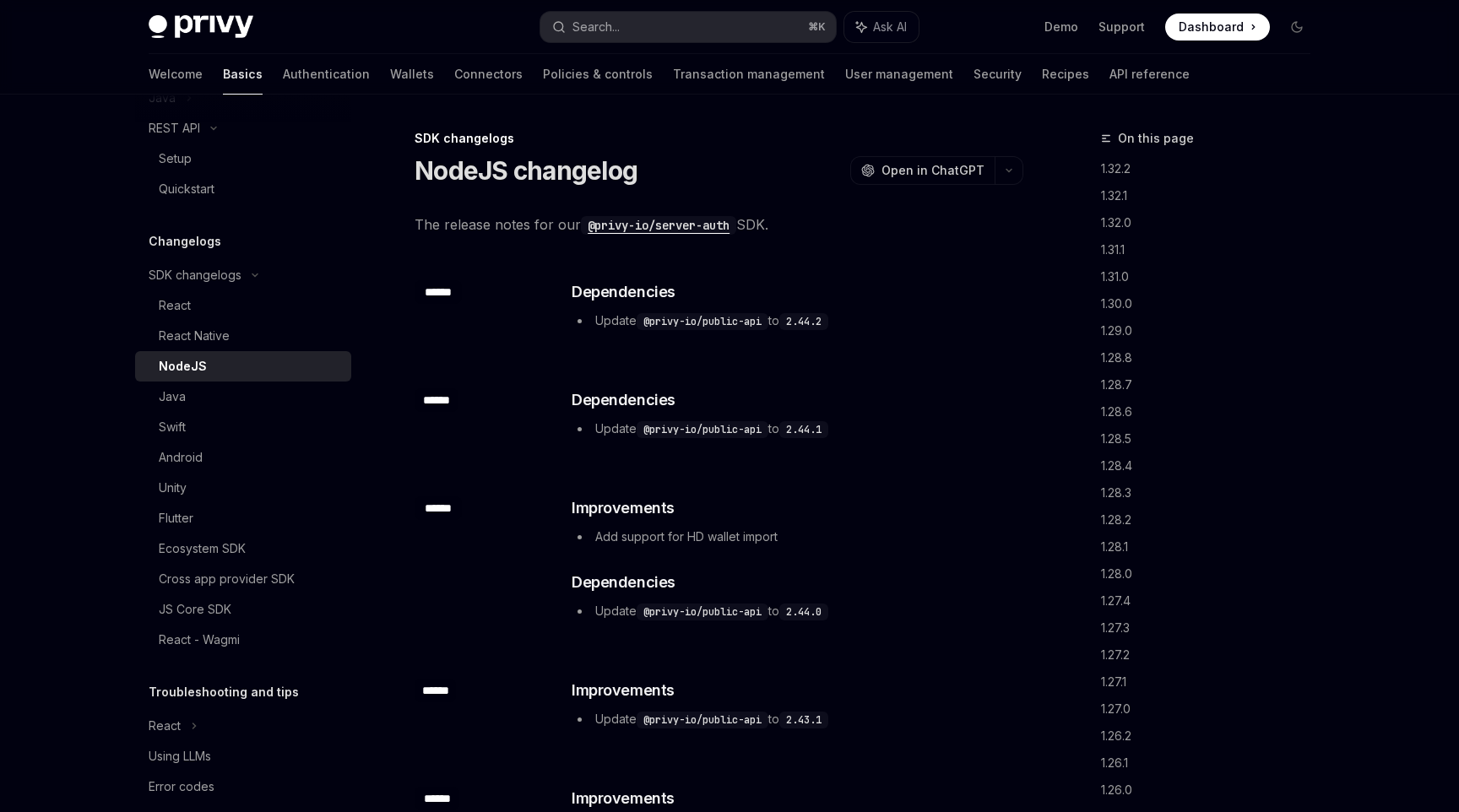
click at [266, 377] on link "NodeJS" at bounding box center [243, 365] width 216 height 30
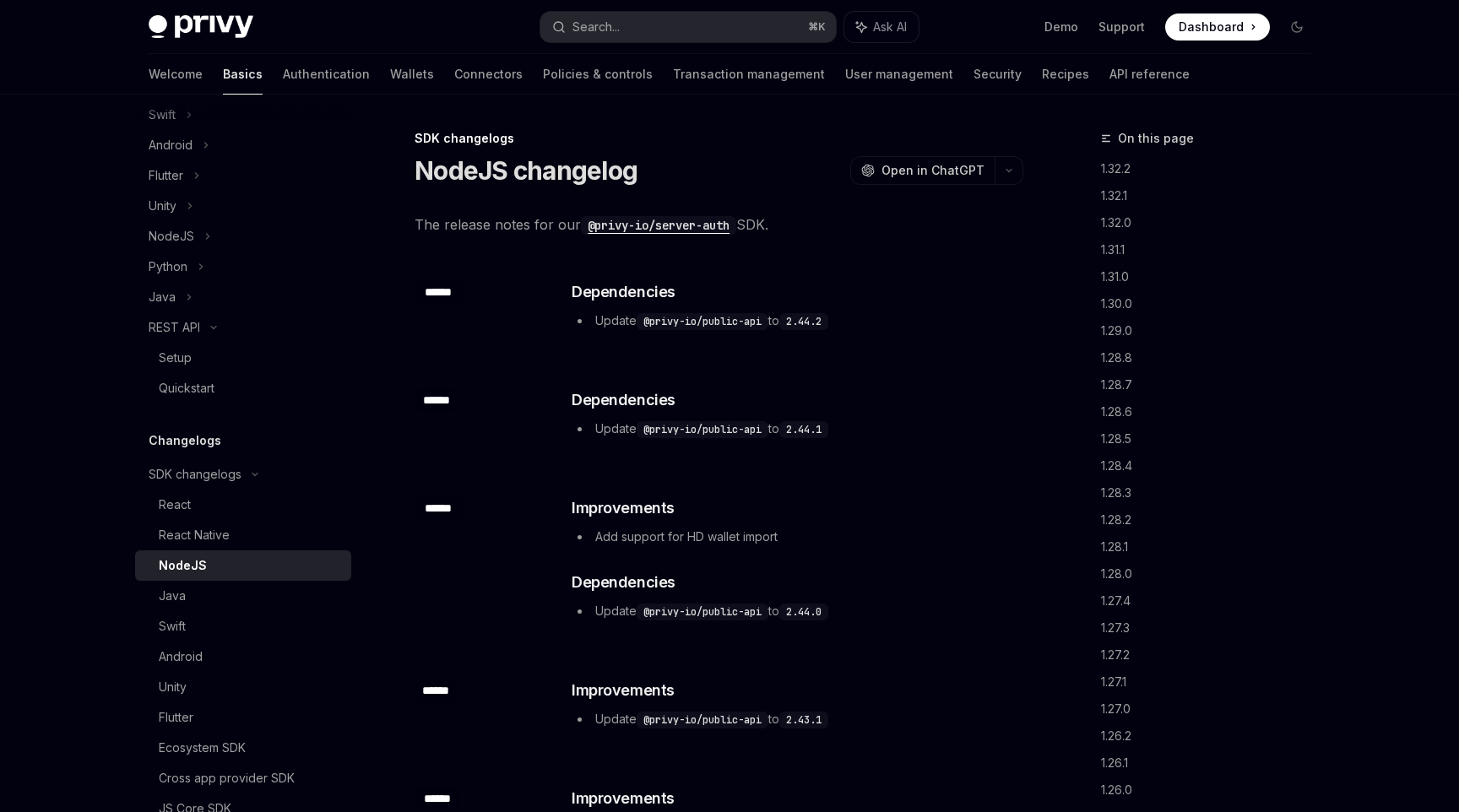
scroll to position [269, 0]
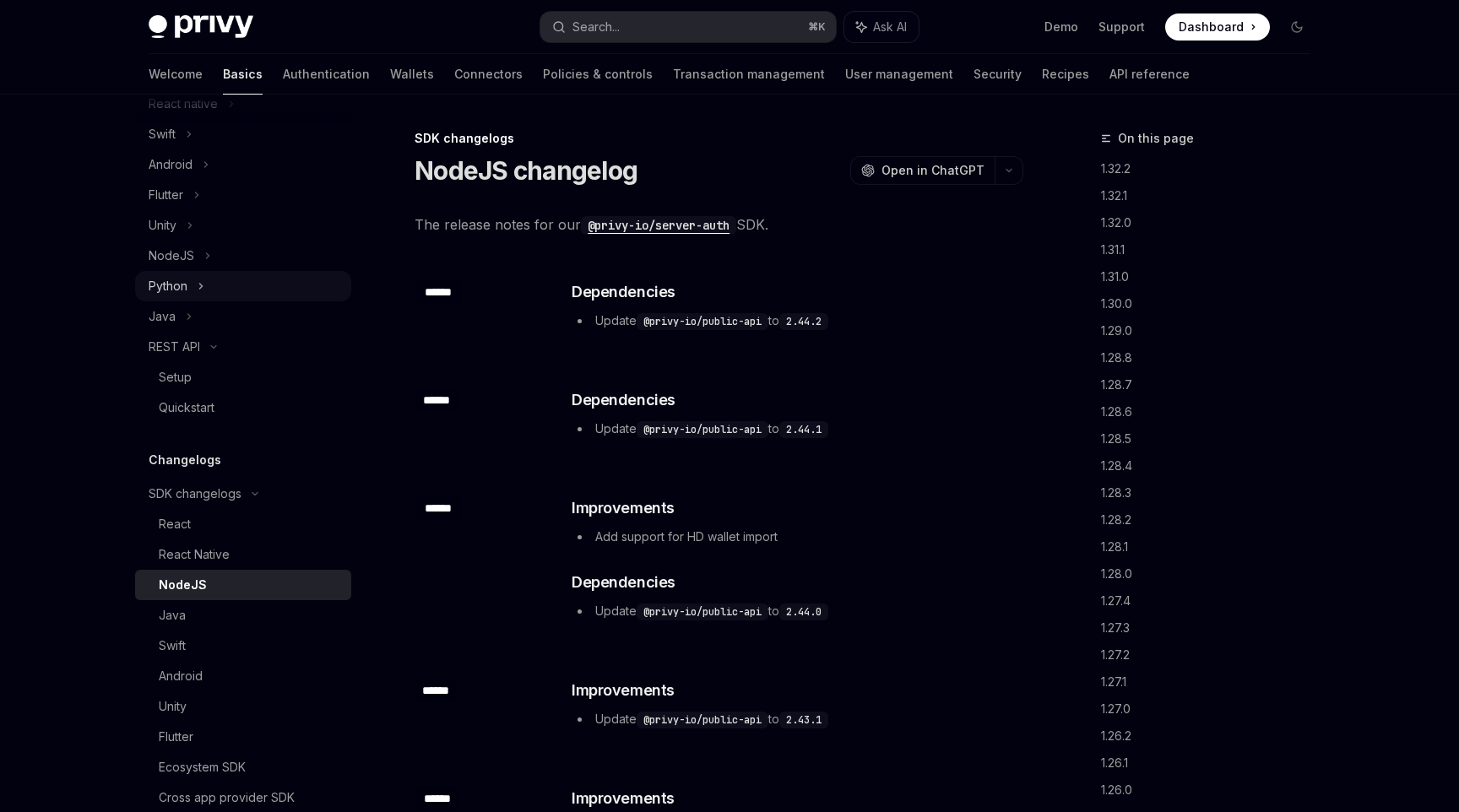
click at [180, 290] on div "Python" at bounding box center [168, 286] width 39 height 20
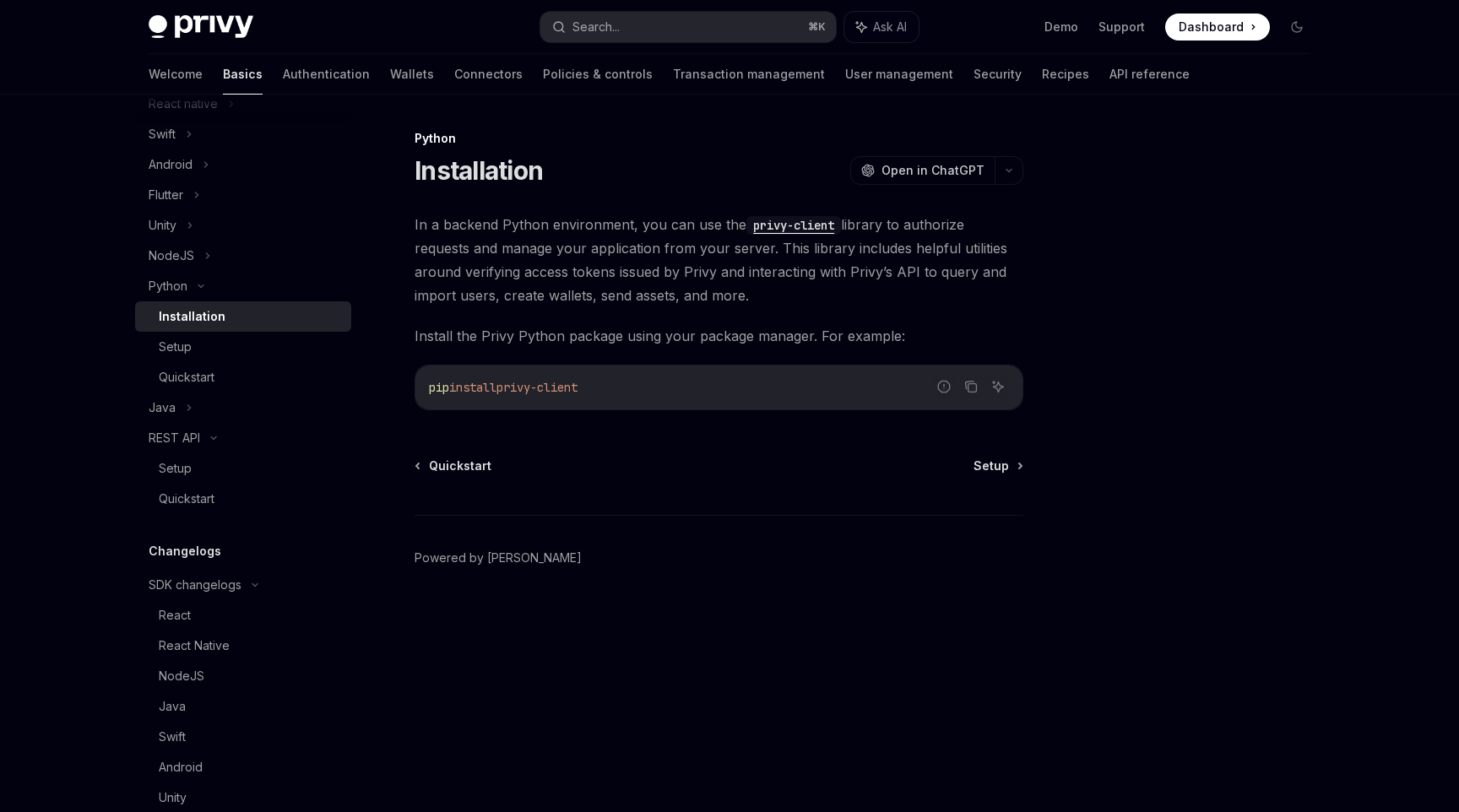
click at [782, 227] on code "privy-client" at bounding box center [794, 225] width 95 height 18
click at [240, 484] on link "Quickstart" at bounding box center [243, 499] width 216 height 30
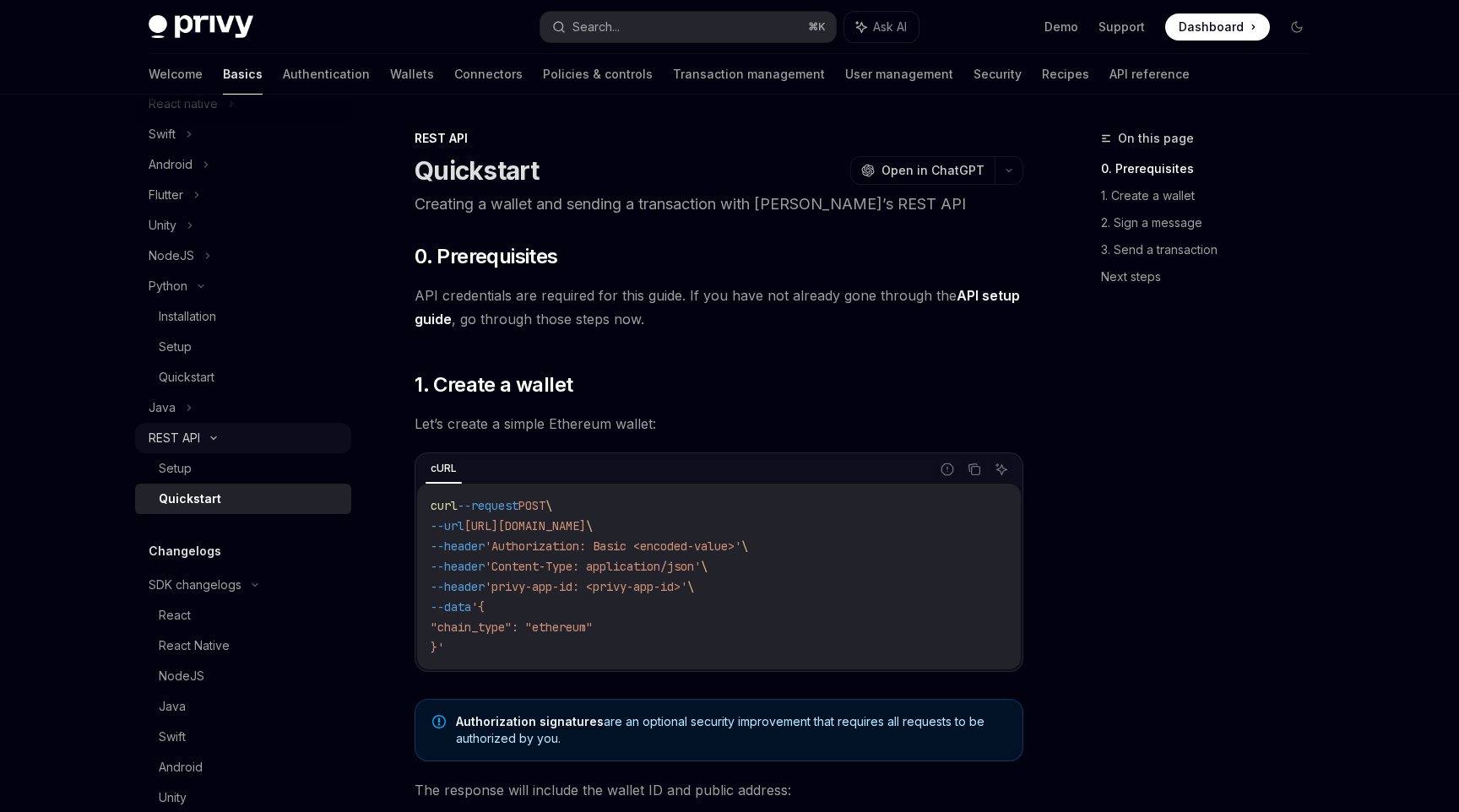
click at [269, 436] on div "REST API" at bounding box center [243, 437] width 216 height 30
click at [191, 465] on div "Setup" at bounding box center [250, 468] width 182 height 20
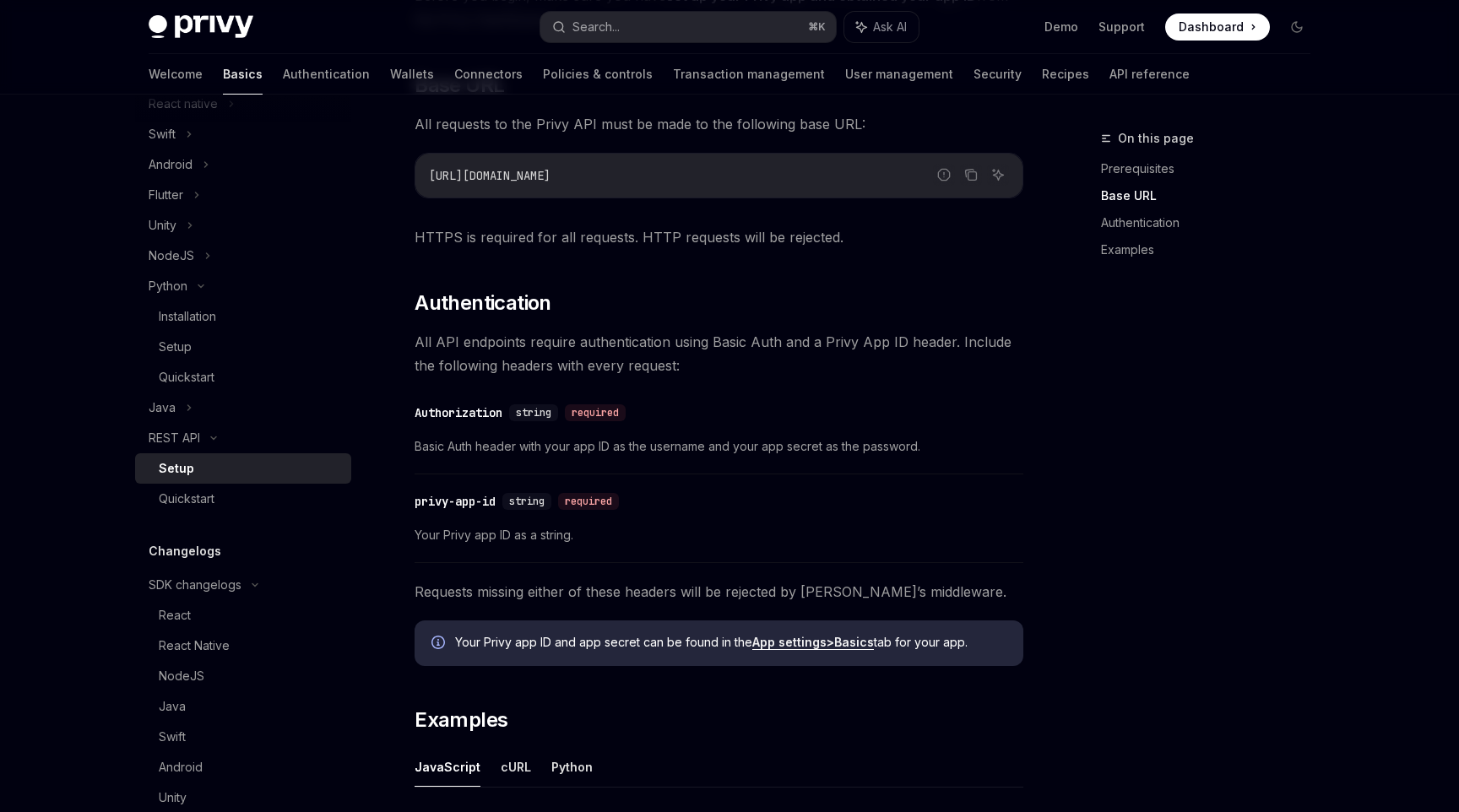
scroll to position [795, 0]
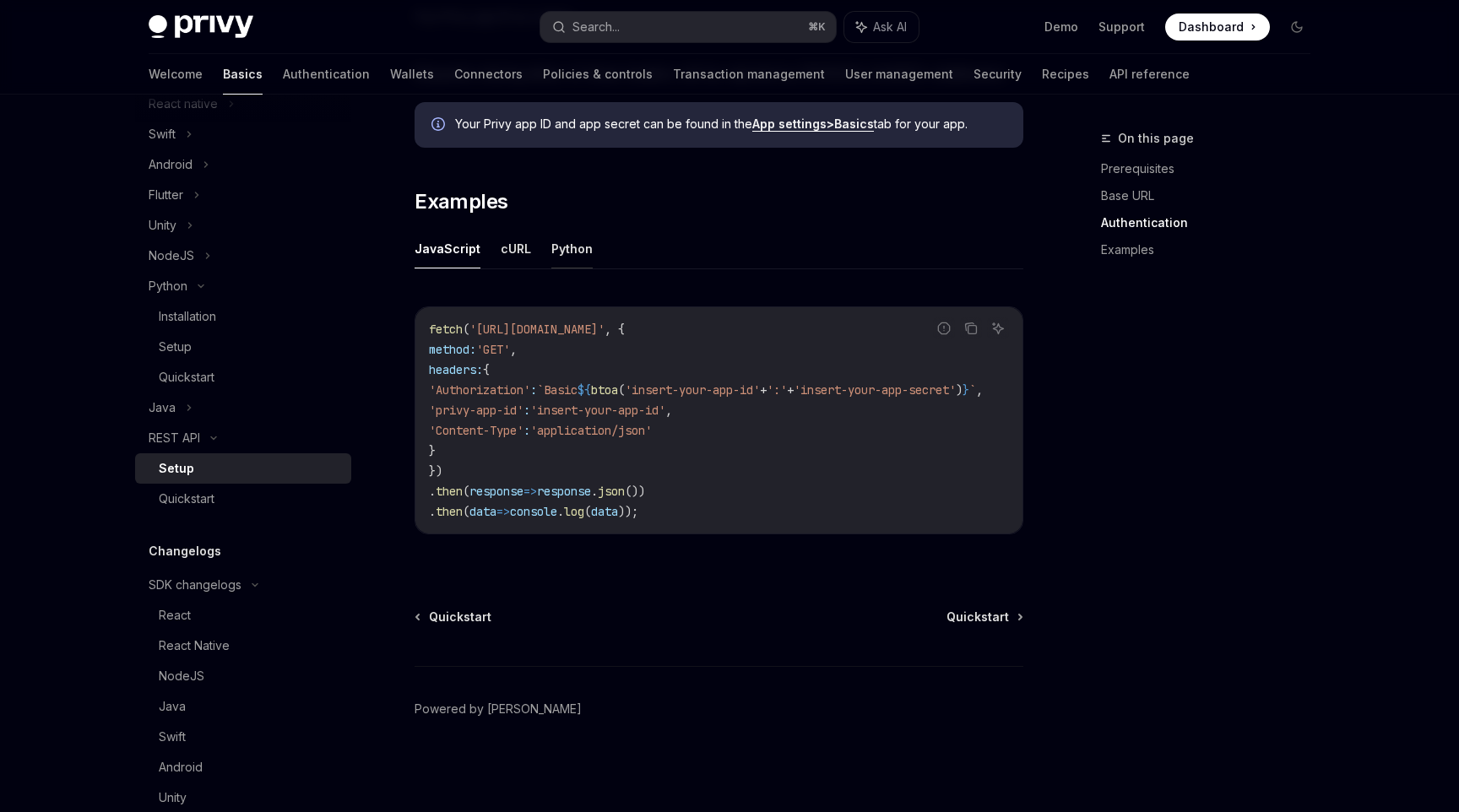
click at [579, 239] on button "Python" at bounding box center [572, 249] width 41 height 40
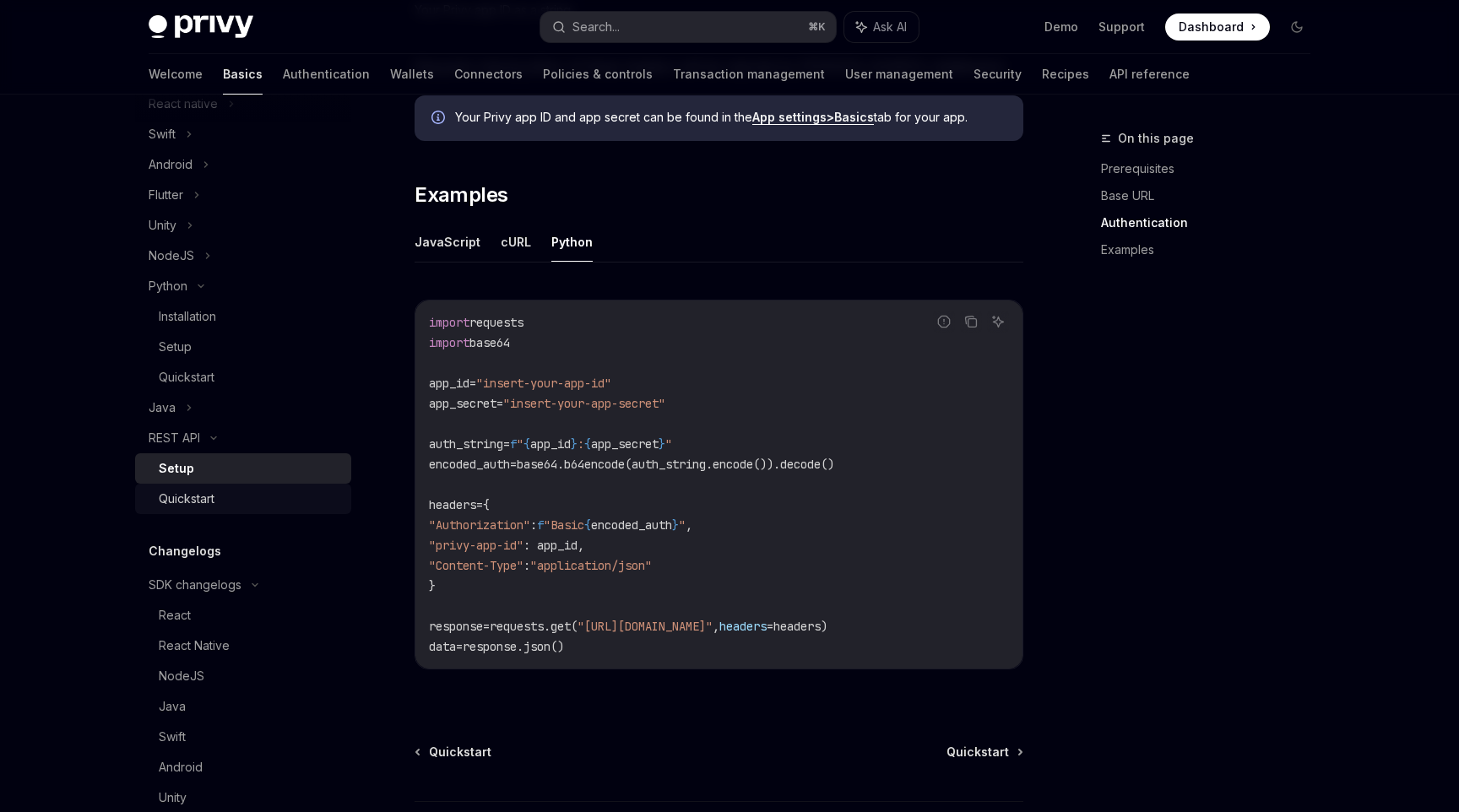
click at [182, 488] on link "Quickstart" at bounding box center [243, 499] width 216 height 30
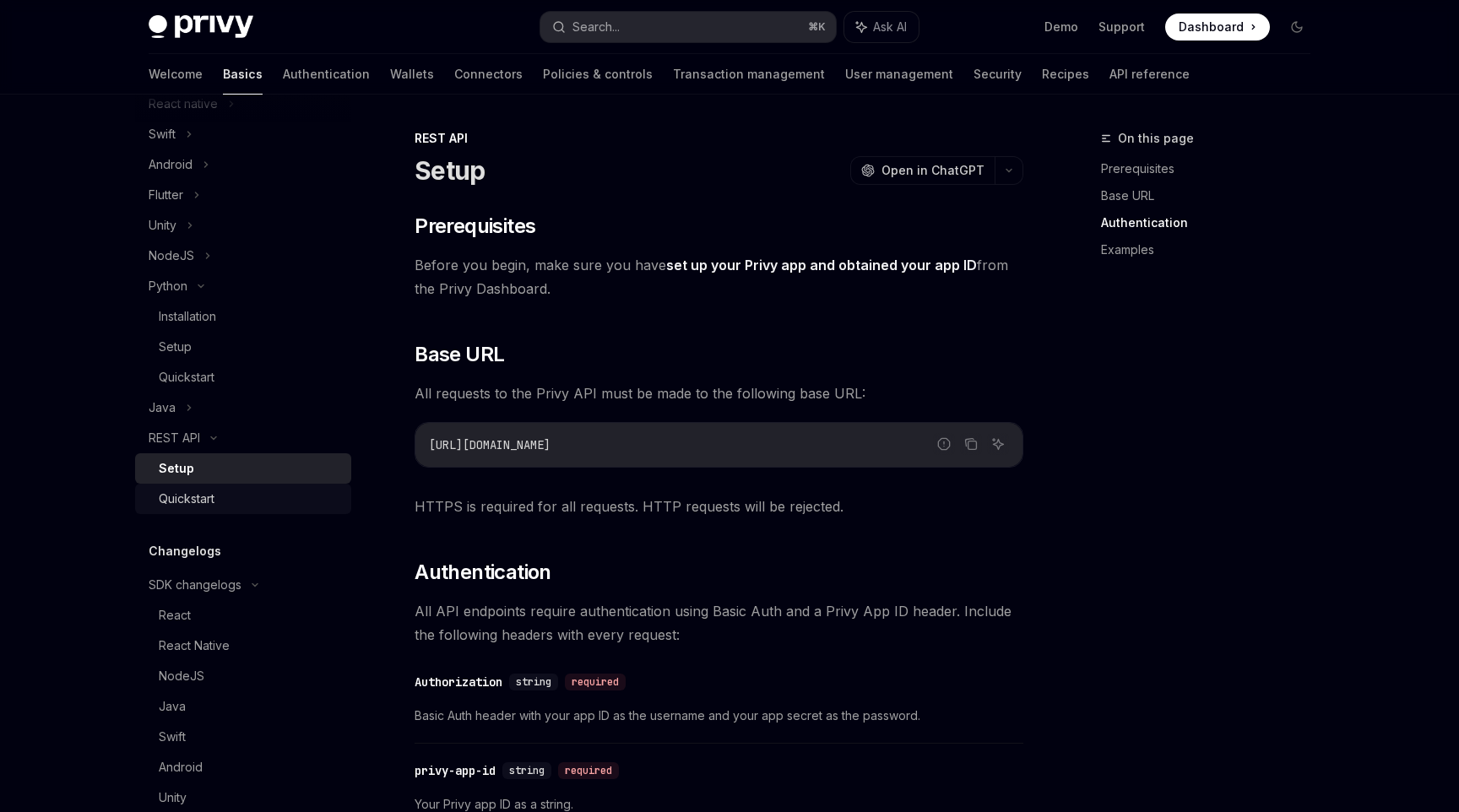
type textarea "*"
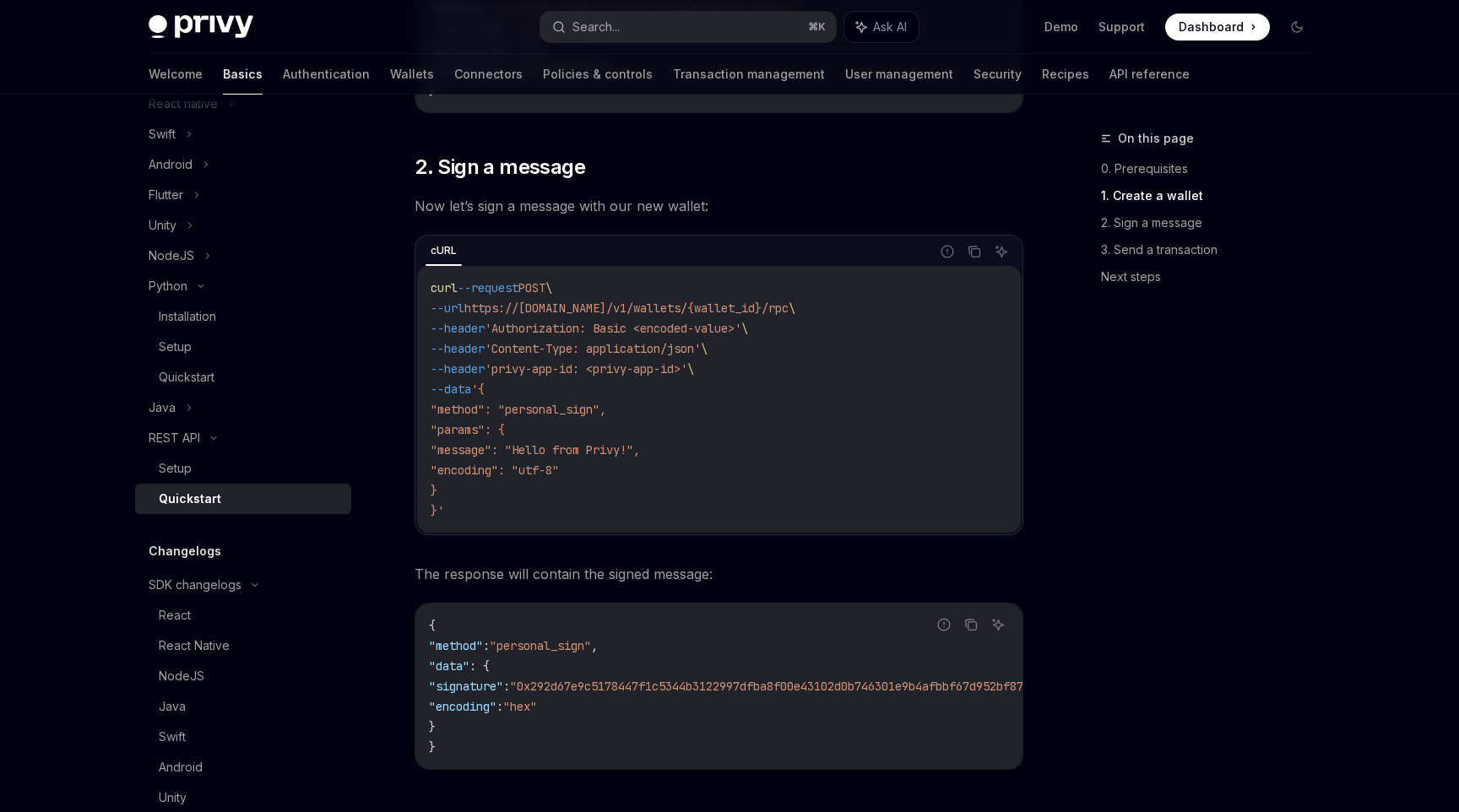
scroll to position [874, 0]
click at [969, 259] on button "Copy the contents from the code block" at bounding box center [975, 251] width 22 height 22
click at [1159, 170] on link "0. Prerequisites" at bounding box center [1213, 169] width 223 height 27
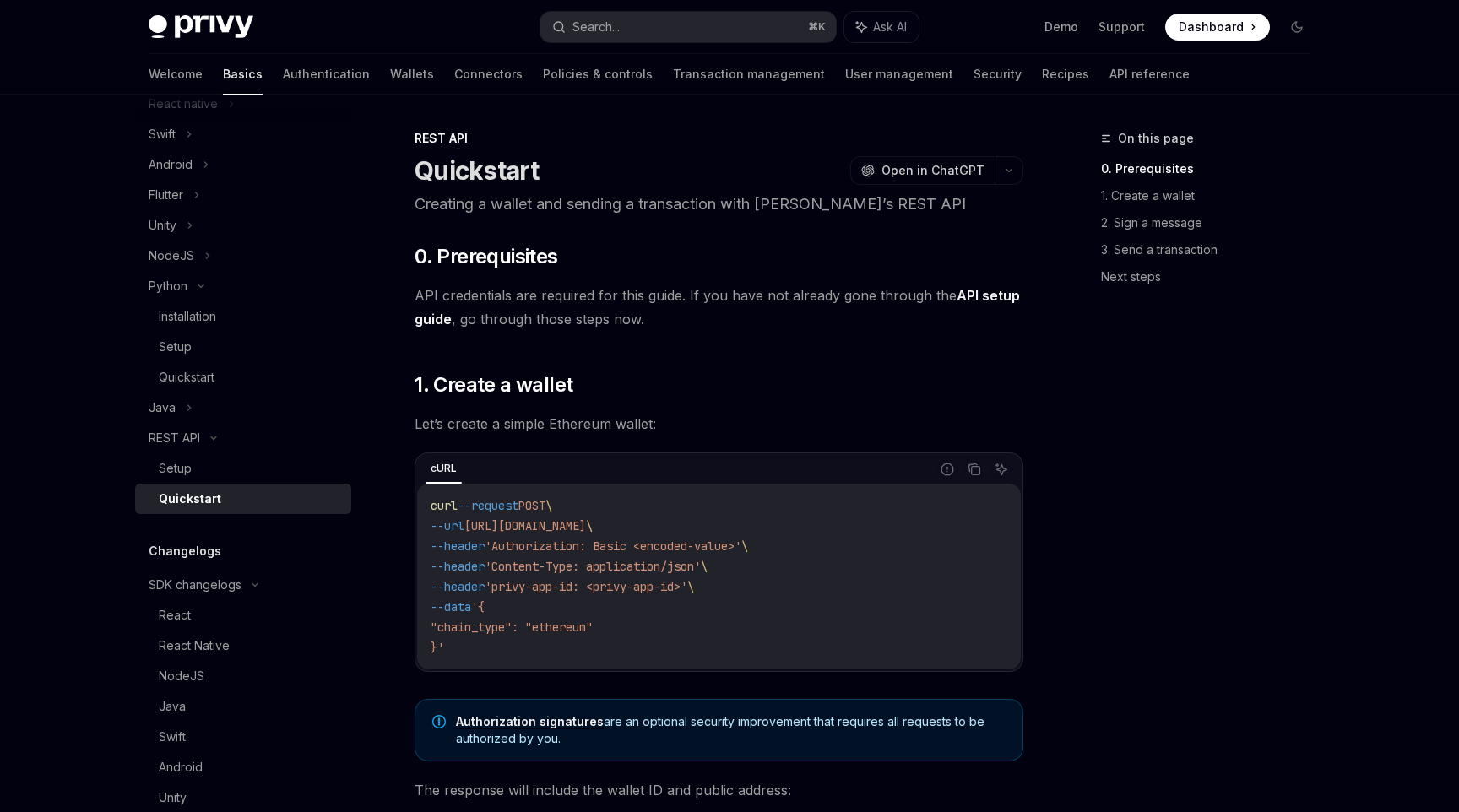
type textarea "*"
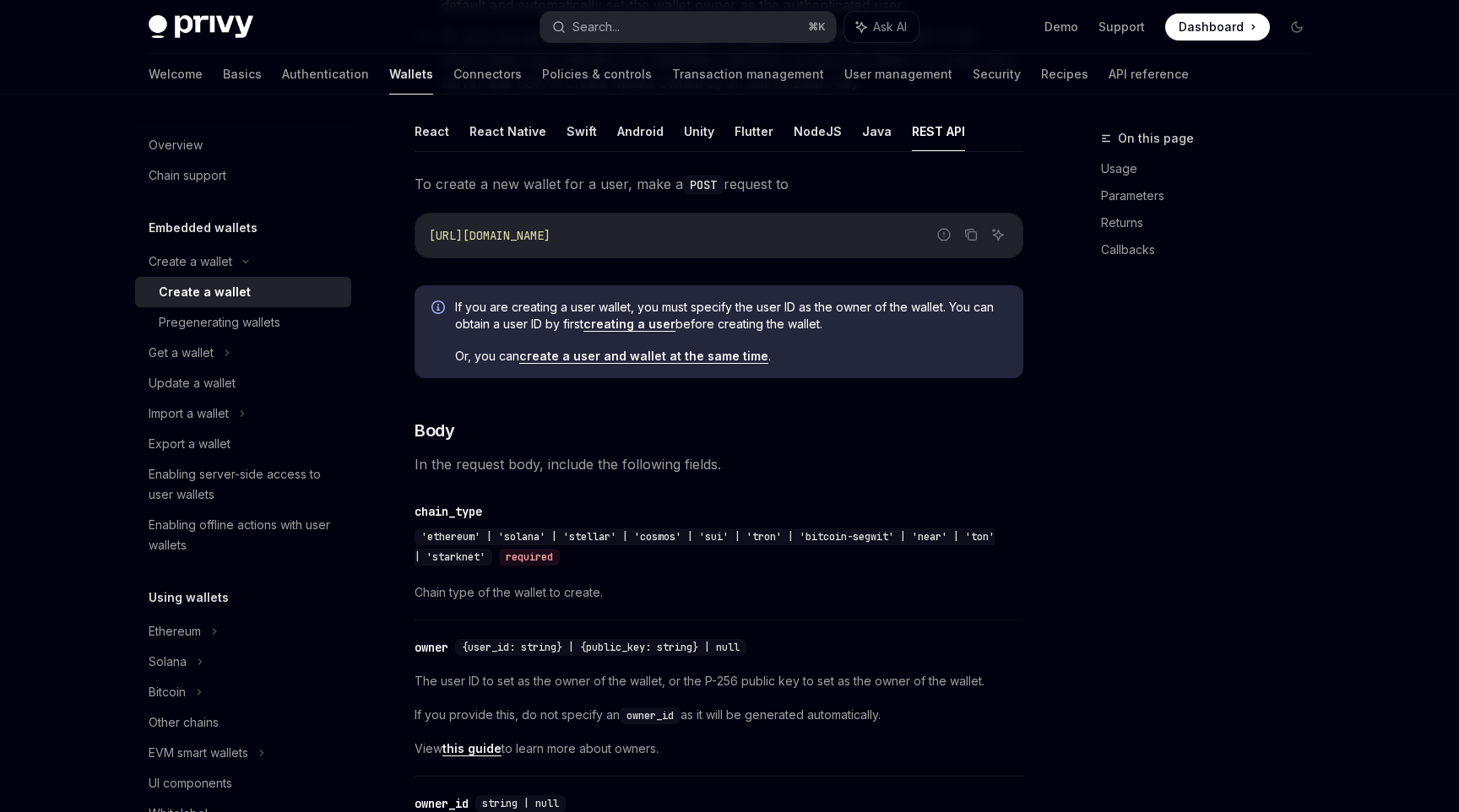
scroll to position [355, 0]
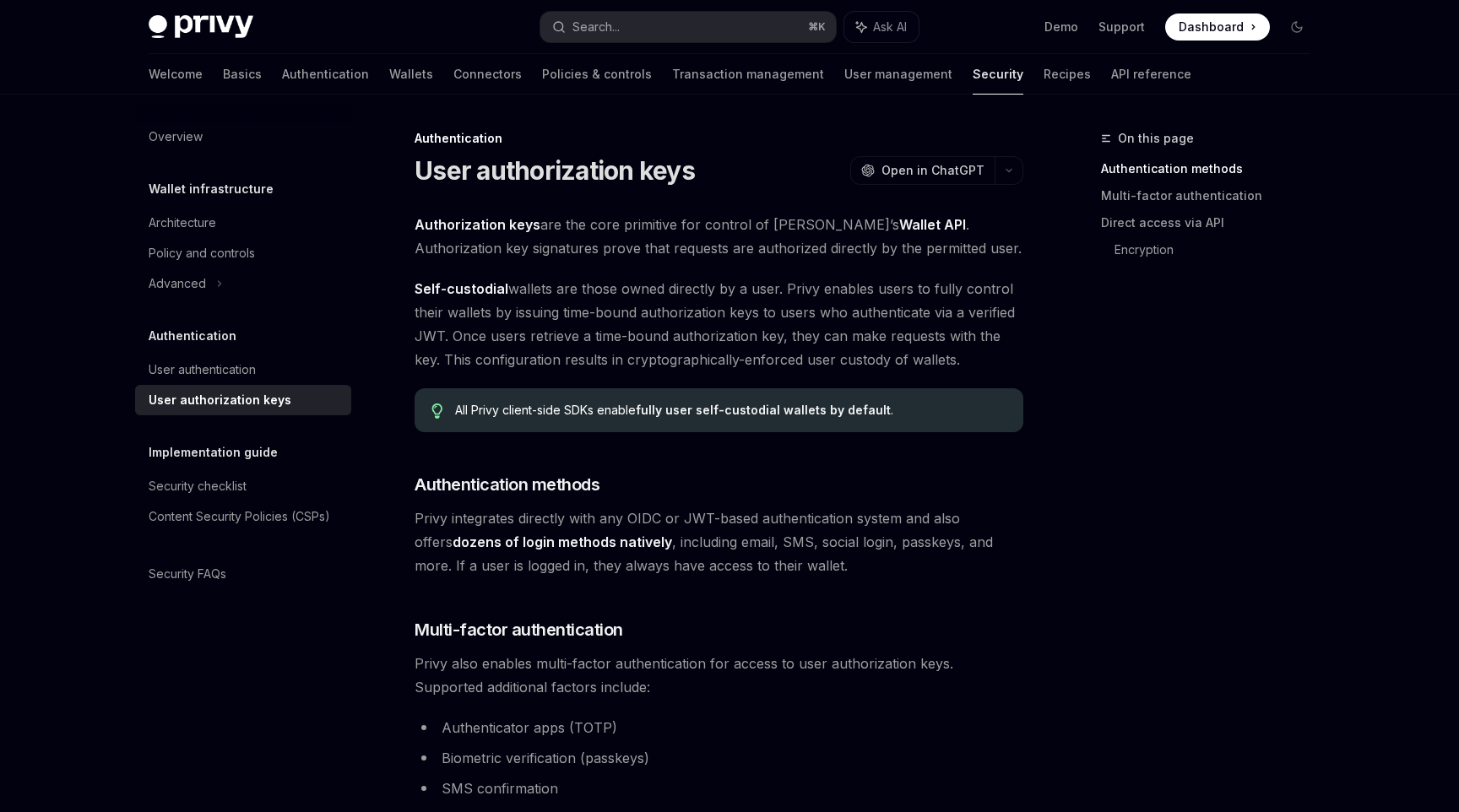
click at [749, 571] on span "Privy integrates directly with any OIDC or JWT-based authentication system and …" at bounding box center [719, 542] width 609 height 71
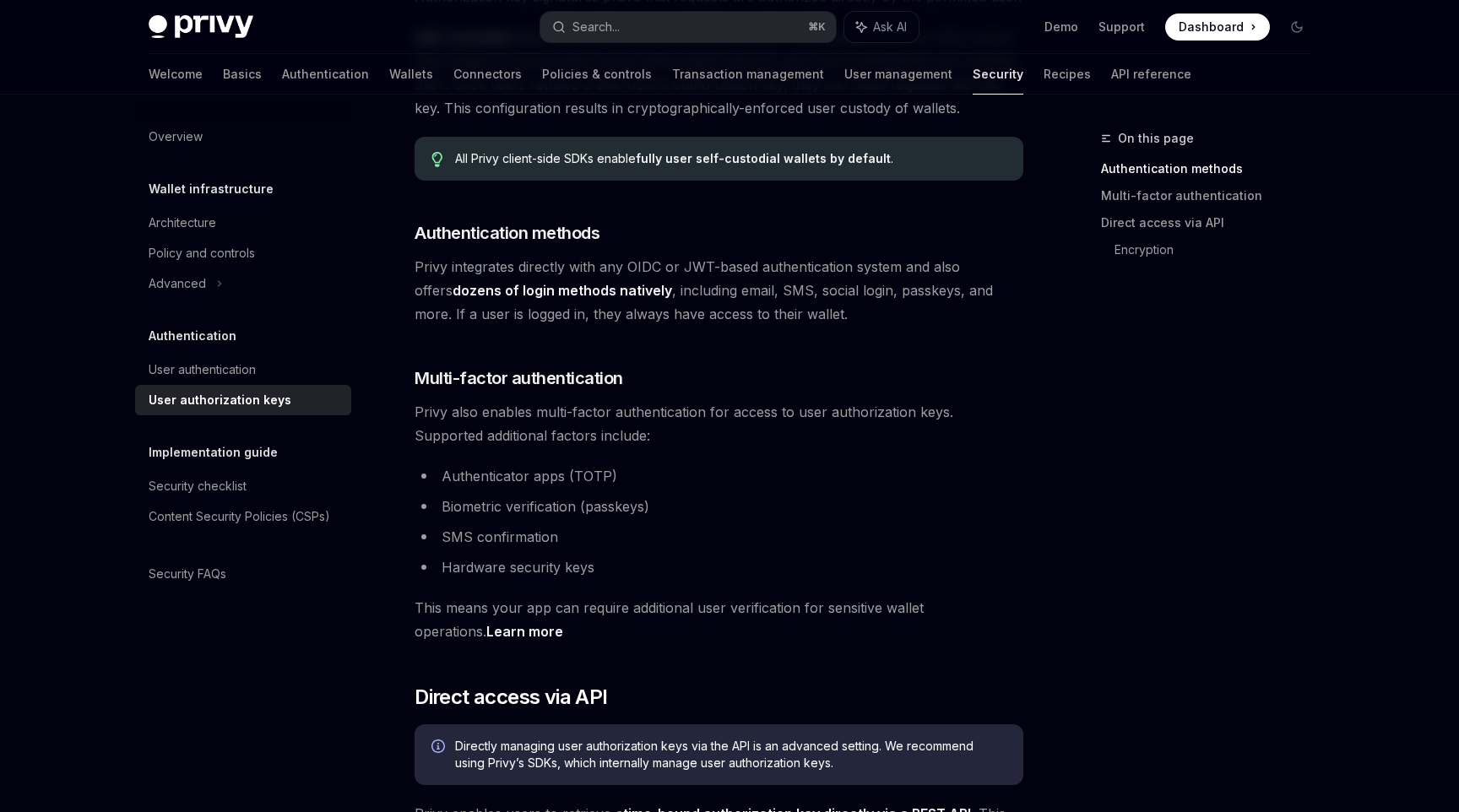
scroll to position [252, 0]
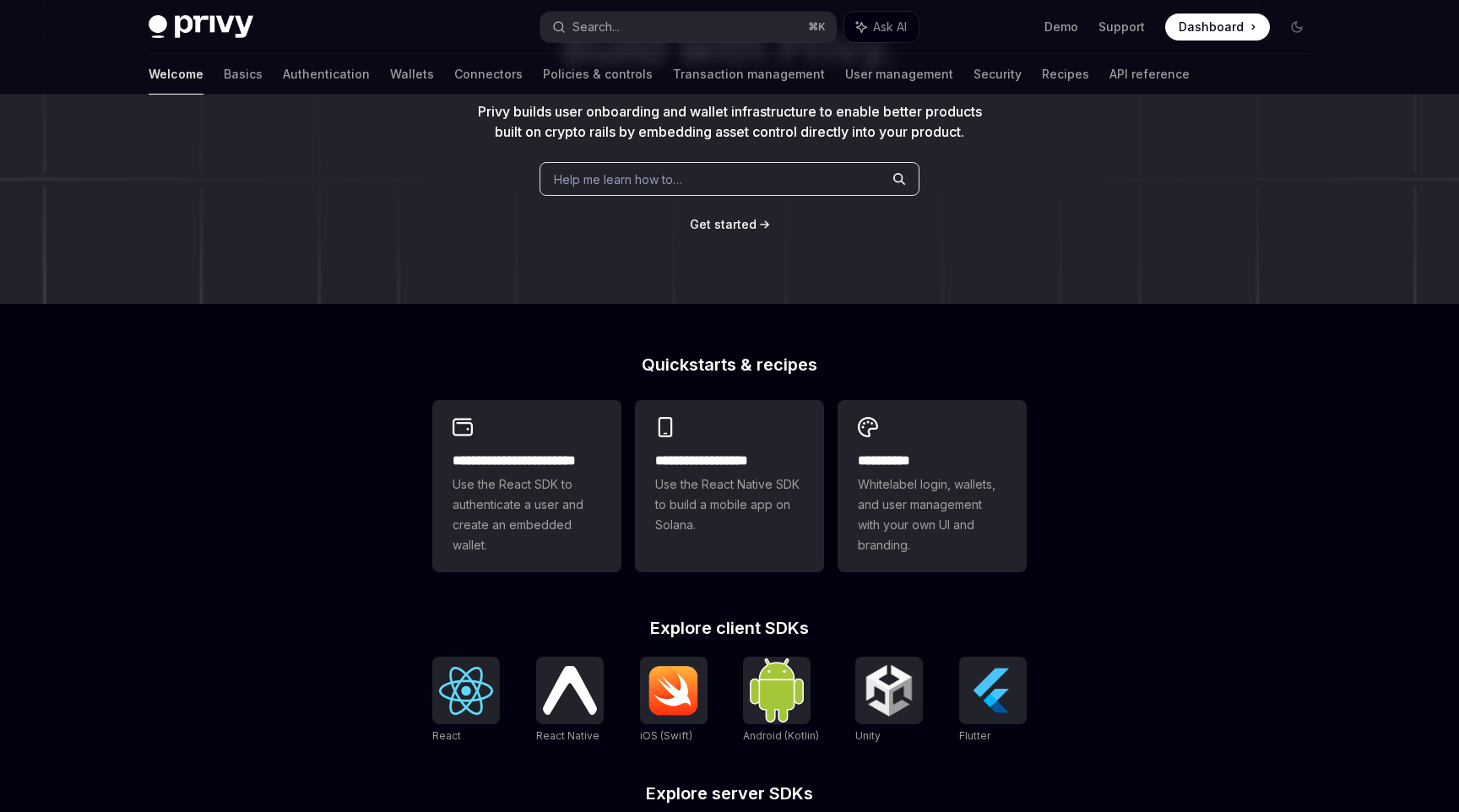
scroll to position [178, 0]
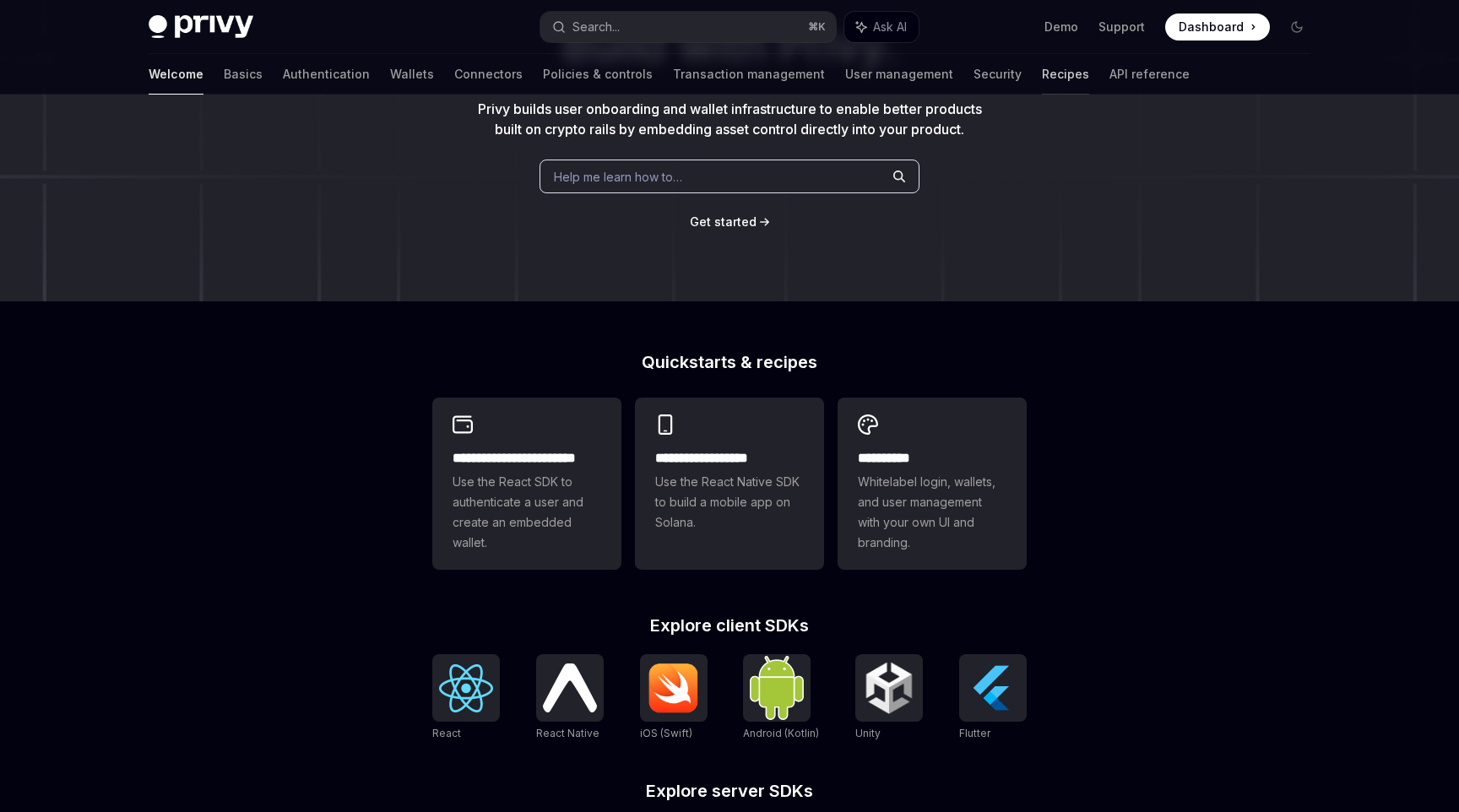
click at [1042, 88] on link "Recipes" at bounding box center [1066, 74] width 47 height 40
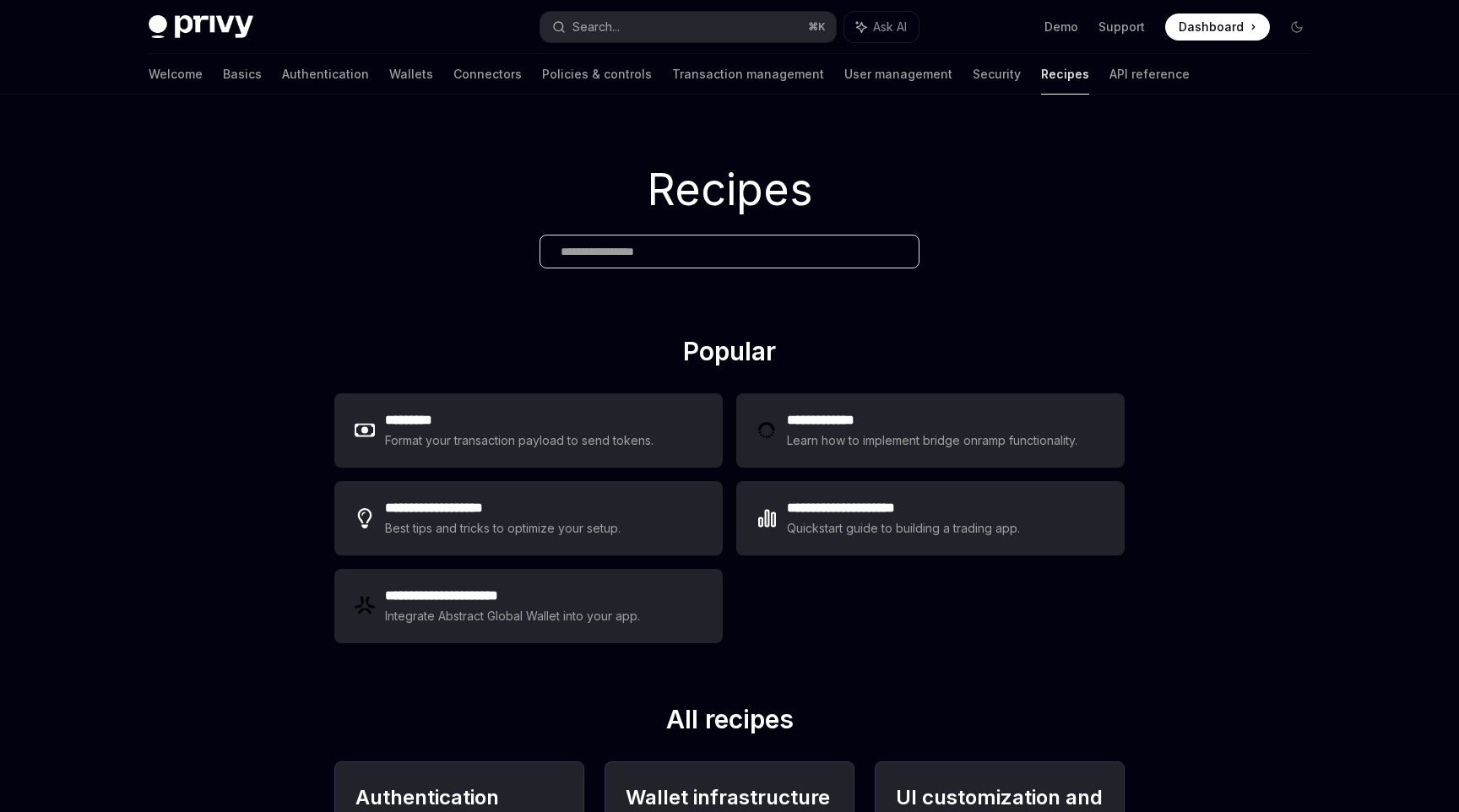
click at [1080, 70] on div "Welcome Basics Authentication Wallets Connectors Policies & controls Transactio…" at bounding box center [730, 74] width 1243 height 40
click at [543, 435] on div "Format your transaction payload to send tokens." at bounding box center [519, 440] width 269 height 20
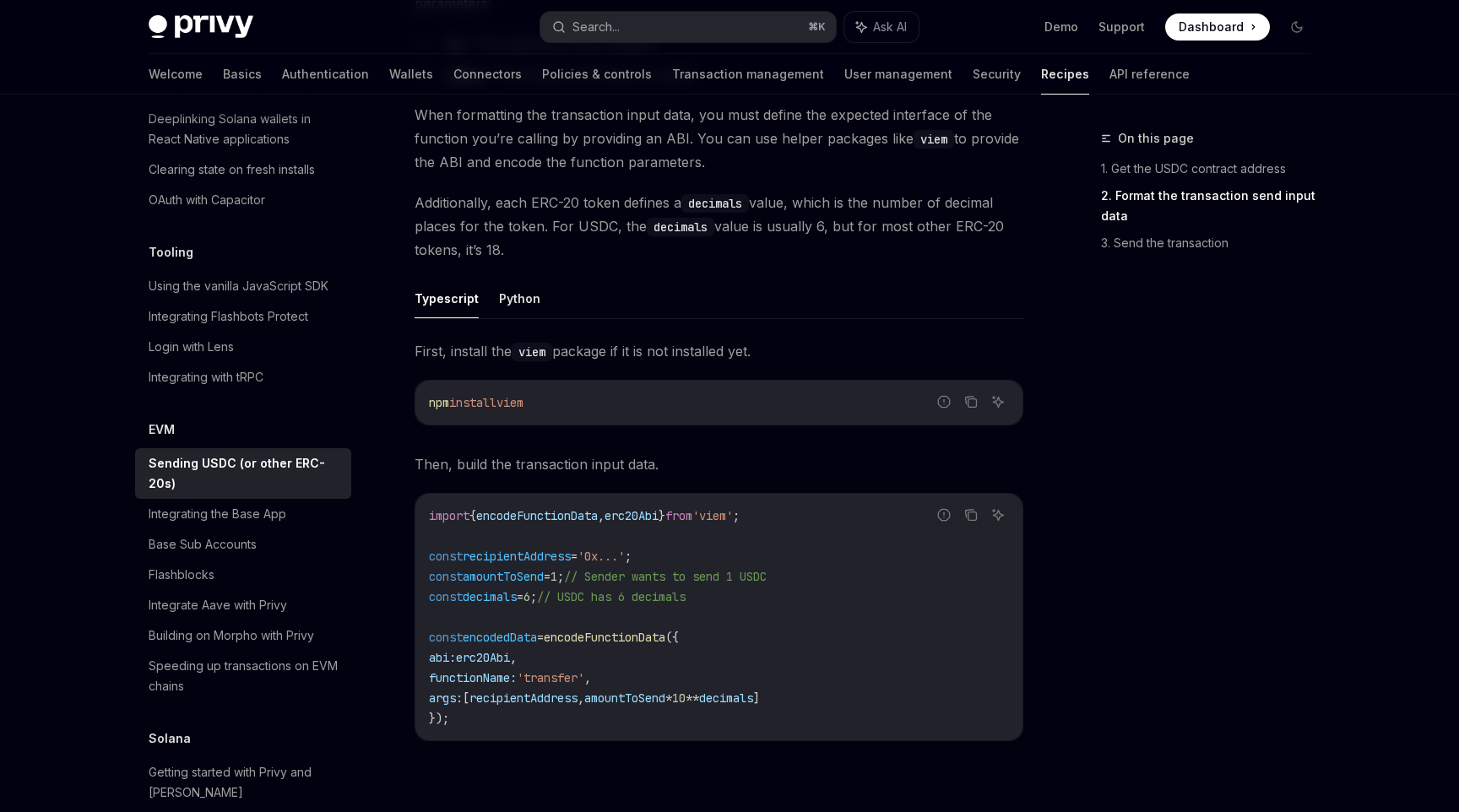
scroll to position [501, 0]
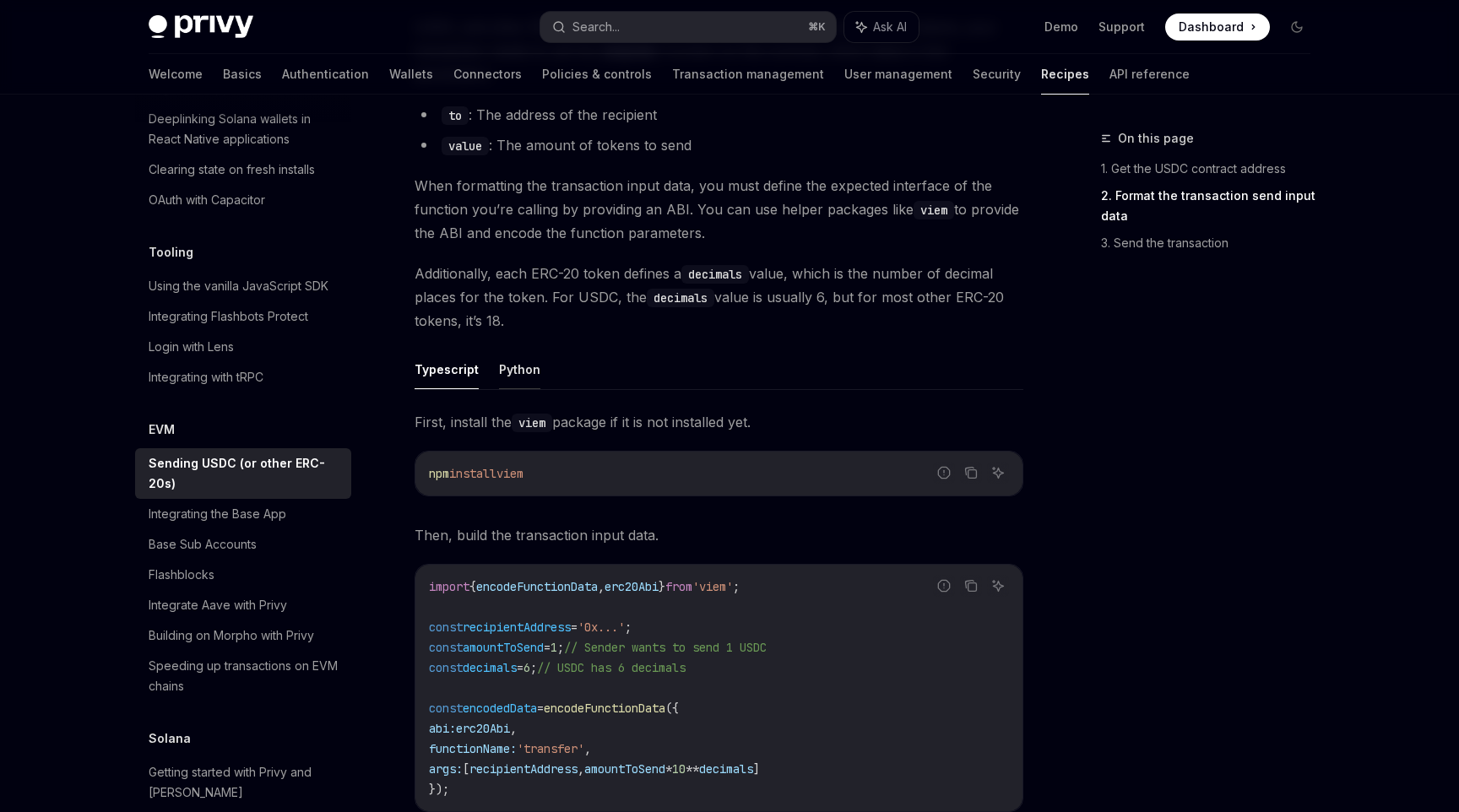
click at [521, 372] on button "Python" at bounding box center [519, 369] width 41 height 40
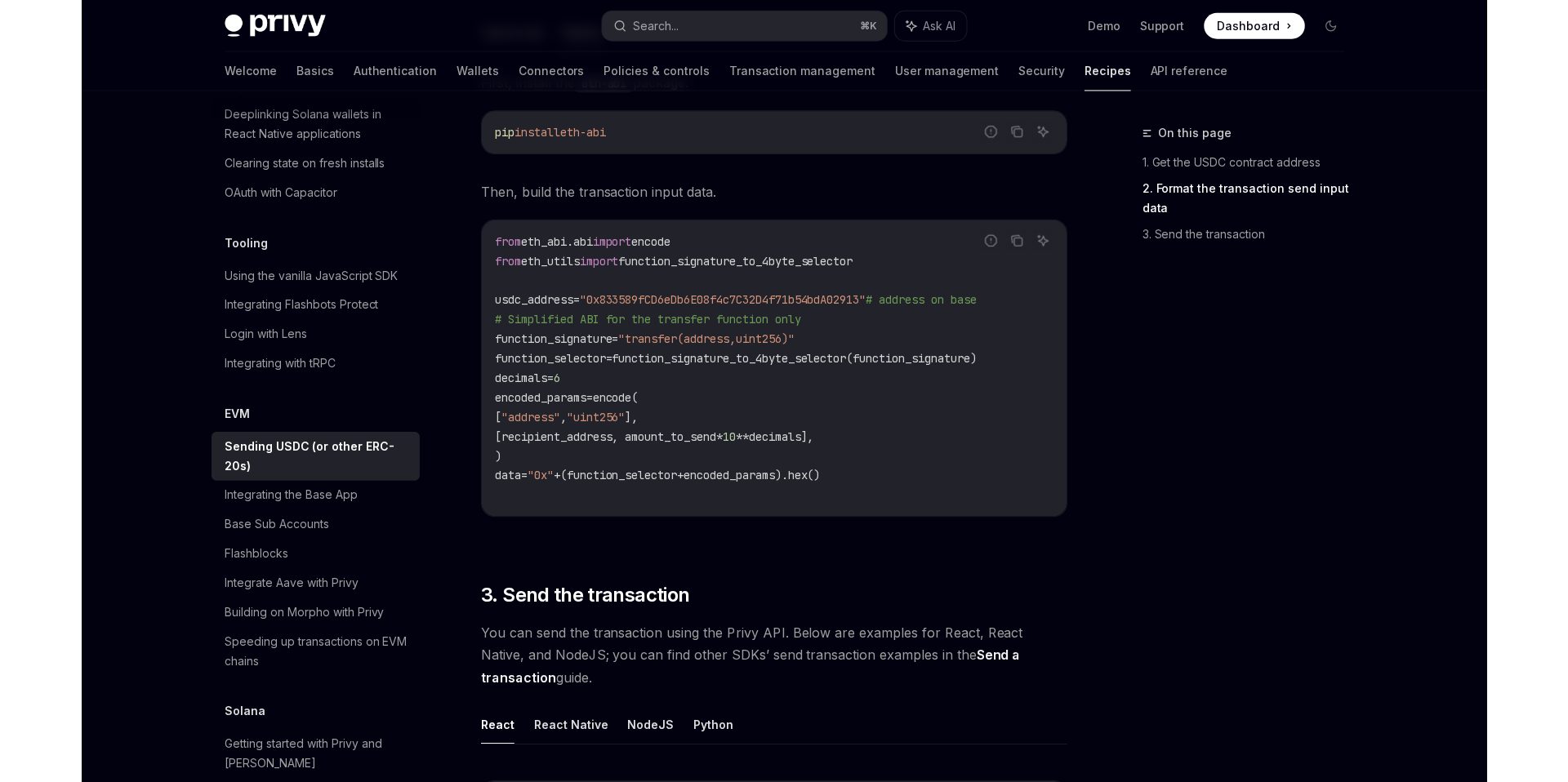
scroll to position [815, 0]
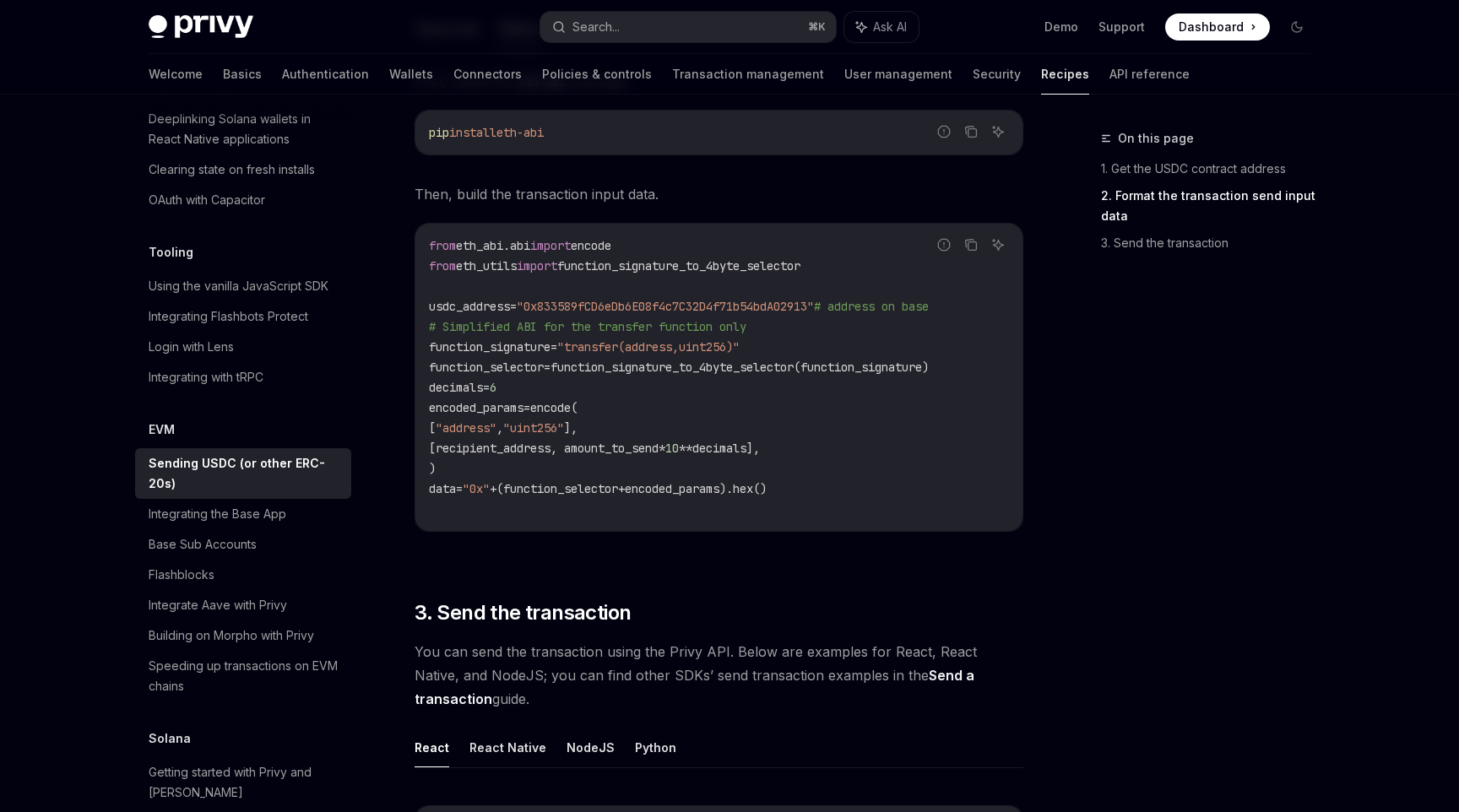
type textarea "*"
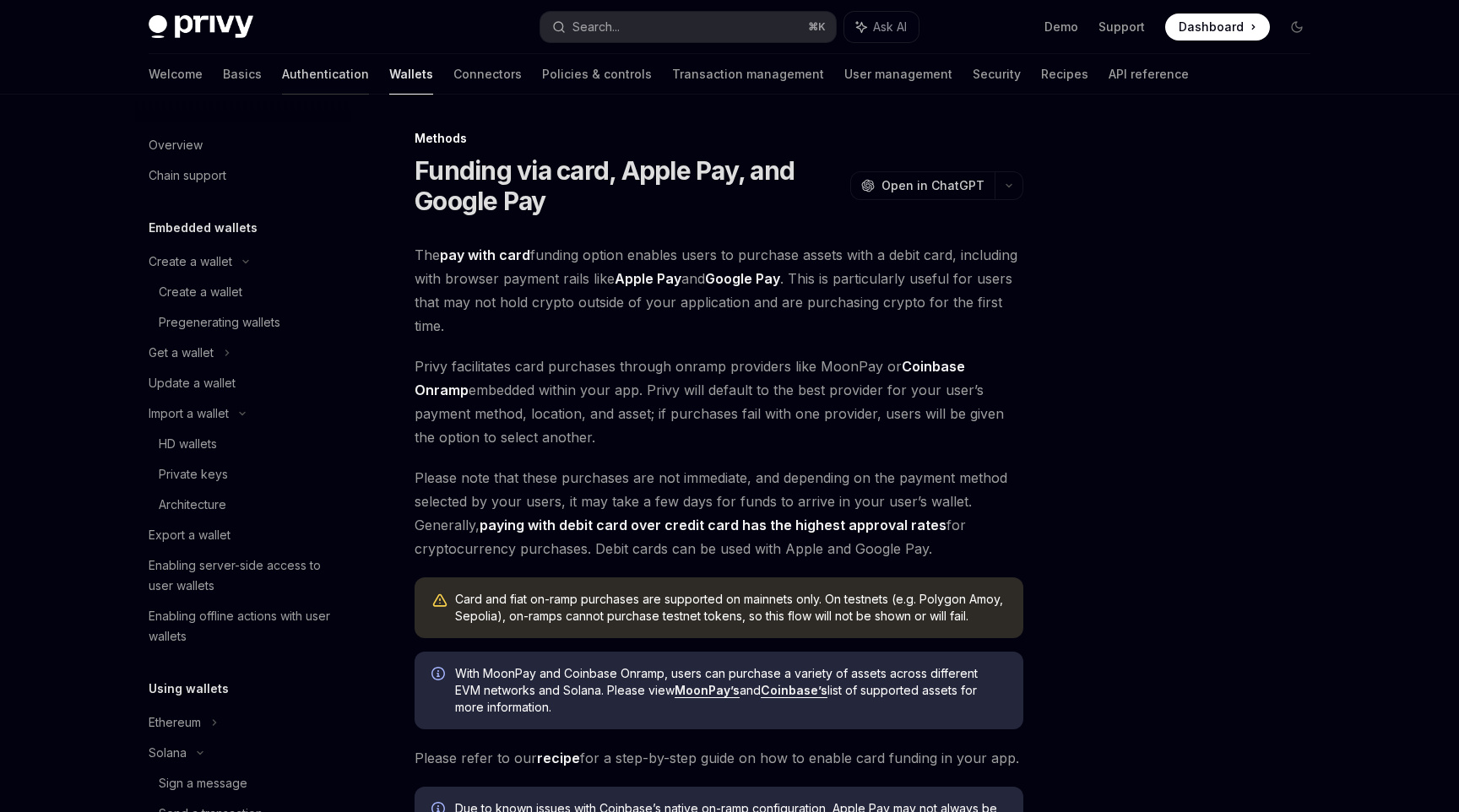
click at [282, 85] on link "Authentication" at bounding box center [325, 74] width 87 height 40
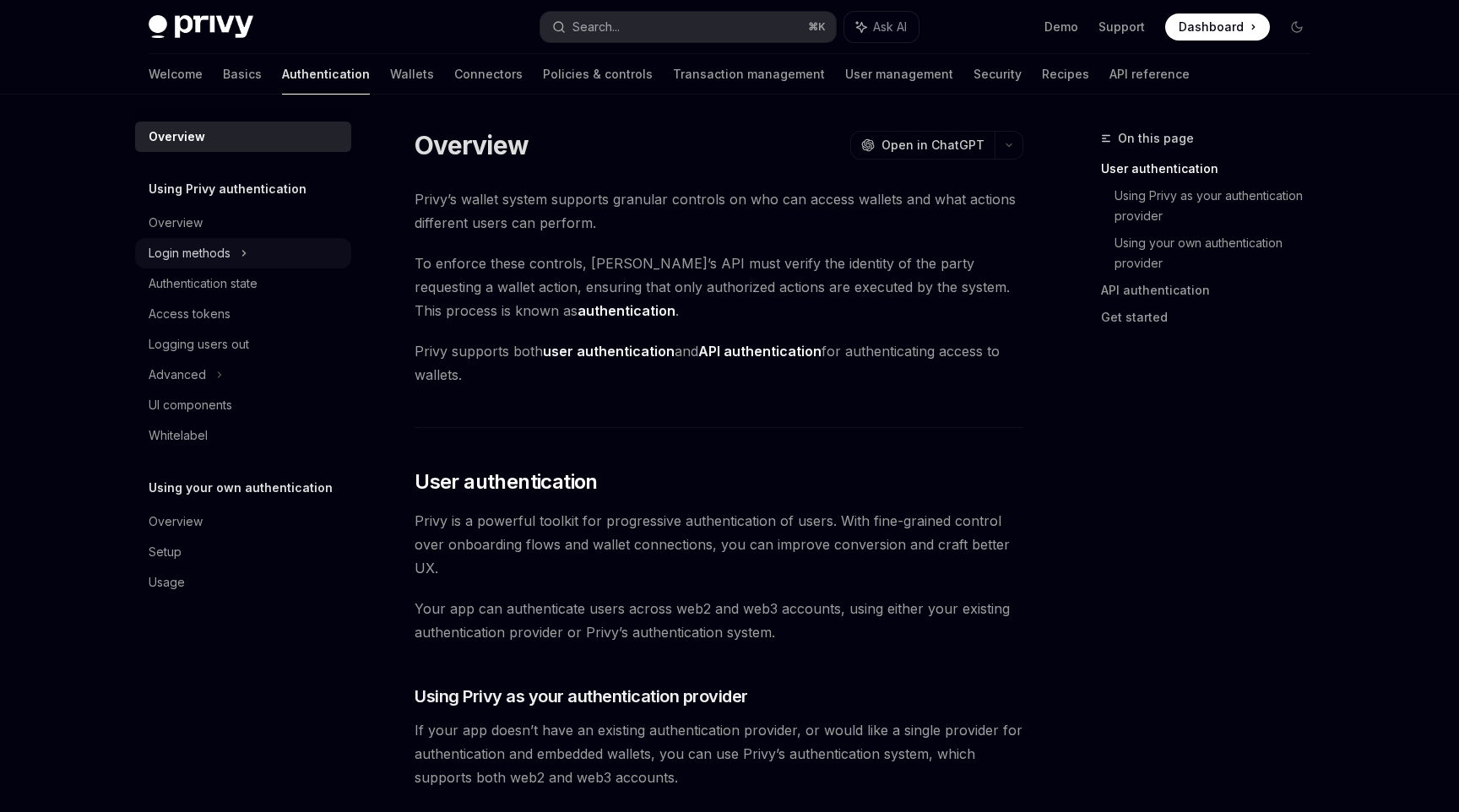
click at [218, 244] on div "Login methods" at bounding box center [190, 253] width 82 height 20
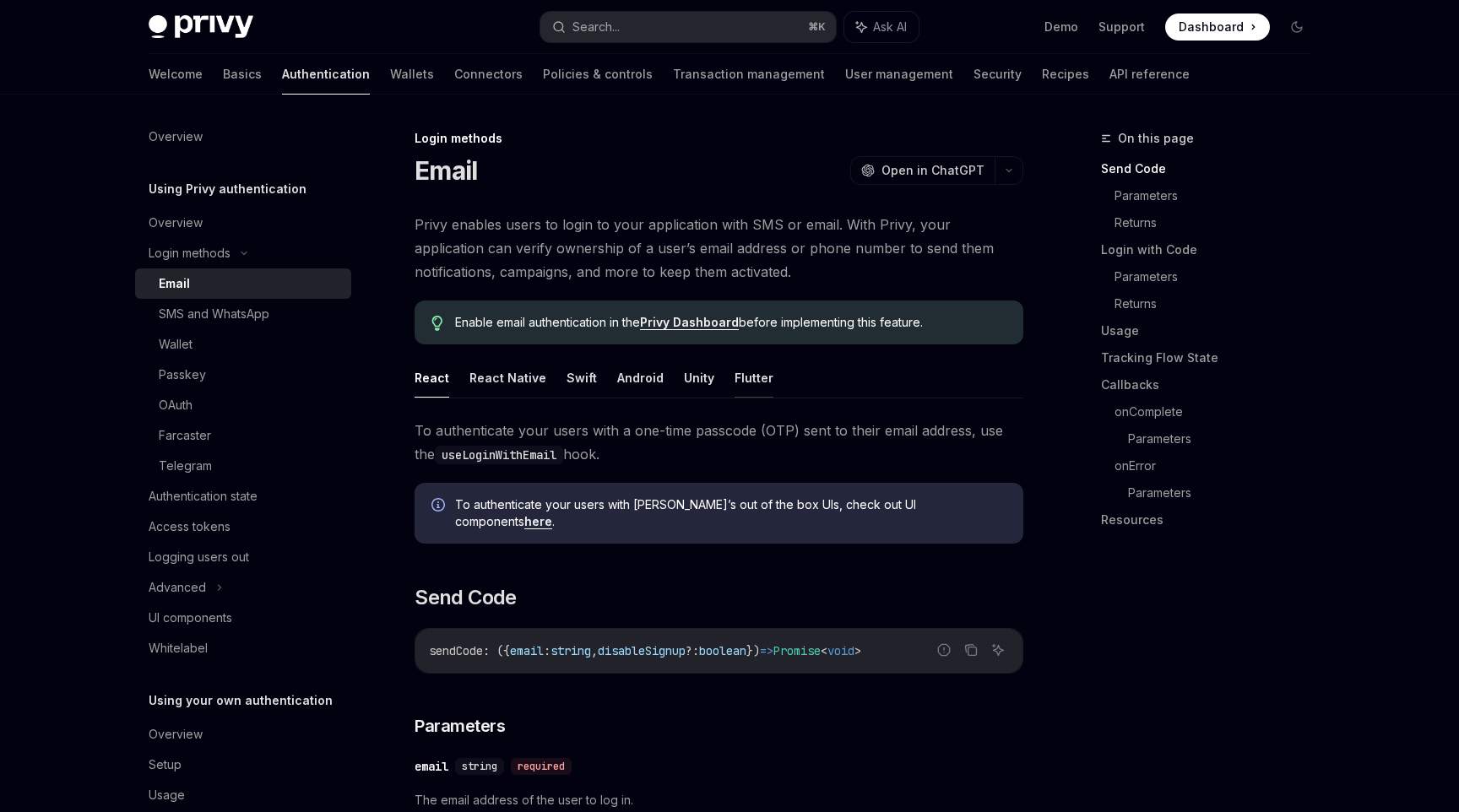
click at [740, 383] on button "Flutter" at bounding box center [754, 378] width 39 height 40
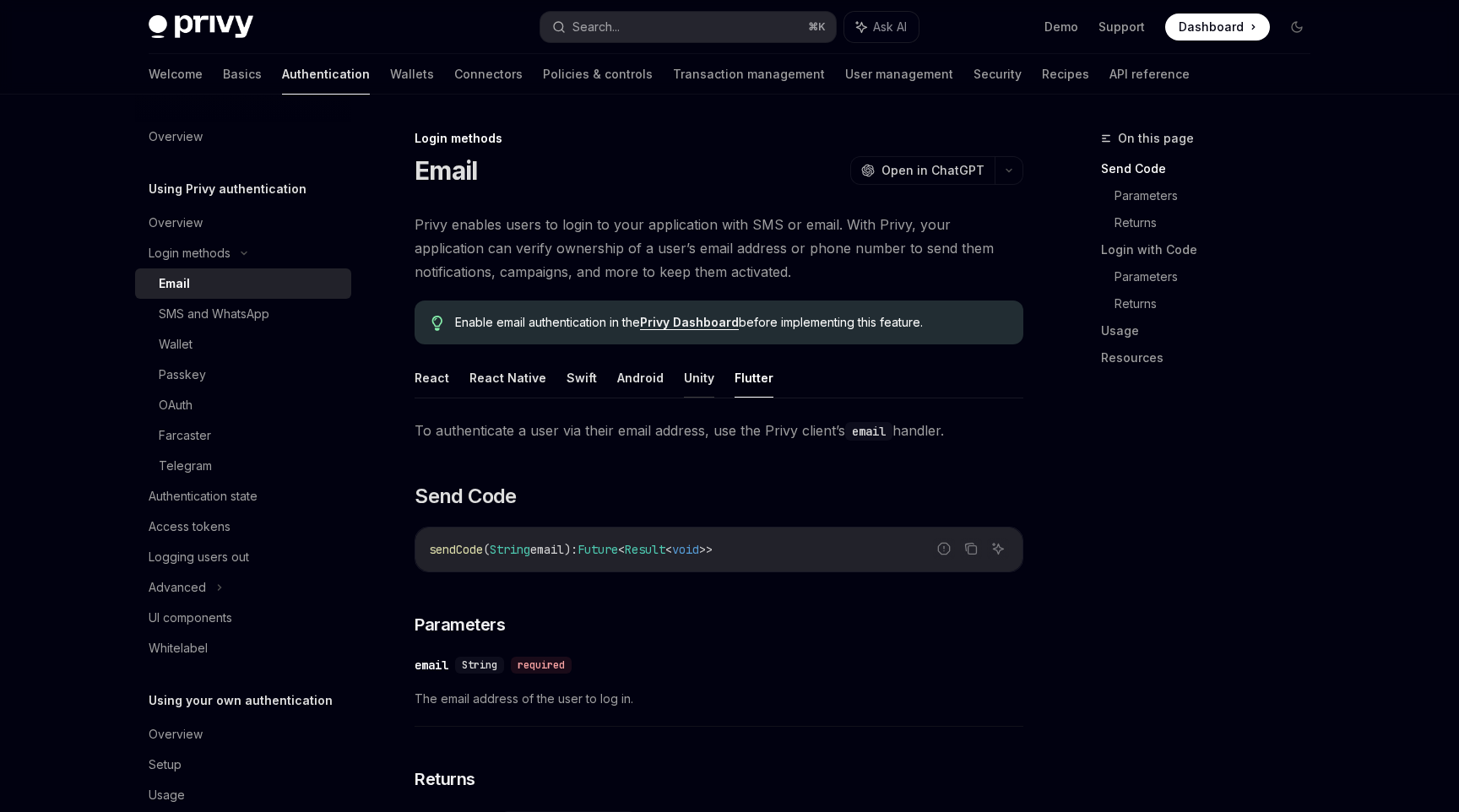
click at [704, 385] on button "Unity" at bounding box center [698, 378] width 30 height 40
click at [274, 353] on div "Wallet" at bounding box center [250, 344] width 182 height 20
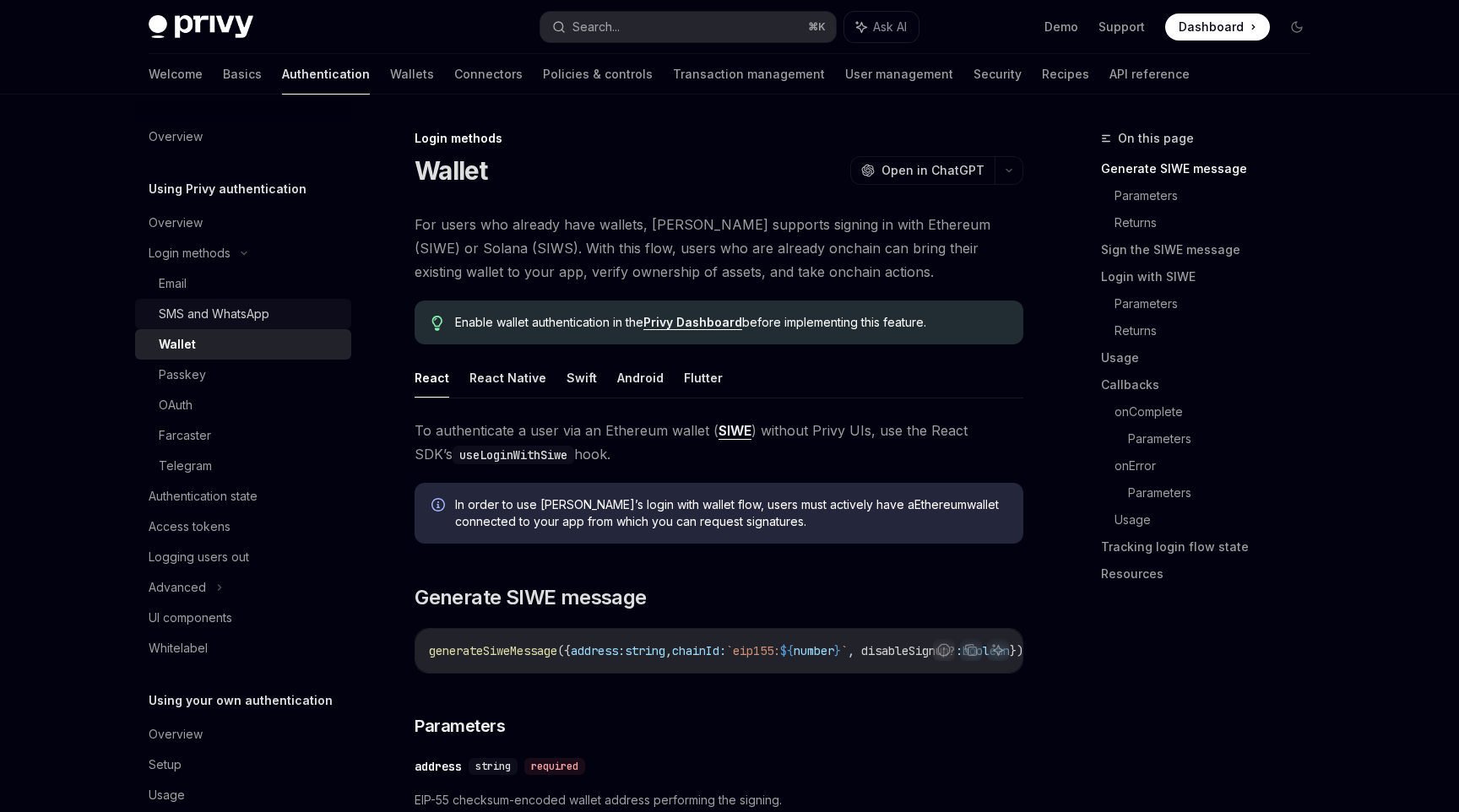
click at [249, 319] on div "SMS and WhatsApp" at bounding box center [213, 313] width 110 height 20
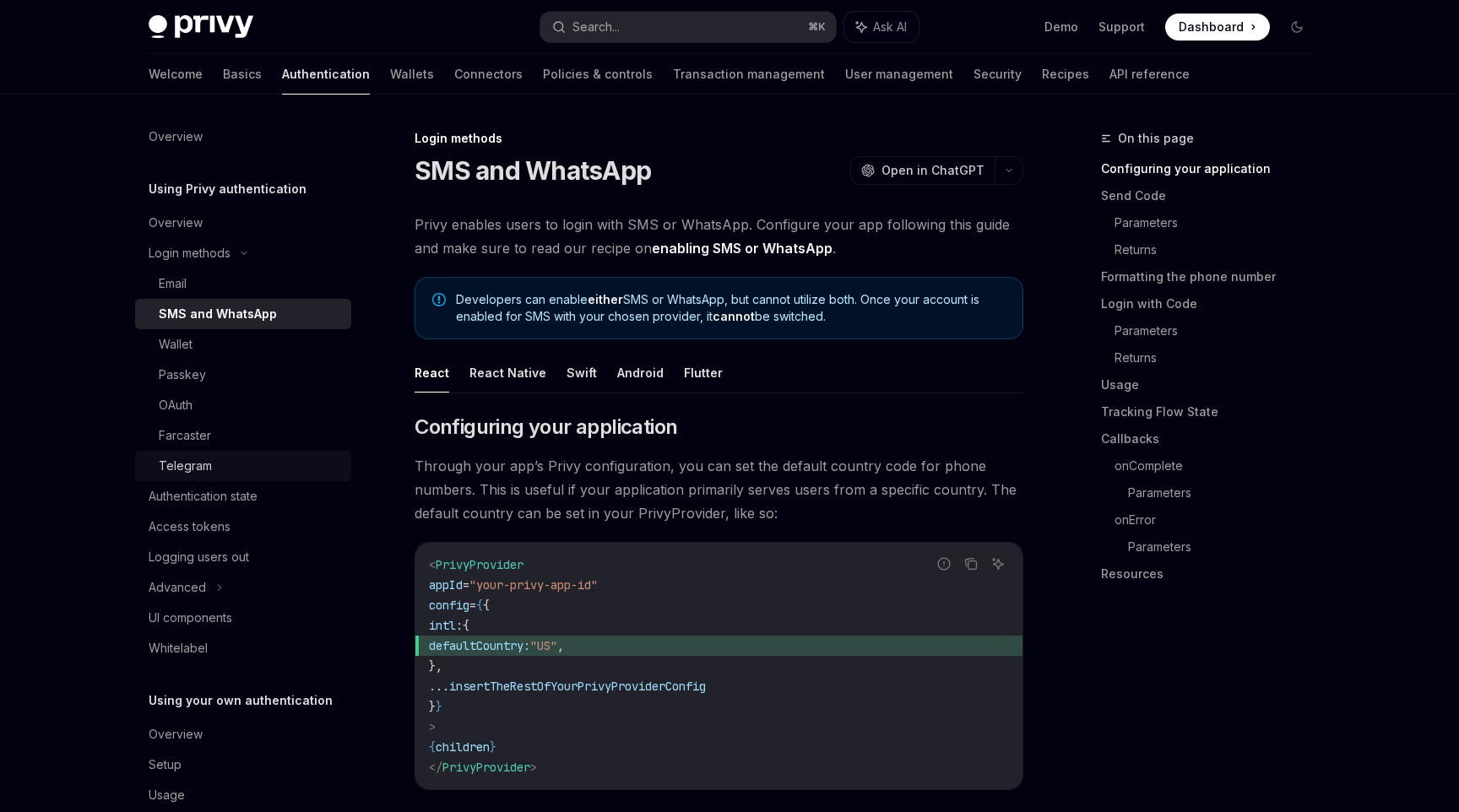
click at [238, 452] on link "Telegram" at bounding box center [243, 466] width 216 height 30
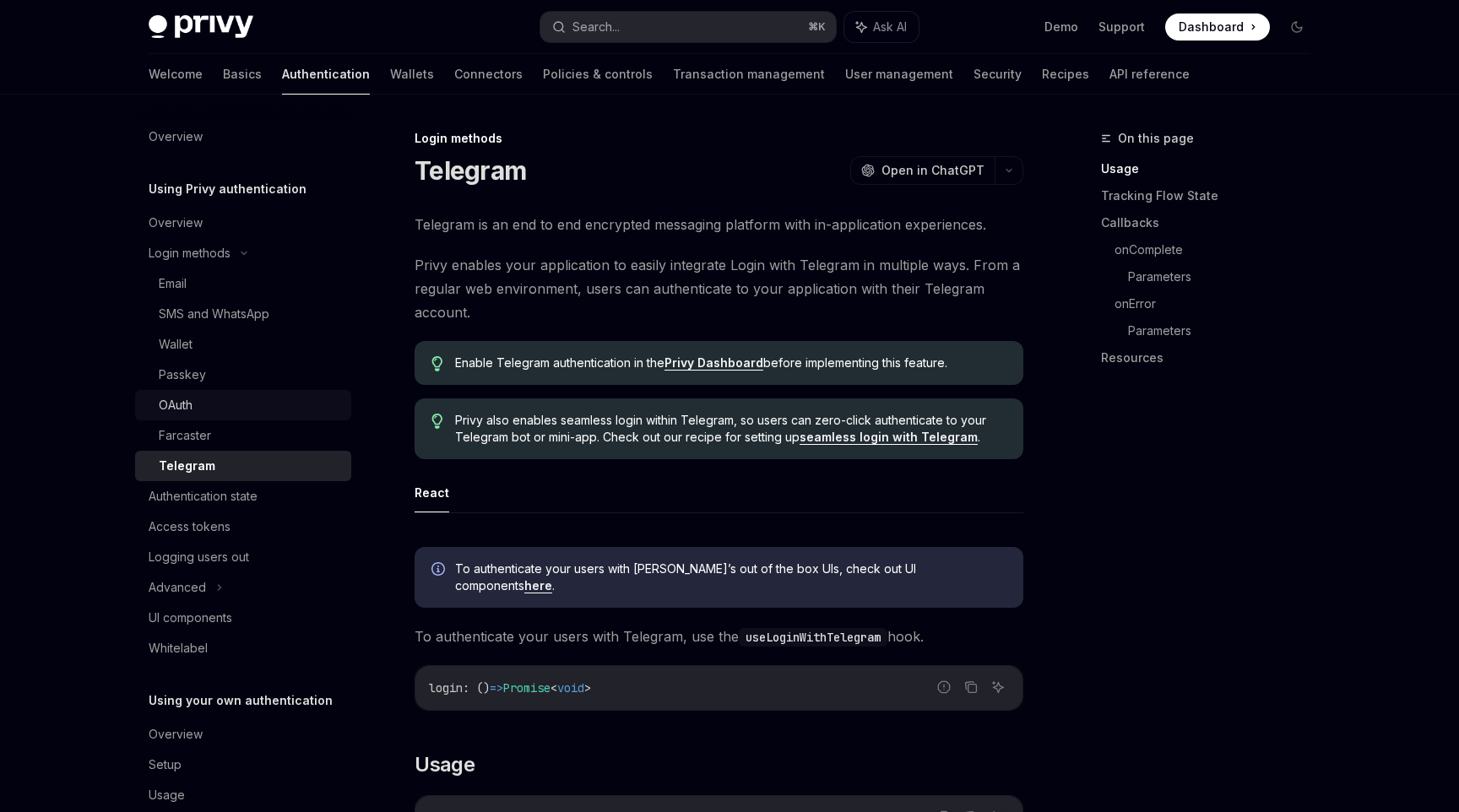
click at [295, 391] on link "OAuth" at bounding box center [243, 405] width 216 height 30
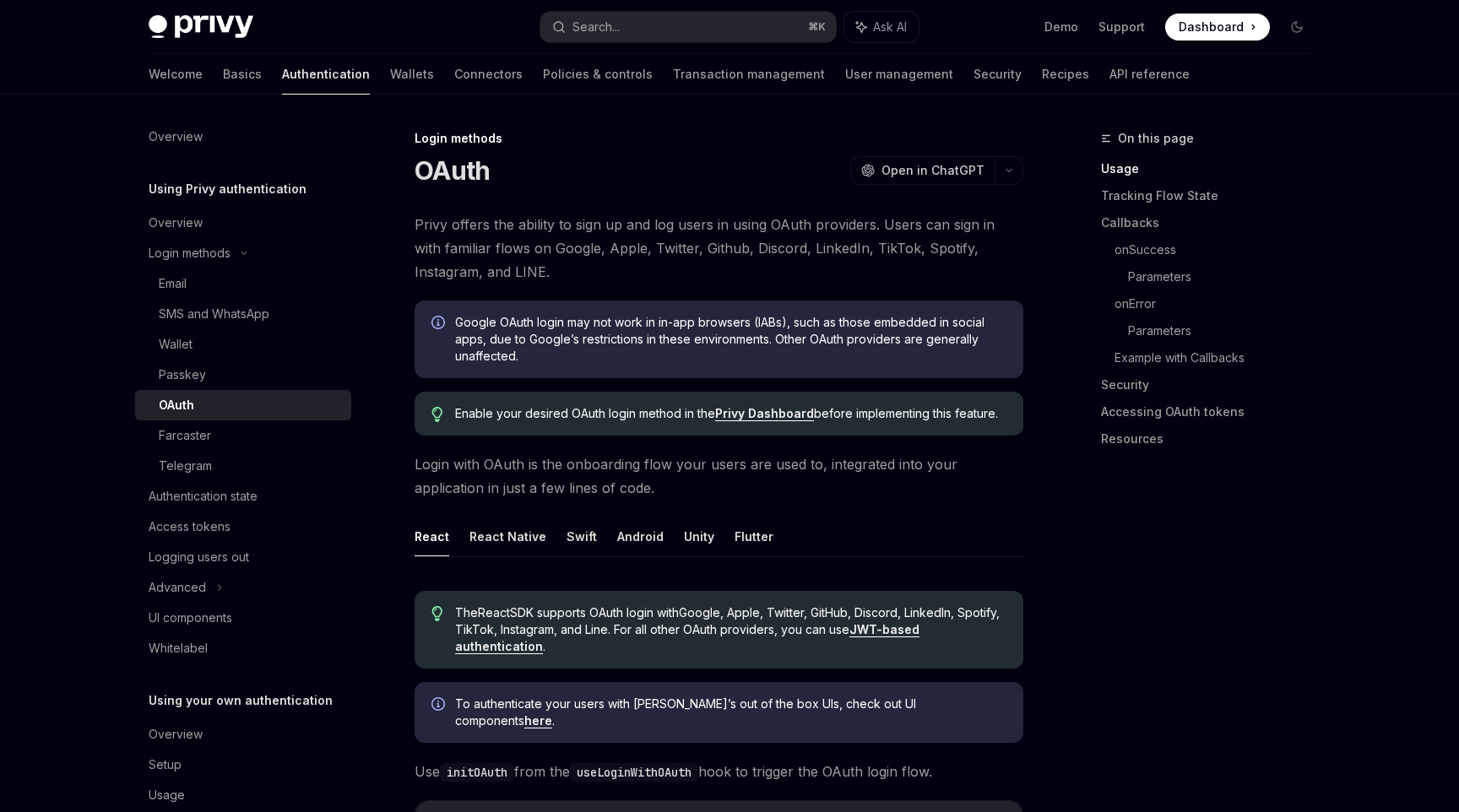
type textarea "*"
